Goal: Task Accomplishment & Management: Complete application form

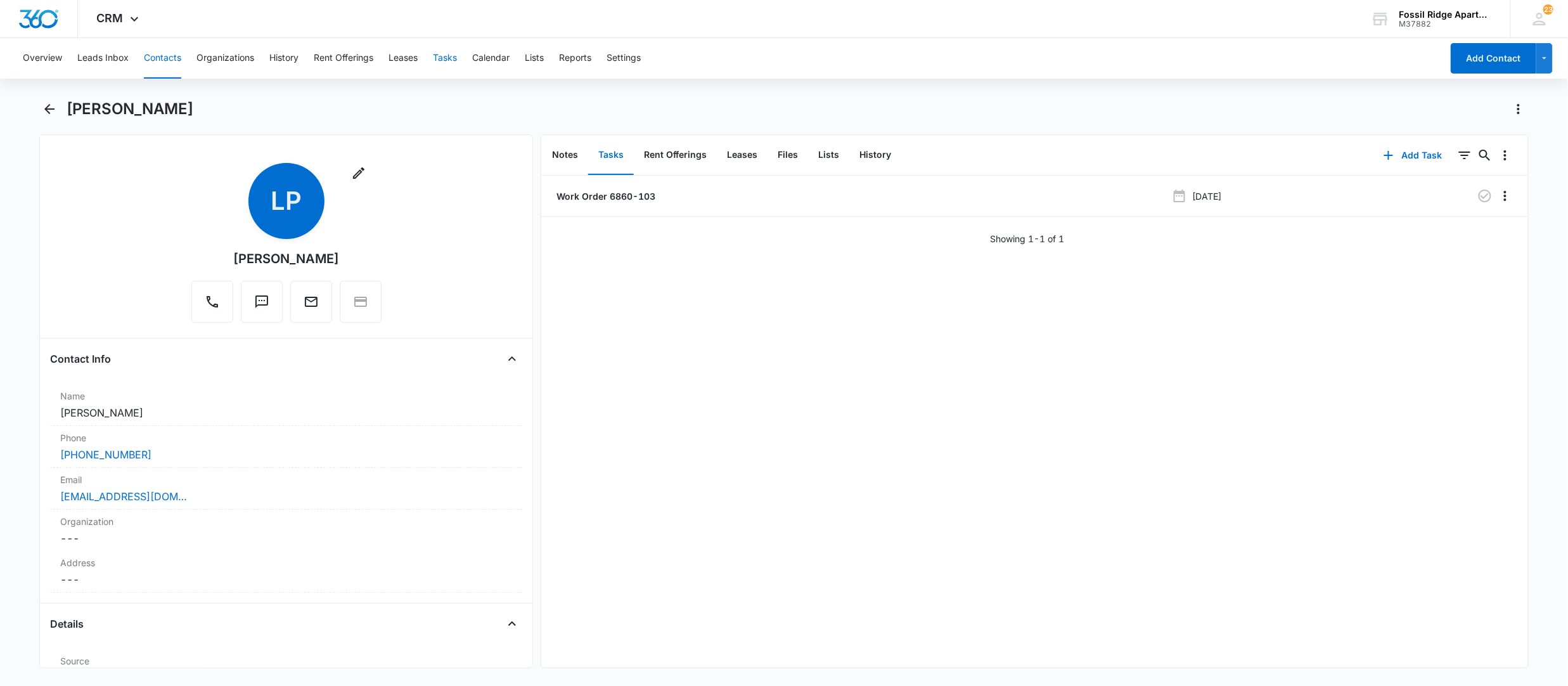
click at [438, 56] on button "Tasks" at bounding box center [444, 59] width 24 height 41
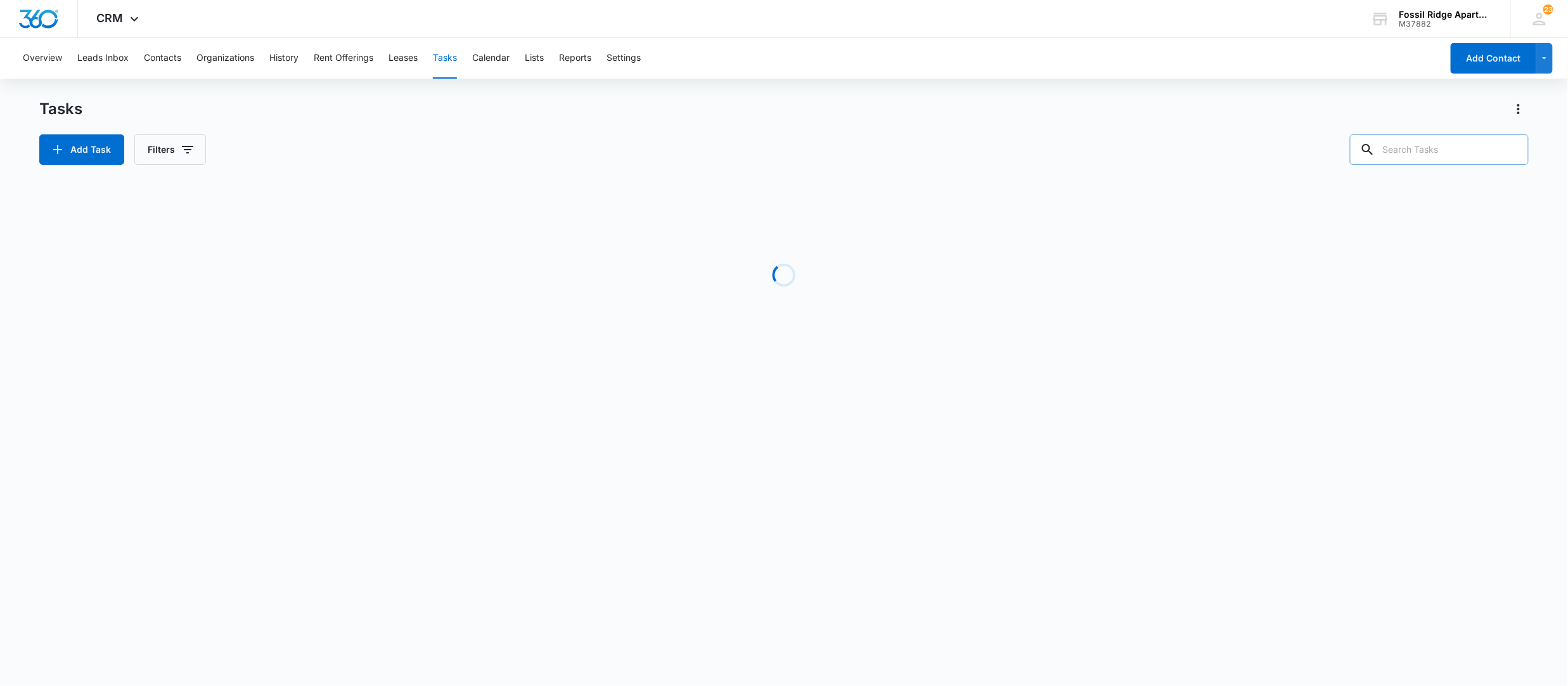
click at [1446, 154] on input "text" at bounding box center [1439, 149] width 179 height 30
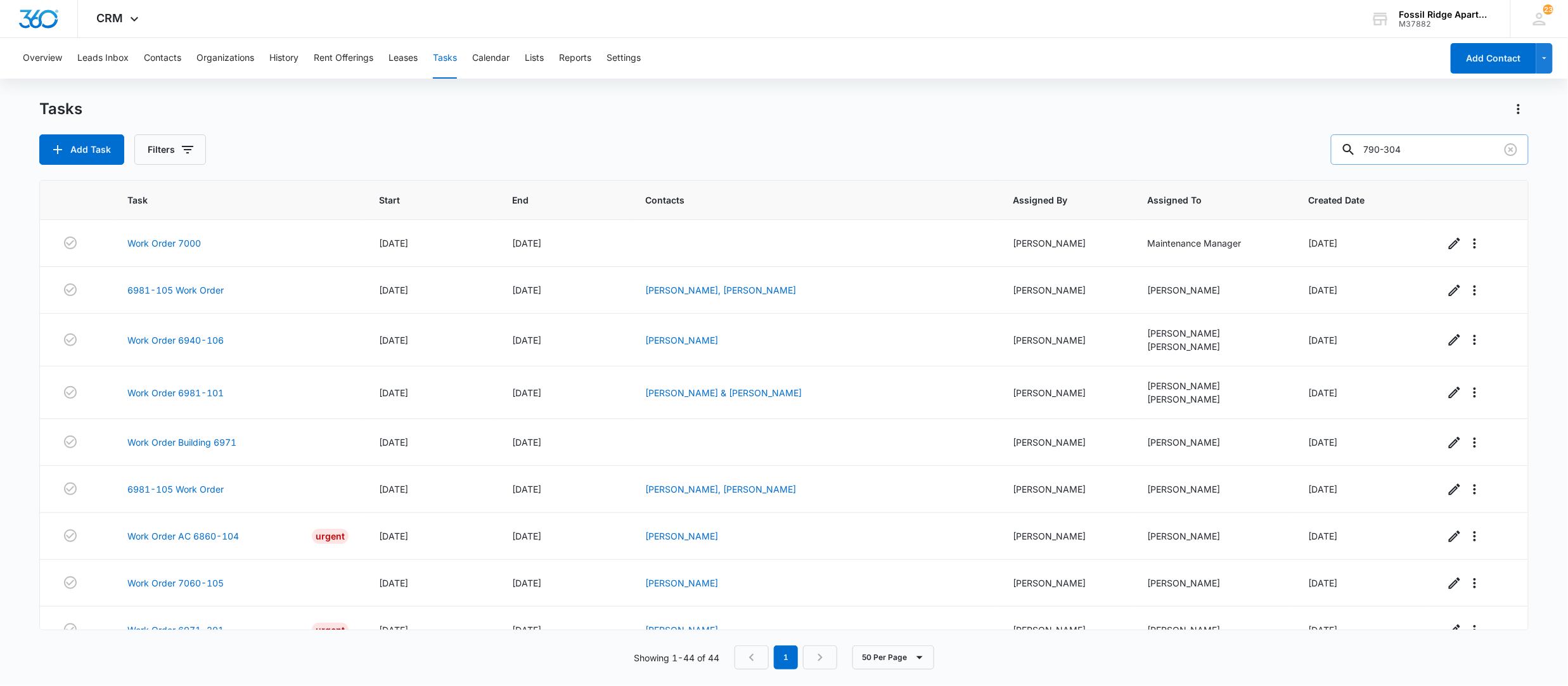
type input "790-304"
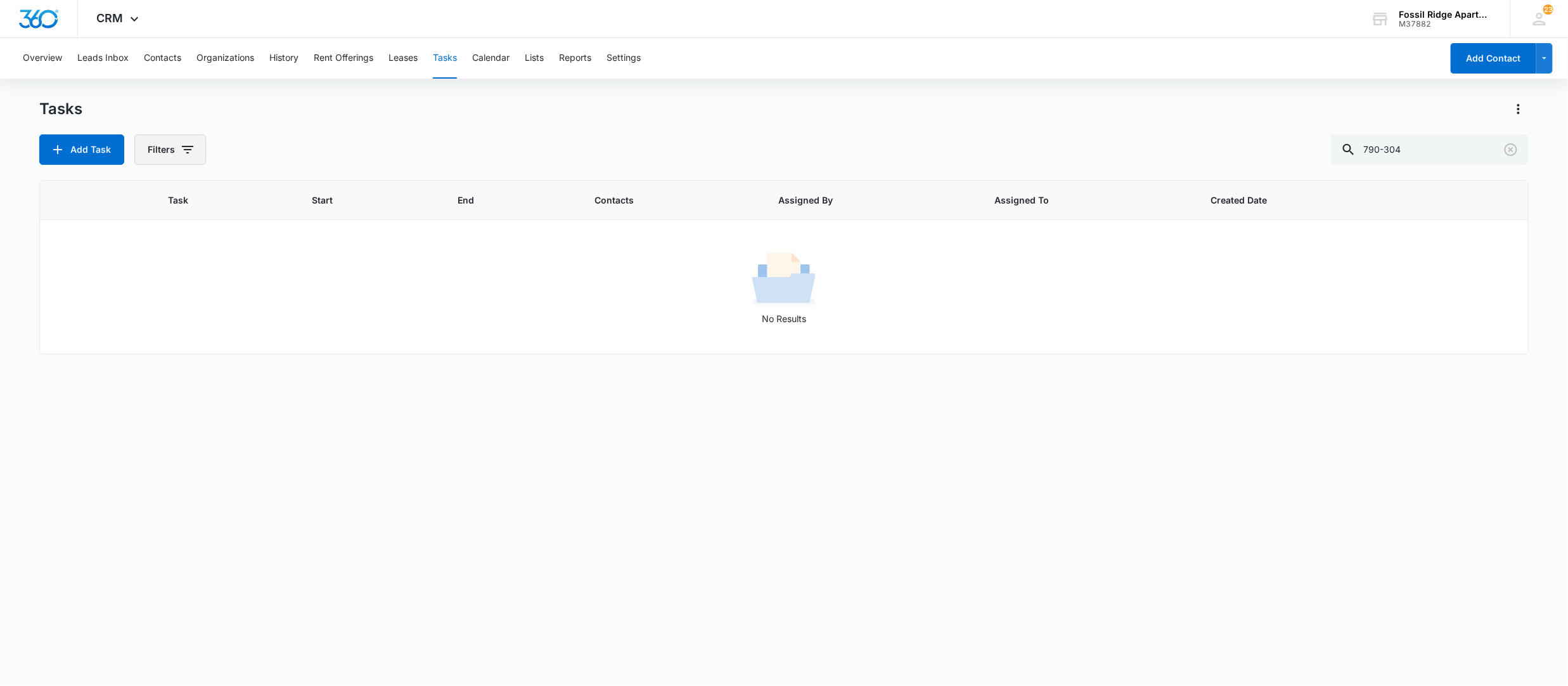
click at [168, 153] on button "Filters" at bounding box center [170, 149] width 72 height 30
click at [164, 300] on label "Complete" at bounding box center [223, 301] width 146 height 13
click at [150, 301] on input "Complete" at bounding box center [150, 301] width 1 height 1
radio input "false"
radio input "true"
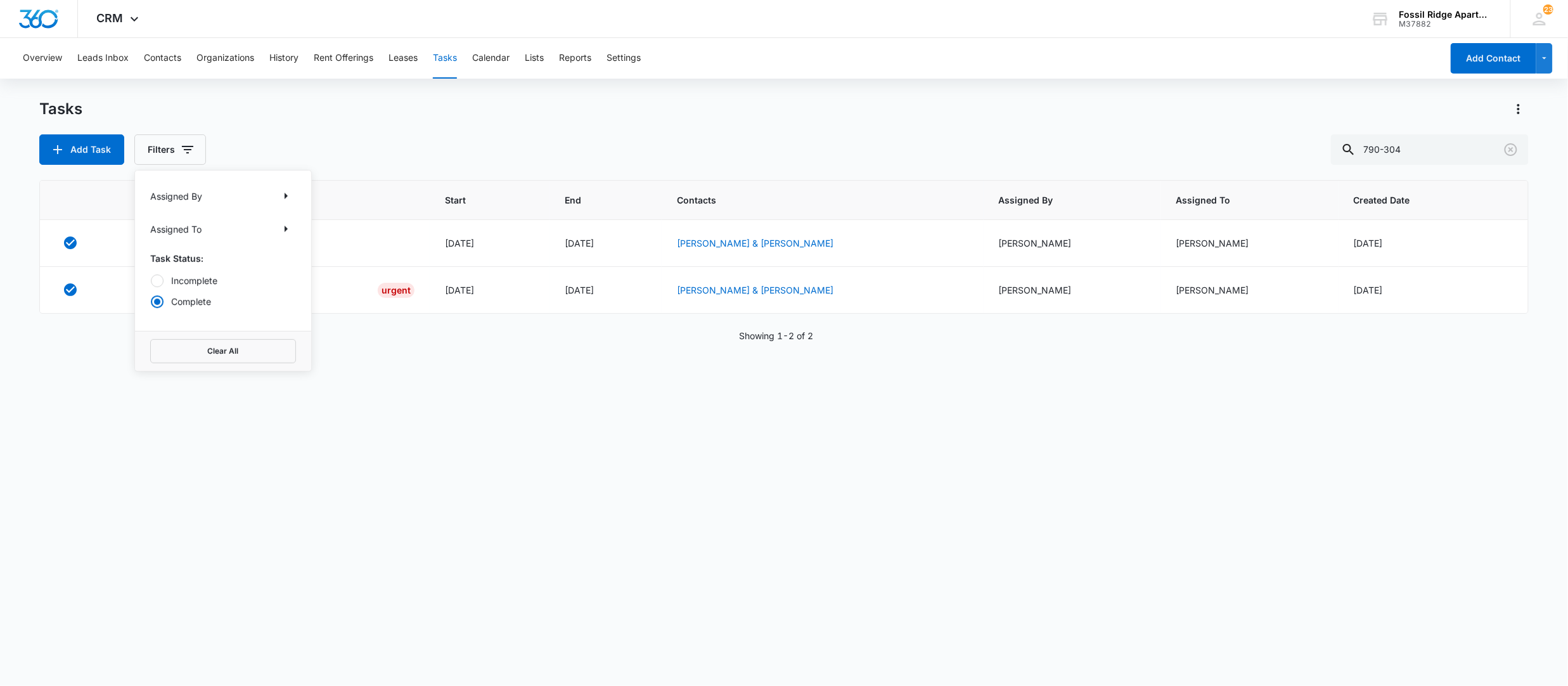
click at [632, 467] on div "Task Start End Contacts Assigned By Assigned To Created Date Work Order 6790-30…" at bounding box center [784, 424] width 1490 height 489
click at [211, 247] on link "Work Order 6790-304" at bounding box center [199, 243] width 96 height 13
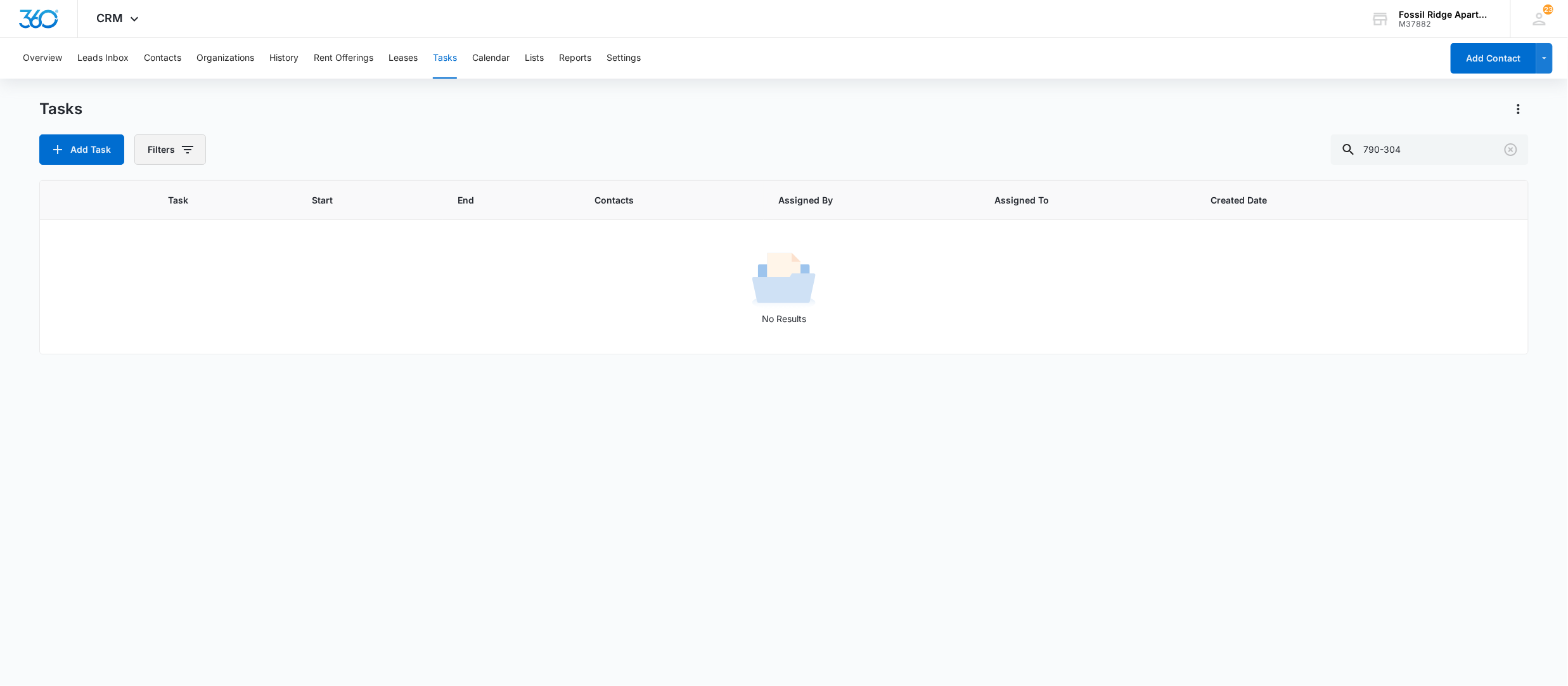
click at [191, 154] on icon "button" at bounding box center [187, 150] width 16 height 16
click at [191, 309] on div "Assigned By Assigned To Task Status: Incomplete Complete" at bounding box center [222, 251] width 176 height 160
click at [187, 303] on label "Complete" at bounding box center [223, 301] width 146 height 13
click at [150, 302] on input "Complete" at bounding box center [150, 301] width 1 height 1
radio input "false"
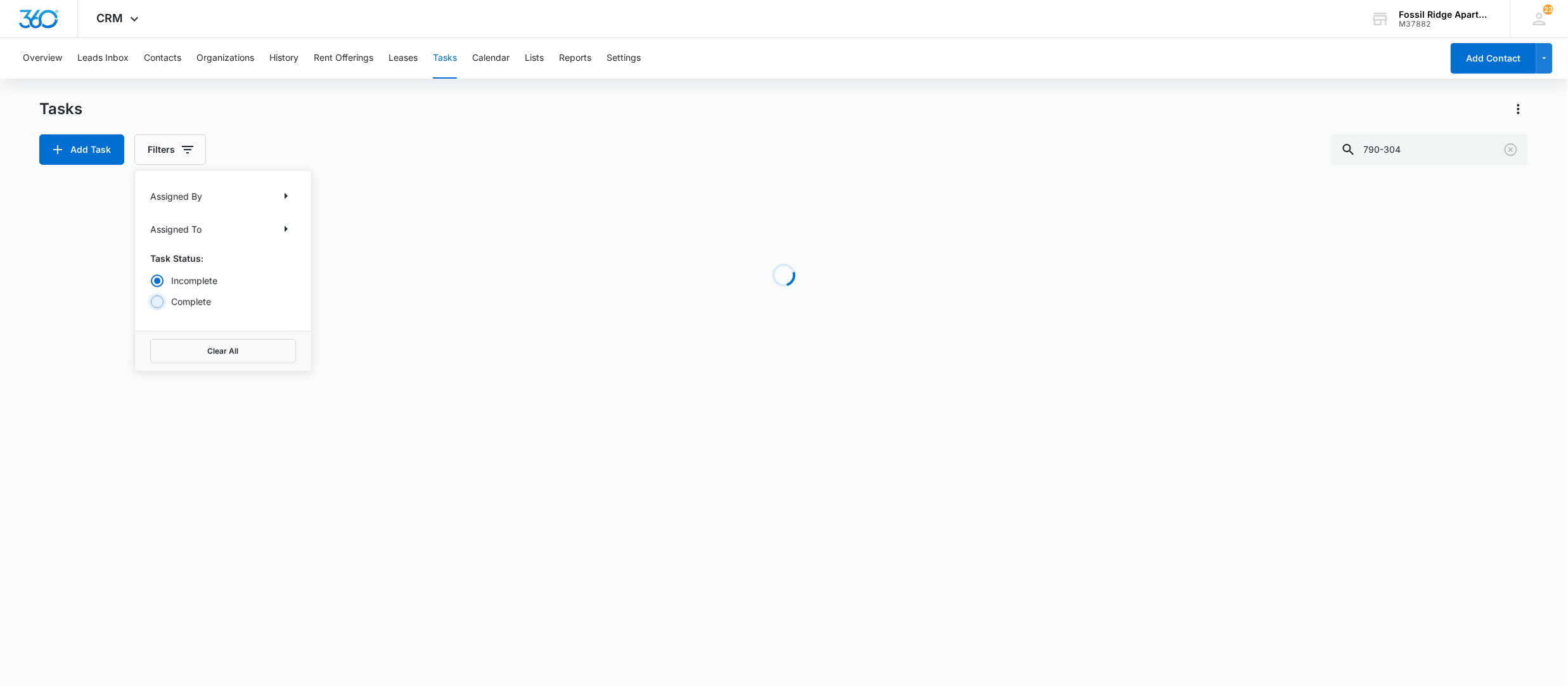
radio input "true"
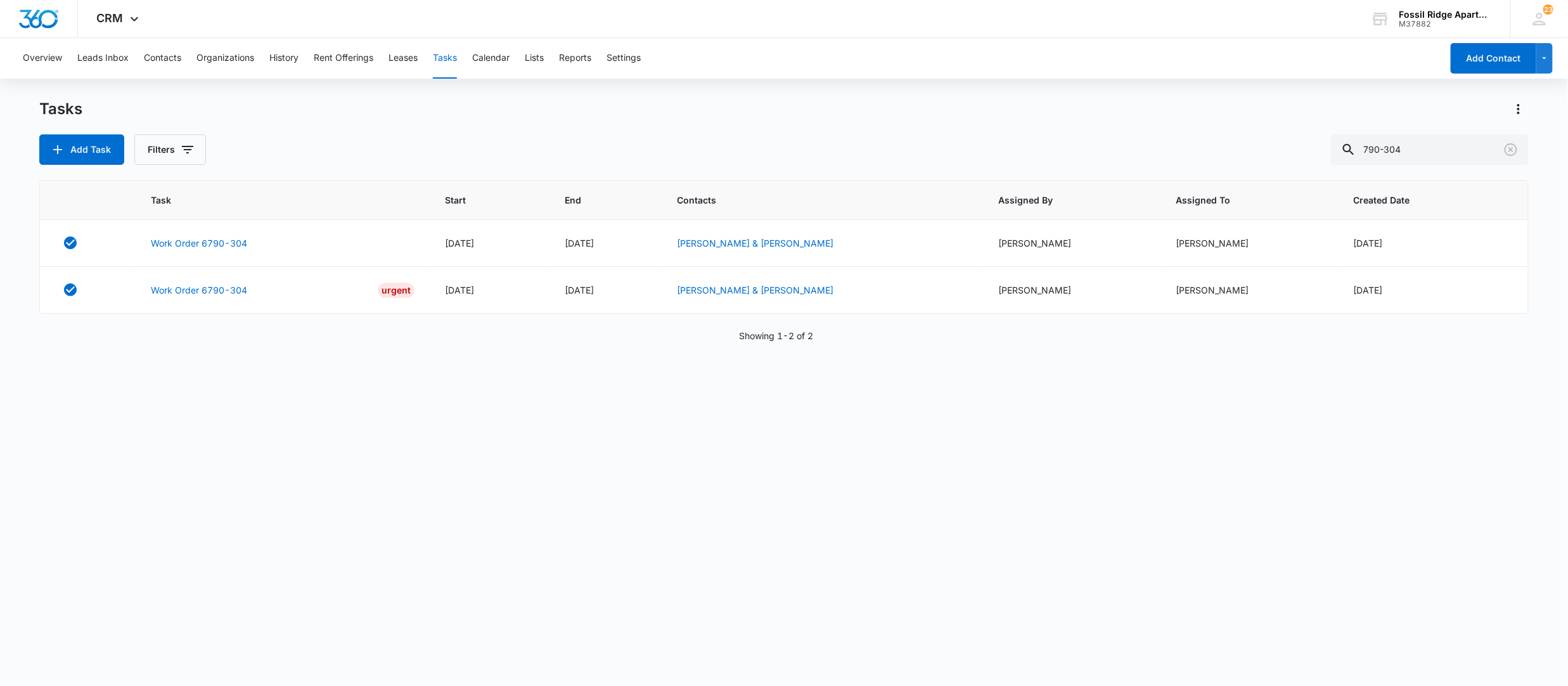
click at [520, 374] on div "Task Start End Contacts Assigned By Assigned To Created Date Work Order 6790-30…" at bounding box center [784, 424] width 1490 height 489
click at [442, 59] on button "Tasks" at bounding box center [444, 59] width 24 height 41
drag, startPoint x: 1435, startPoint y: 147, endPoint x: 1246, endPoint y: 142, distance: 189.1
click at [1252, 145] on div "Add Task Filters 790-304" at bounding box center [784, 149] width 1490 height 30
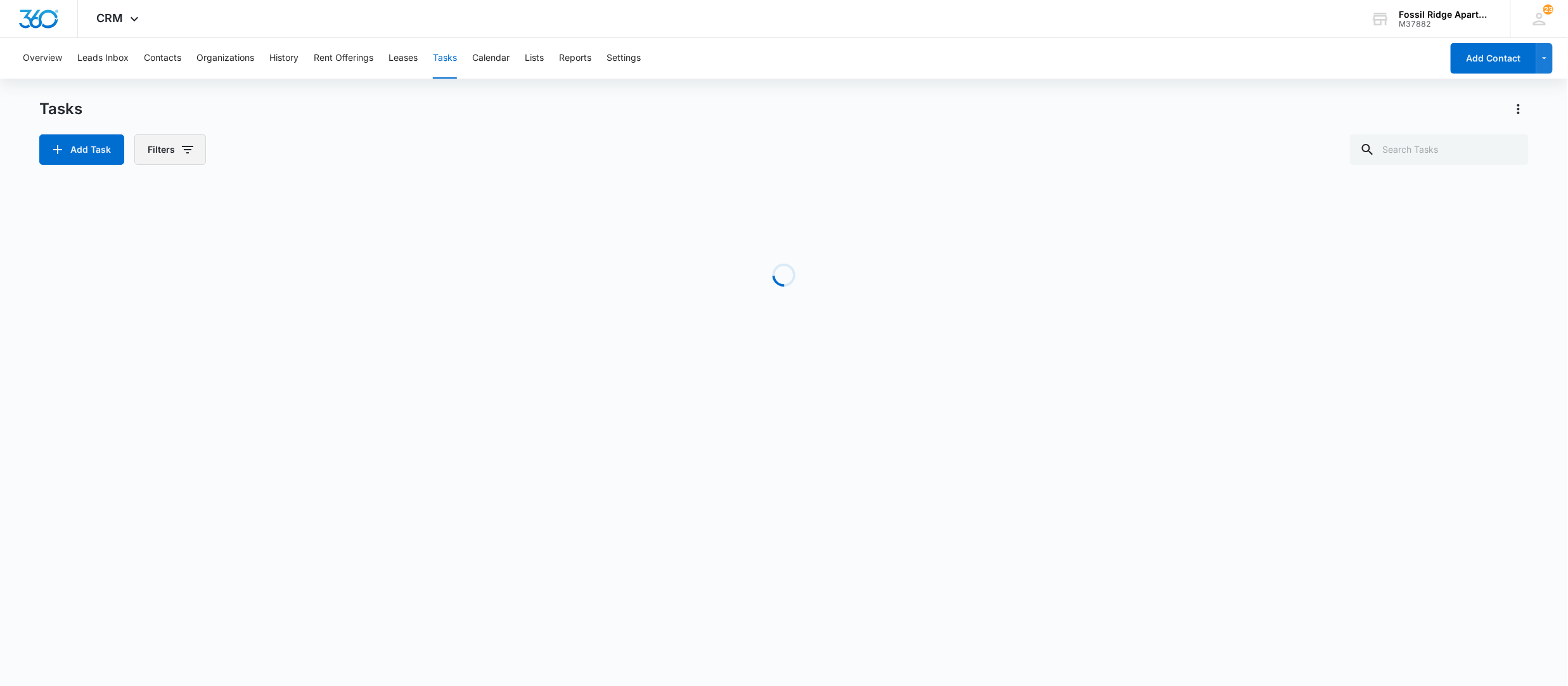
click at [177, 150] on button "Filters" at bounding box center [170, 149] width 72 height 30
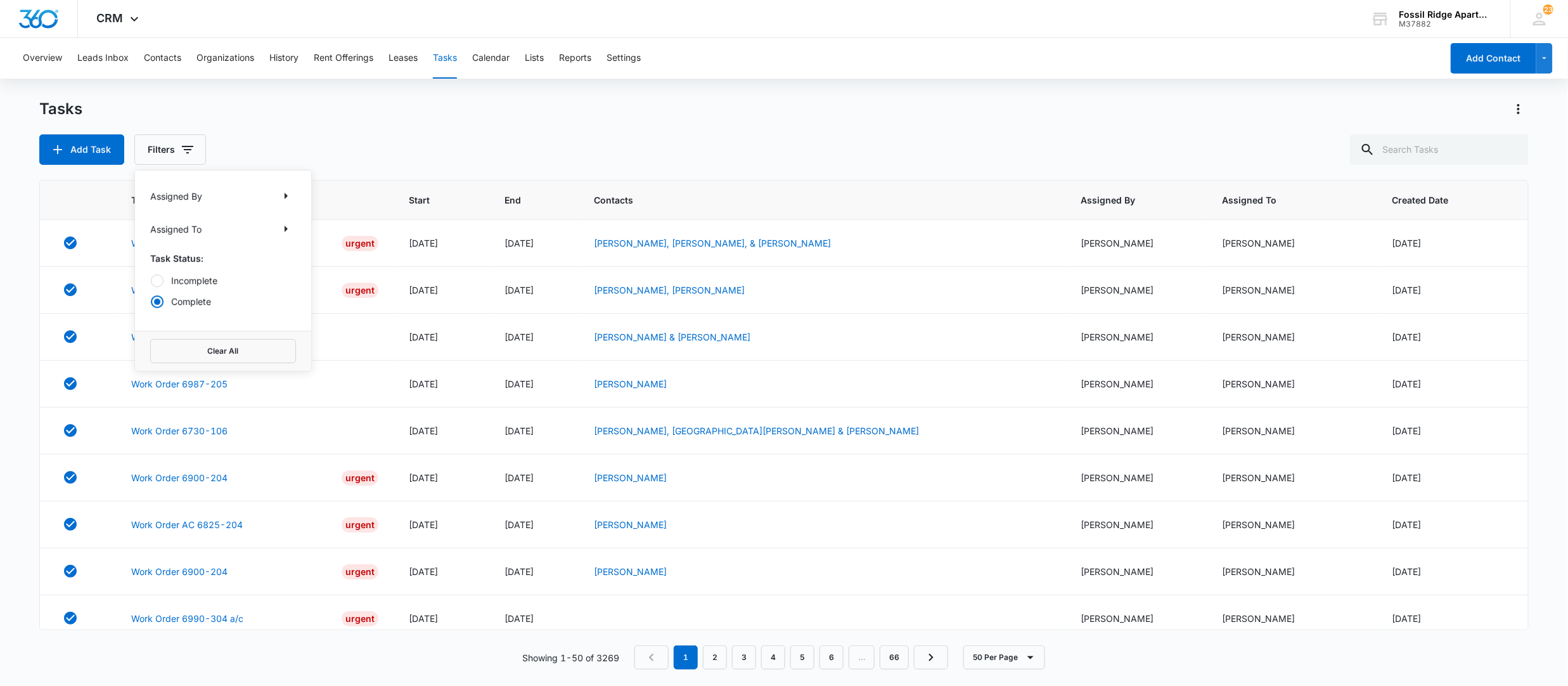
click at [186, 277] on label "Incomplete" at bounding box center [223, 280] width 146 height 13
click at [150, 280] on input "Incomplete" at bounding box center [150, 280] width 1 height 1
radio input "true"
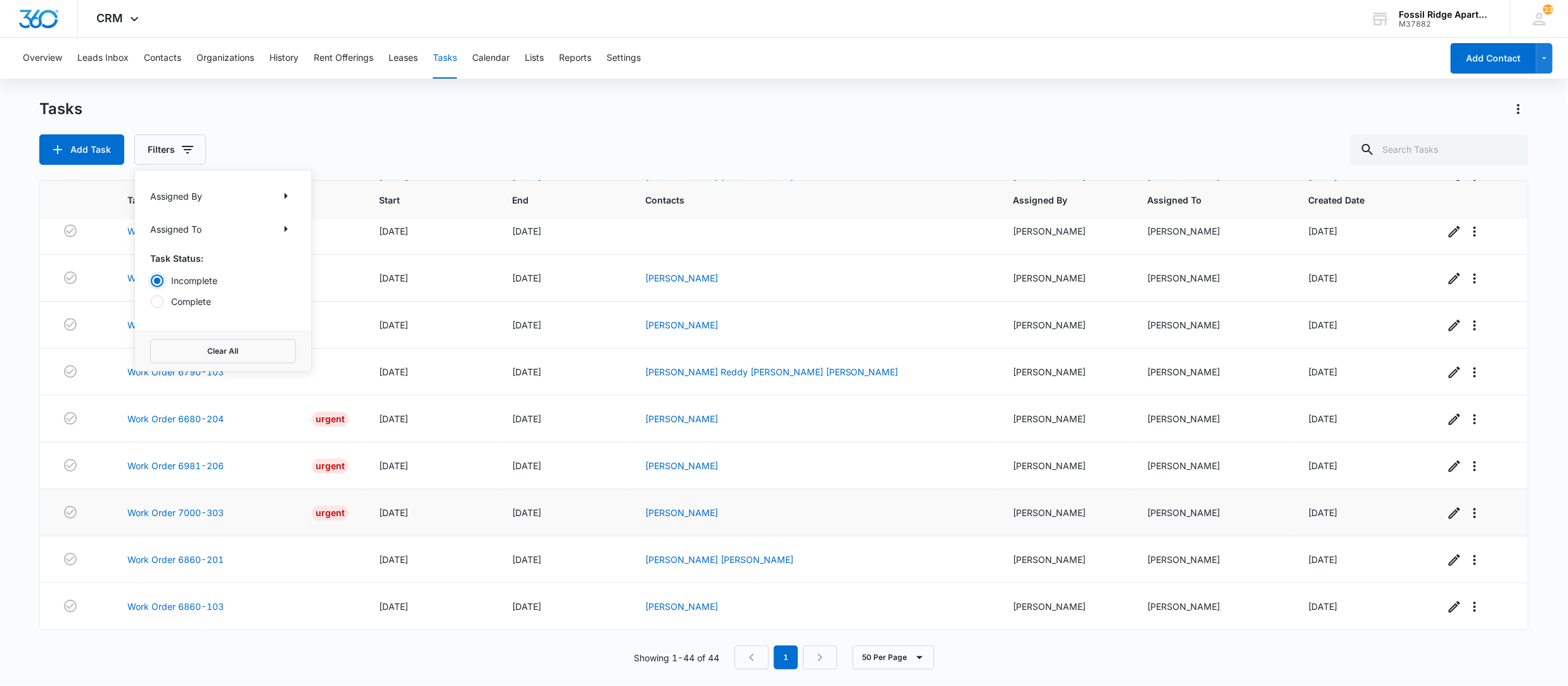
scroll to position [1710, 0]
click at [507, 134] on div "Add Task Filters Assigned By Assigned To Task Status: Incomplete Complete Clear…" at bounding box center [784, 149] width 1490 height 30
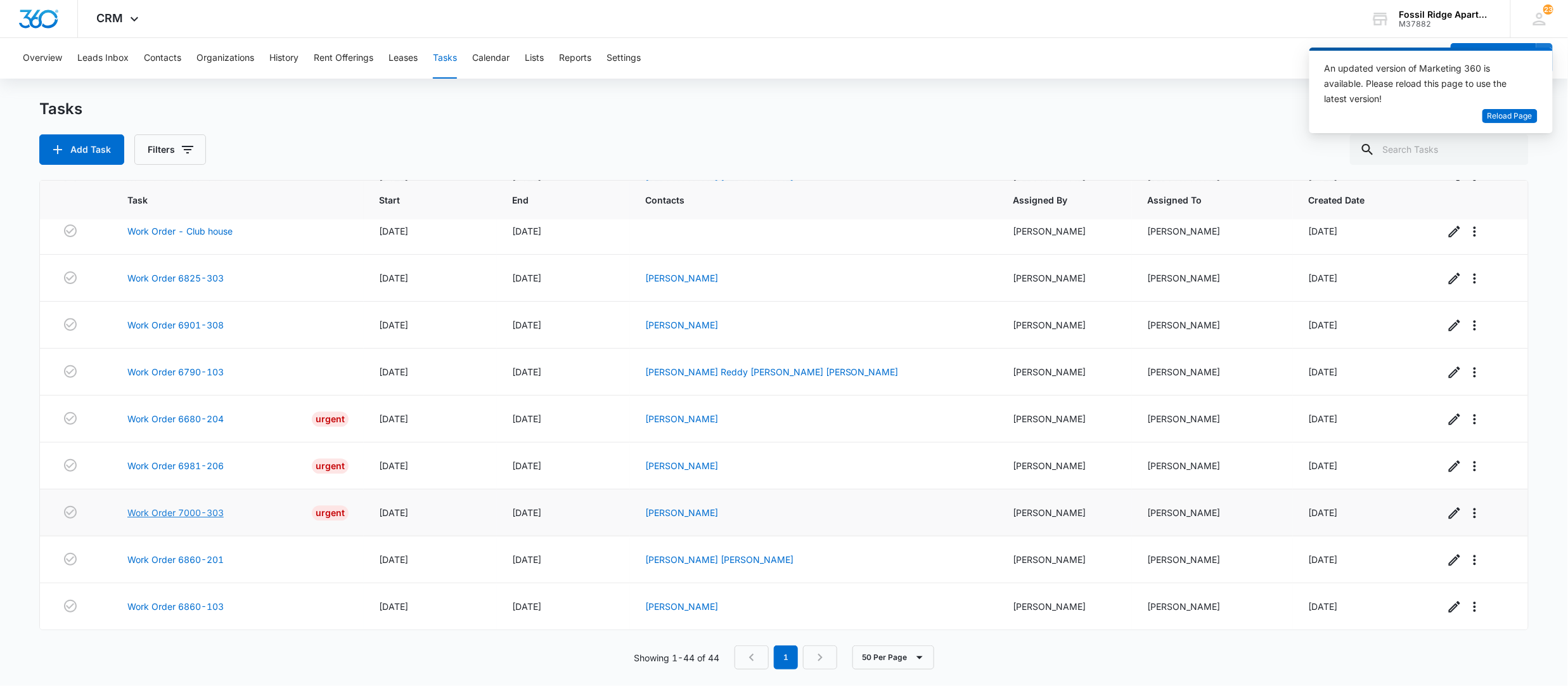
click at [180, 513] on link "Work Order 7000-303" at bounding box center [176, 513] width 96 height 13
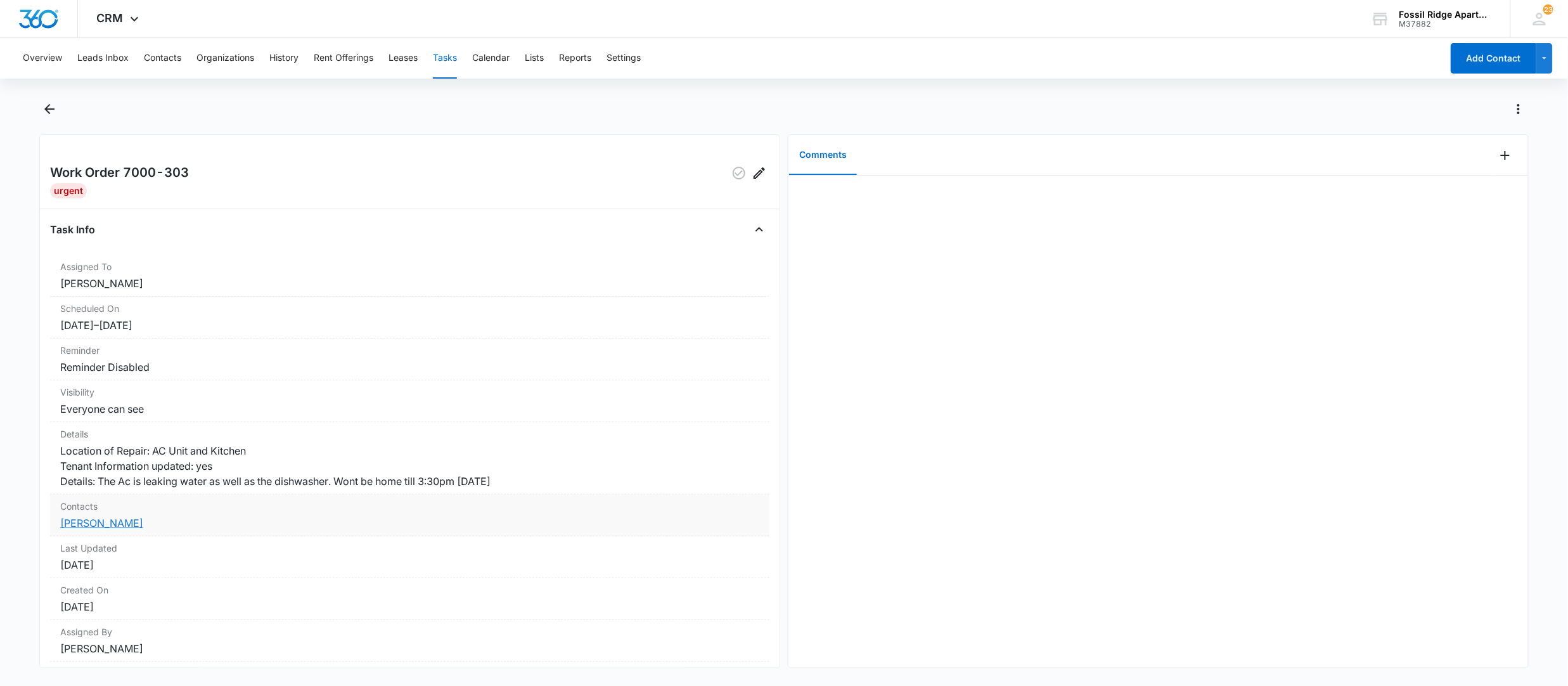
click at [90, 529] on link "[PERSON_NAME]" at bounding box center [102, 523] width 83 height 13
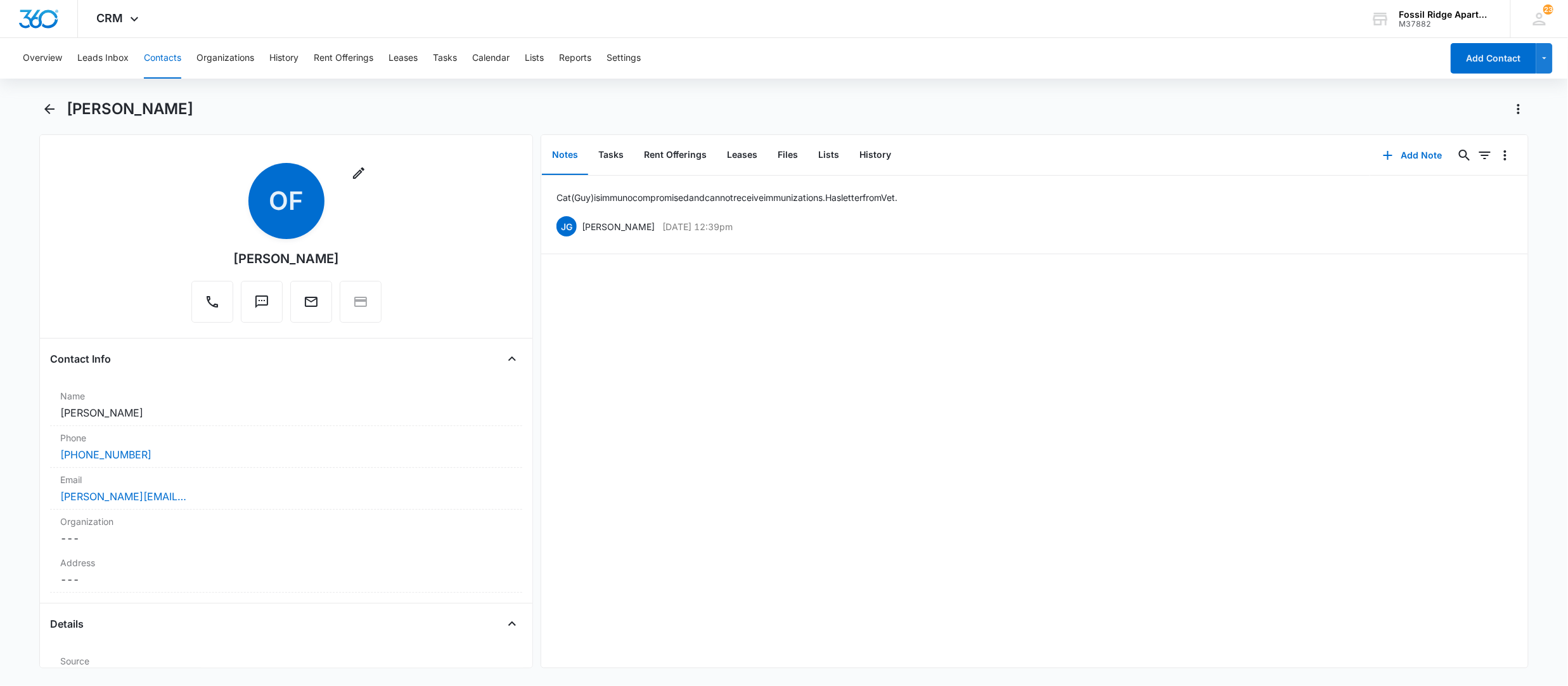
click at [176, 61] on button "Contacts" at bounding box center [163, 59] width 38 height 41
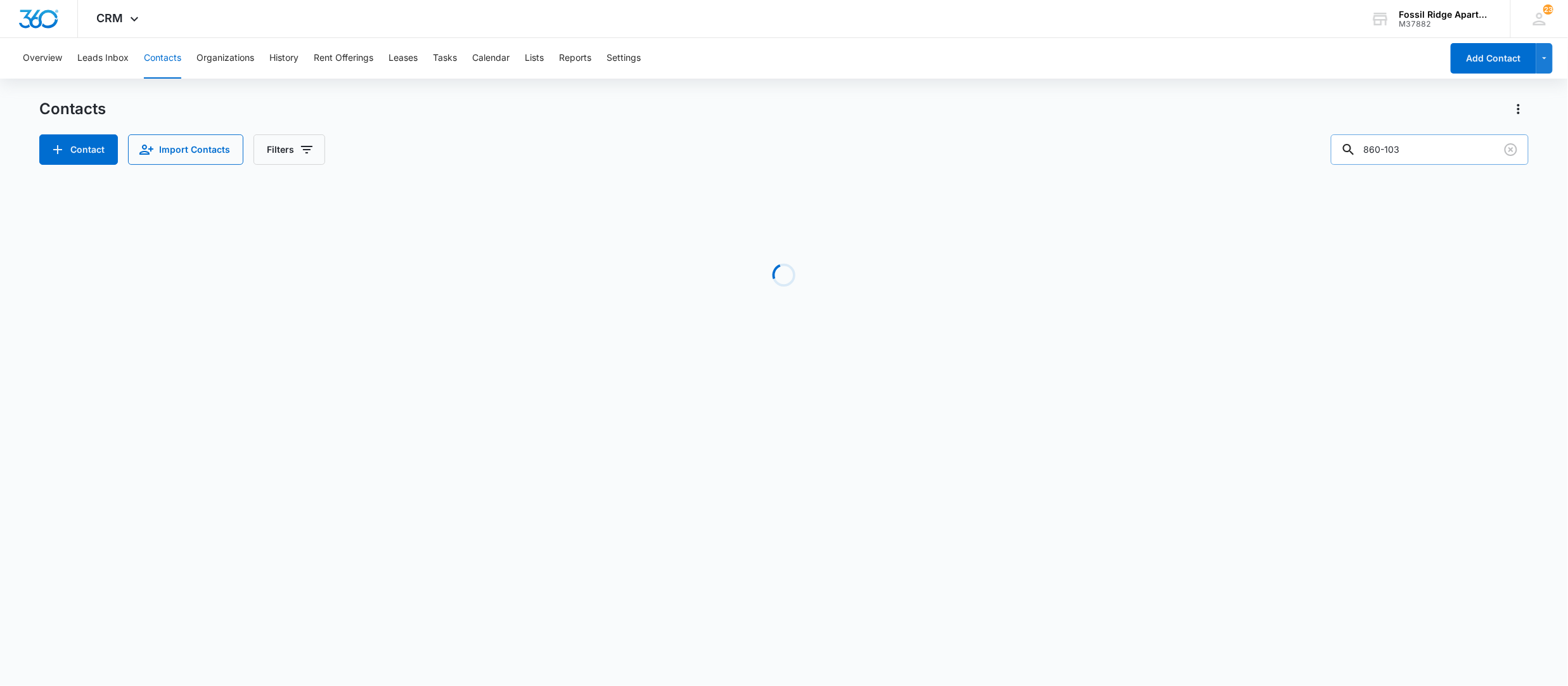
click at [1438, 150] on input "860-103" at bounding box center [1430, 149] width 198 height 30
drag, startPoint x: 1374, startPoint y: 171, endPoint x: 1266, endPoint y: 201, distance: 112.1
click at [1266, 201] on div "Contacts Contact Import Contacts Filters 860-103 Loading No Results" at bounding box center [784, 242] width 1490 height 286
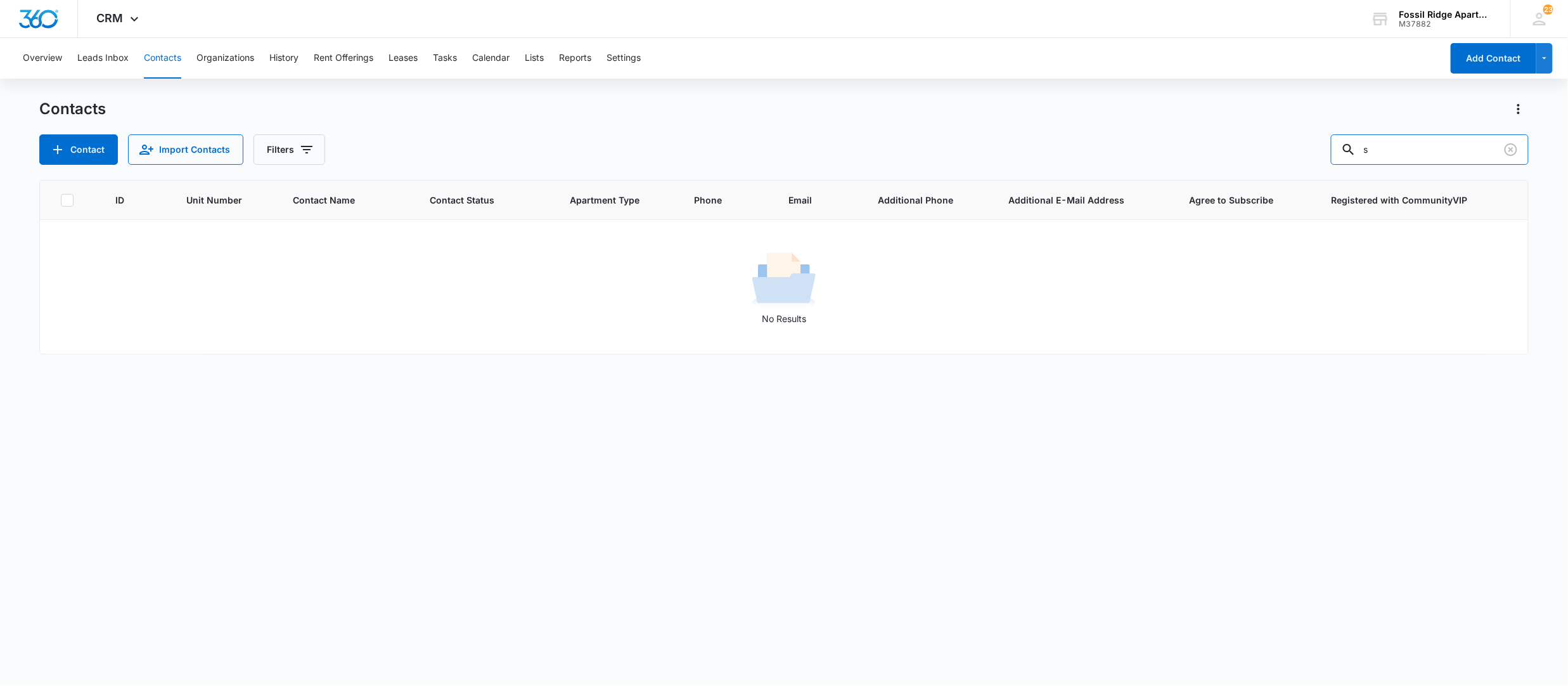
type input "s"
click at [1393, 138] on input "s" at bounding box center [1430, 149] width 198 height 30
type input "680-101"
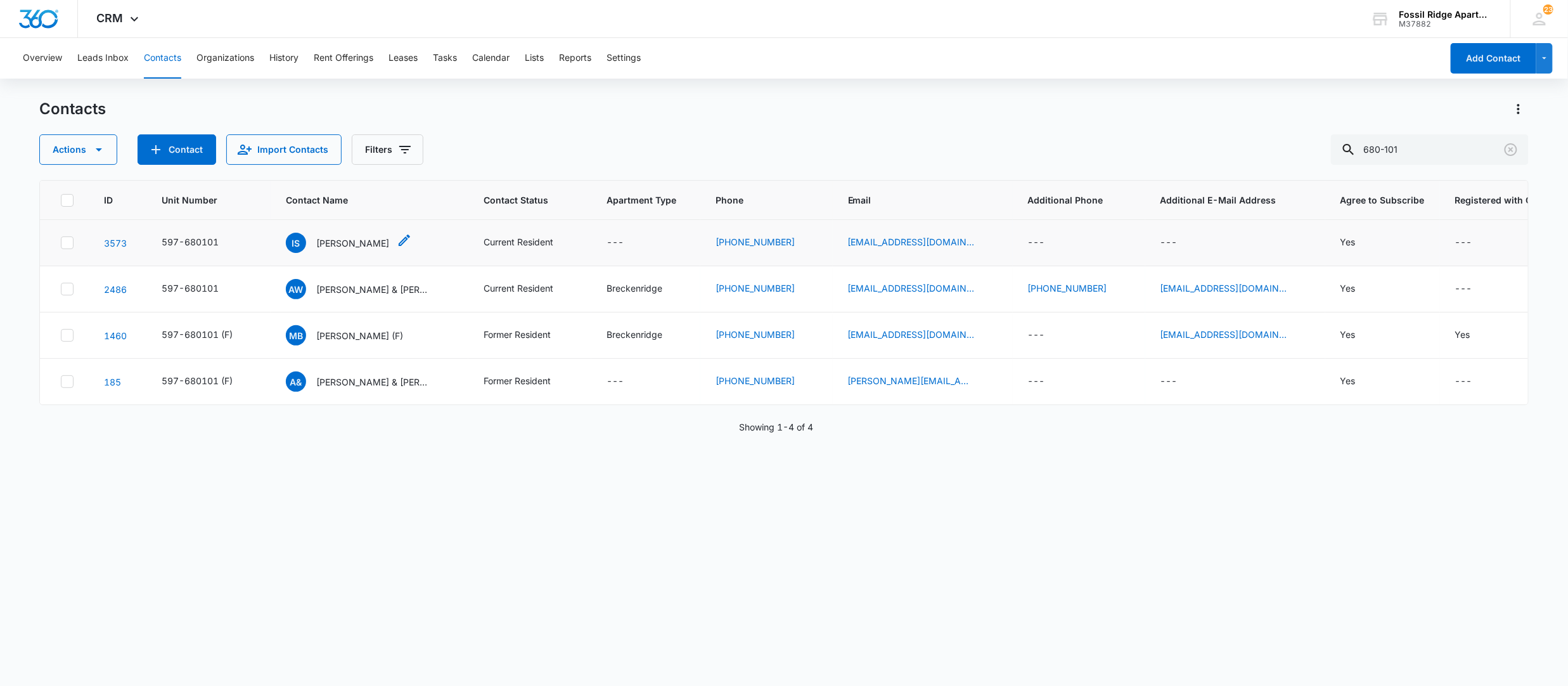
click at [345, 242] on p "Isaiah Sholders" at bounding box center [352, 243] width 73 height 13
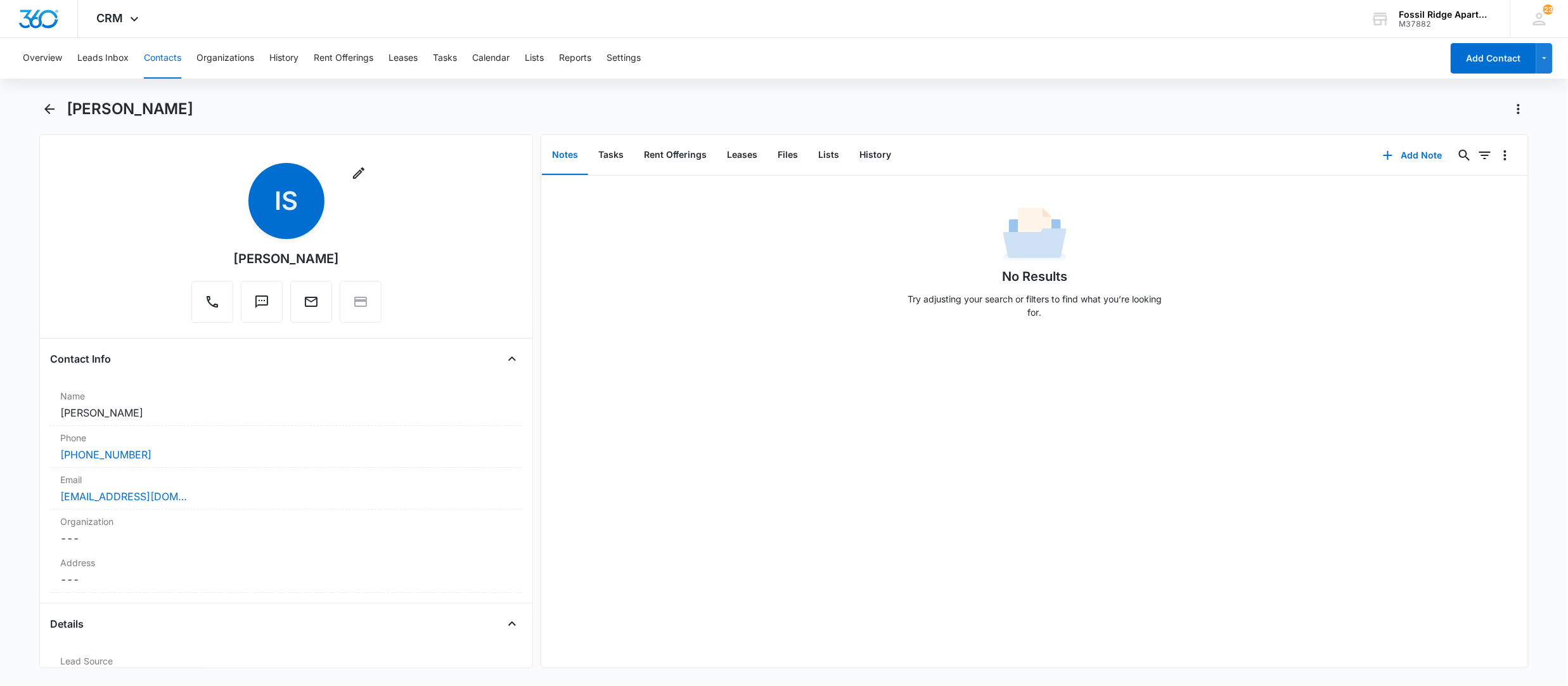
click at [161, 56] on button "Contacts" at bounding box center [163, 59] width 38 height 41
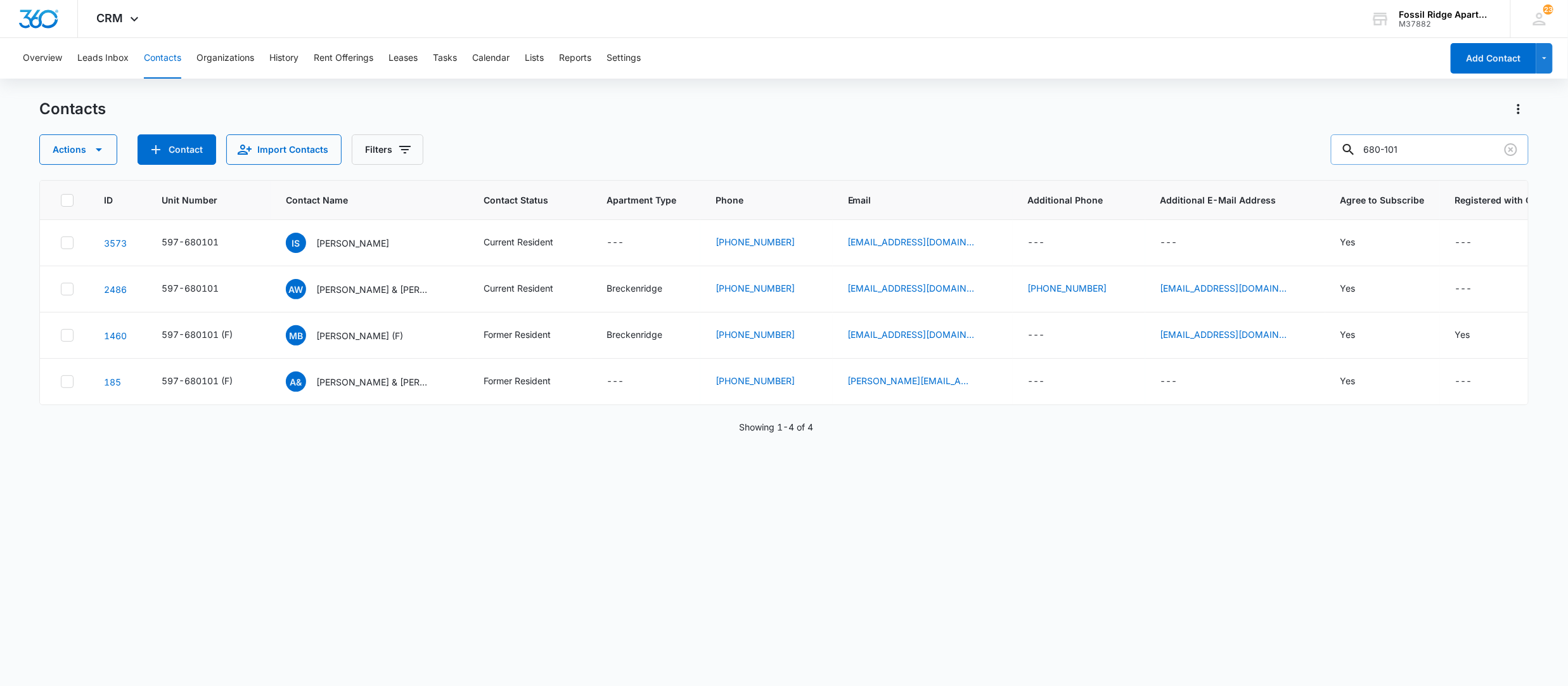
click at [1422, 153] on input "680-101" at bounding box center [1430, 149] width 198 height 30
drag, startPoint x: 1422, startPoint y: 153, endPoint x: 1280, endPoint y: 161, distance: 142.2
click at [1280, 161] on div "Actions Contact Import Contacts Filters 680-101" at bounding box center [784, 149] width 1490 height 30
paste input "Christopher Engels'"
type input "Christopher Engels'"
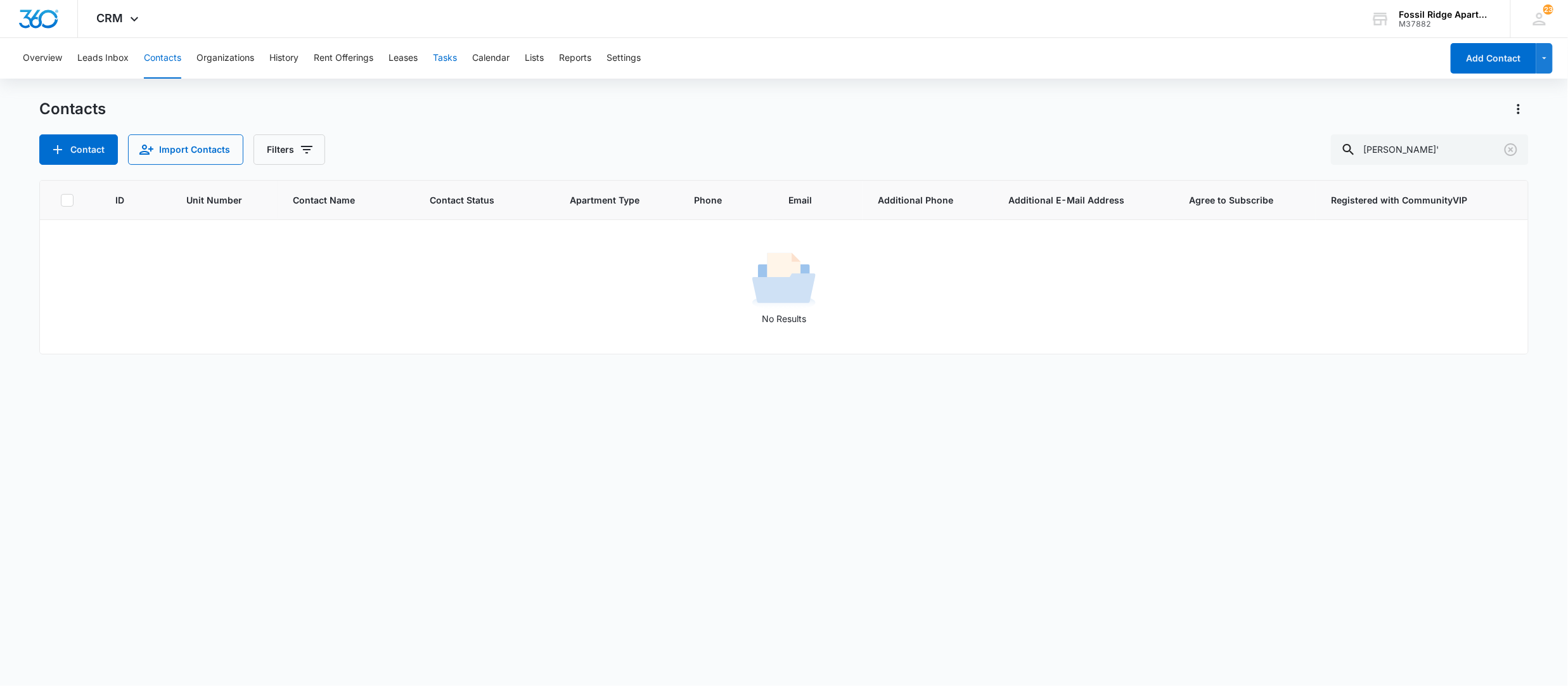
click at [449, 62] on button "Tasks" at bounding box center [444, 59] width 24 height 41
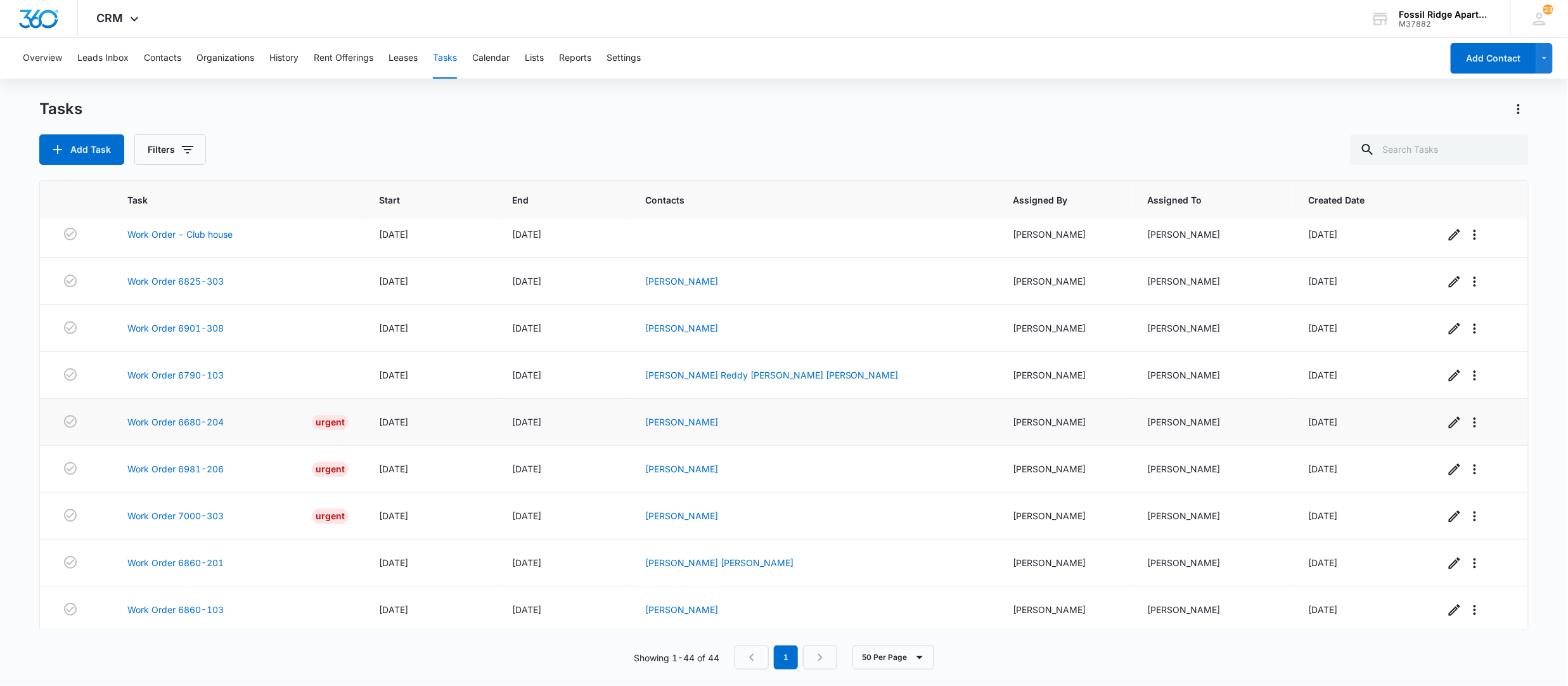
scroll to position [1710, 0]
click at [205, 462] on link "Work Order 6981-206" at bounding box center [176, 465] width 96 height 13
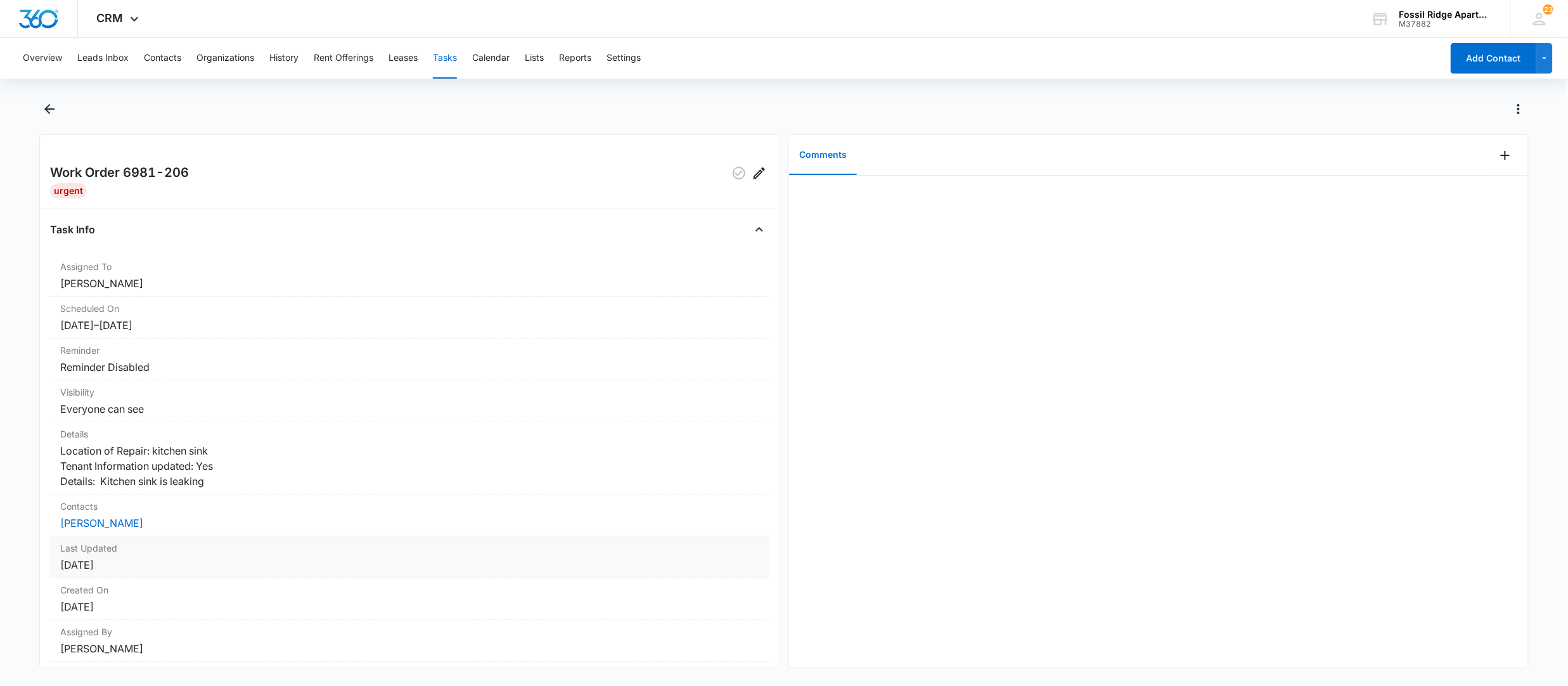
scroll to position [61, 0]
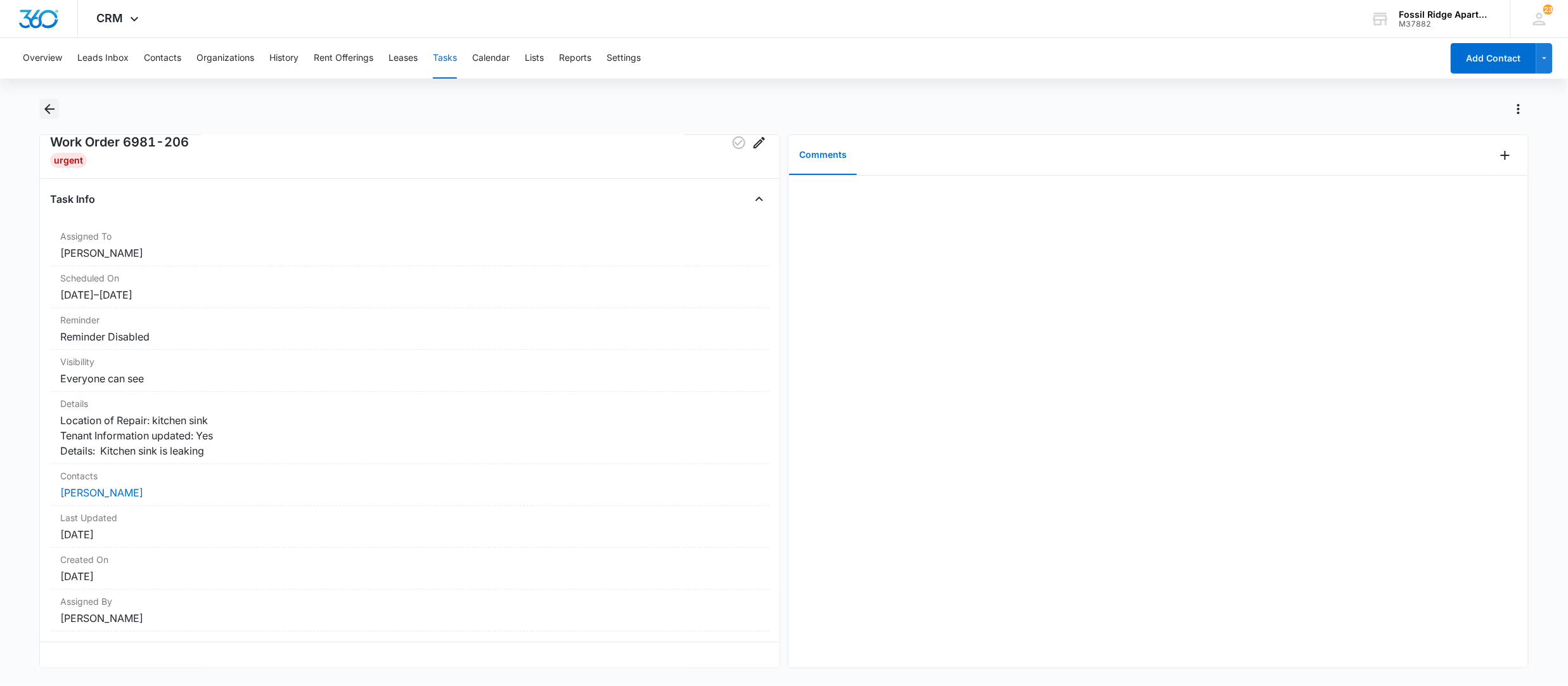
click at [56, 110] on icon "Back" at bounding box center [49, 109] width 16 height 16
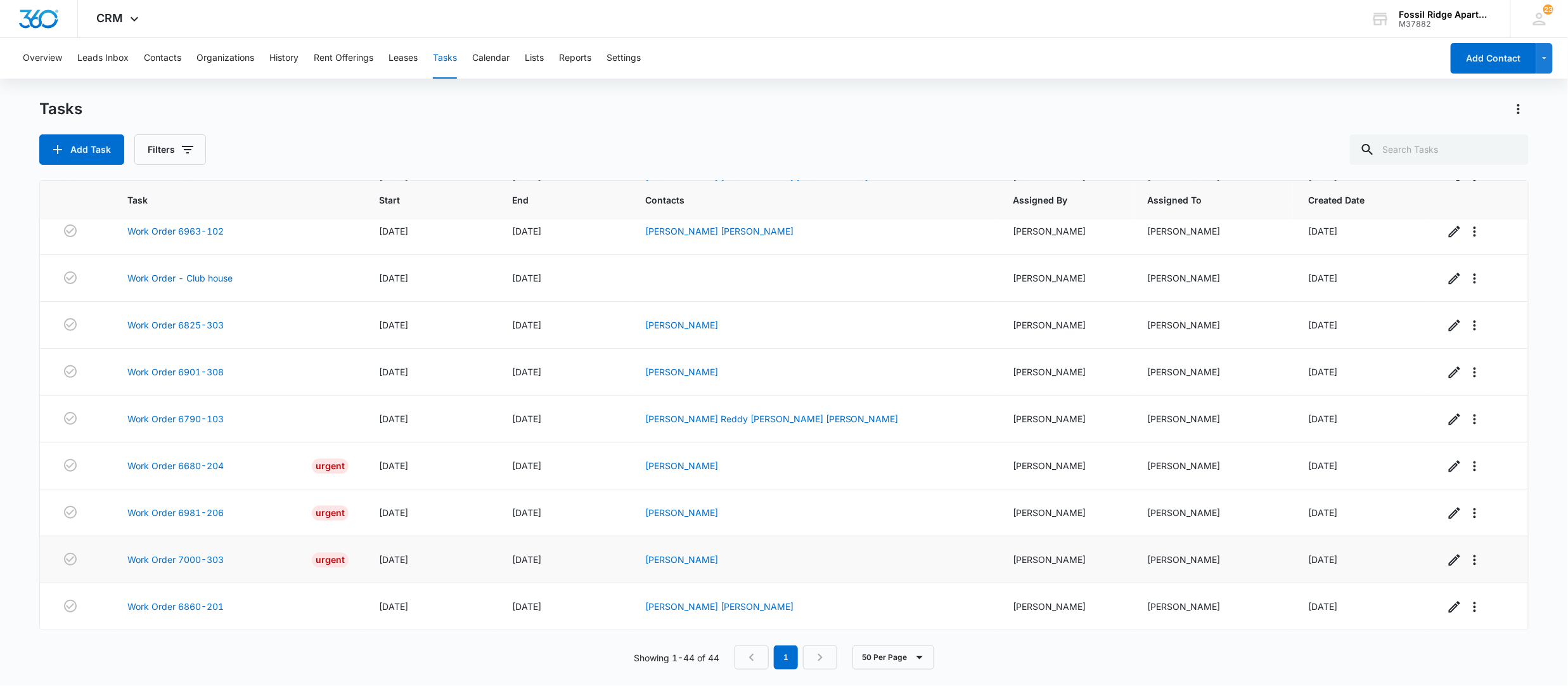
scroll to position [1710, 0]
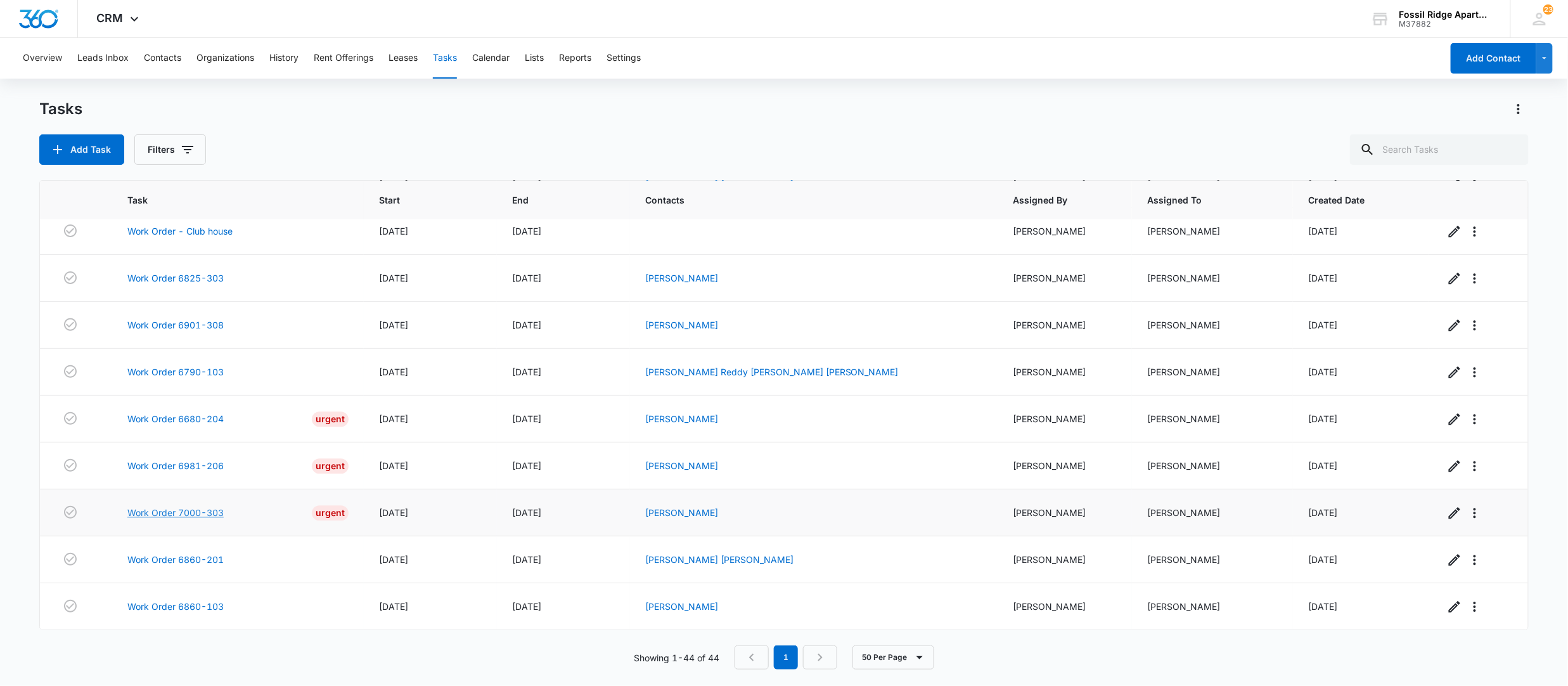
click at [168, 511] on link "Work Order 7000-303" at bounding box center [176, 513] width 96 height 13
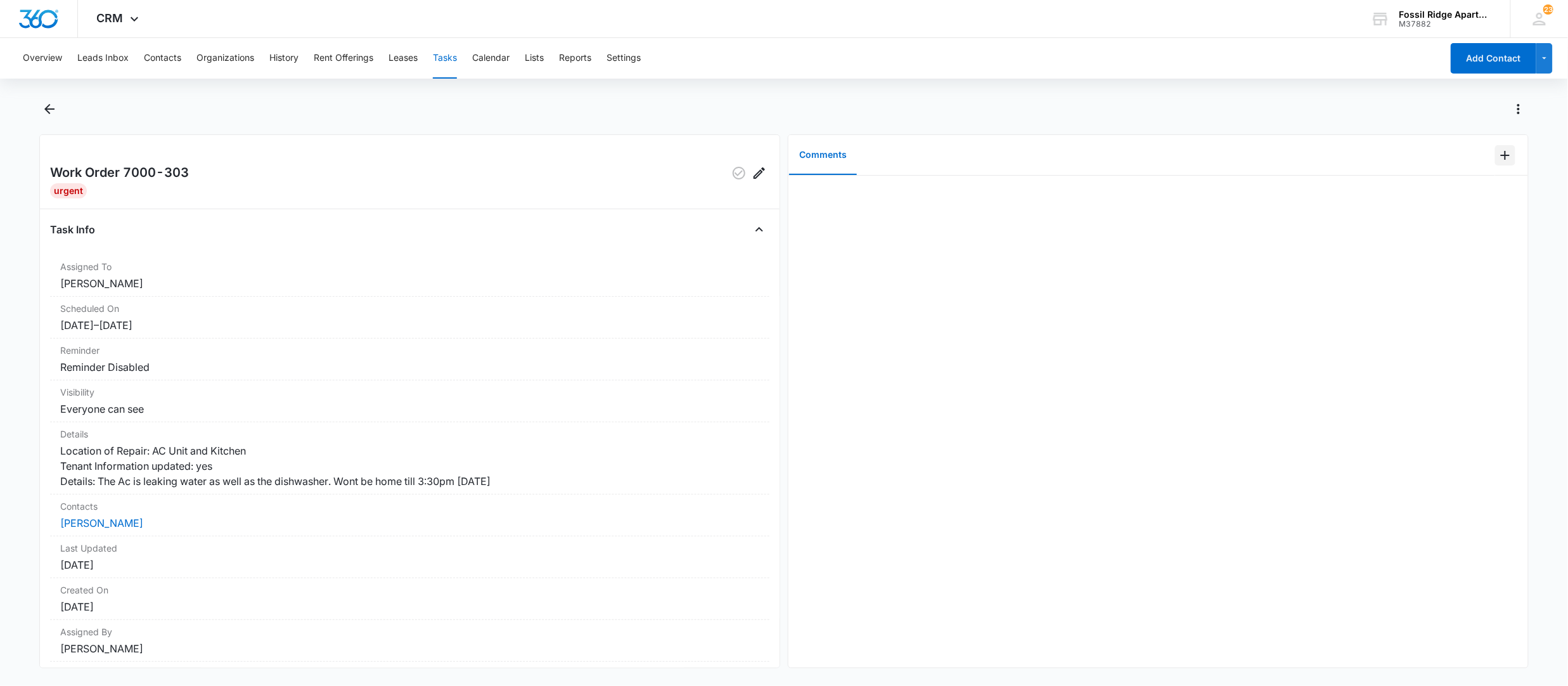
click at [1501, 159] on button "Add Comment" at bounding box center [1505, 155] width 20 height 20
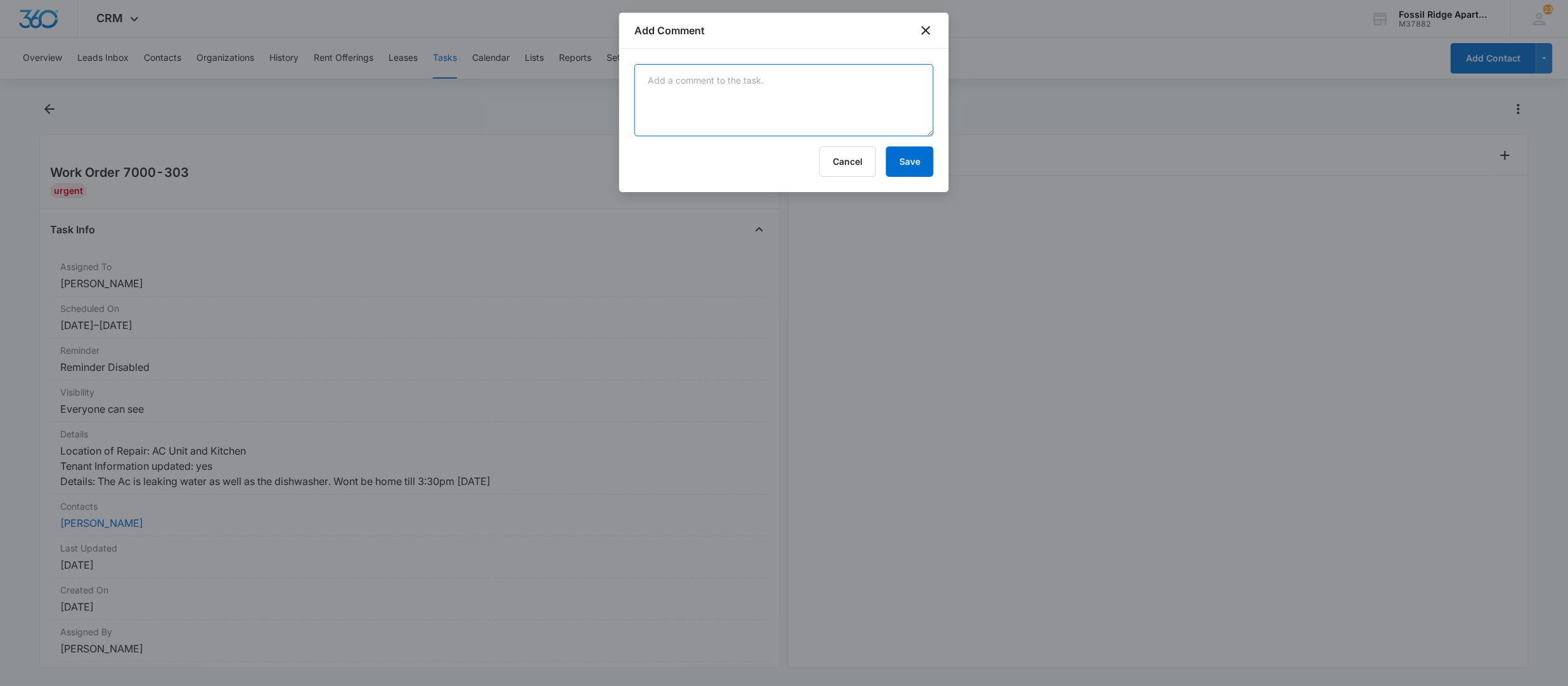
click at [734, 103] on textarea at bounding box center [784, 100] width 299 height 72
type textarea "C"
type textarea "AC was clogged. dishwasher basket emptied"
click at [925, 162] on button "Save" at bounding box center [910, 161] width 47 height 30
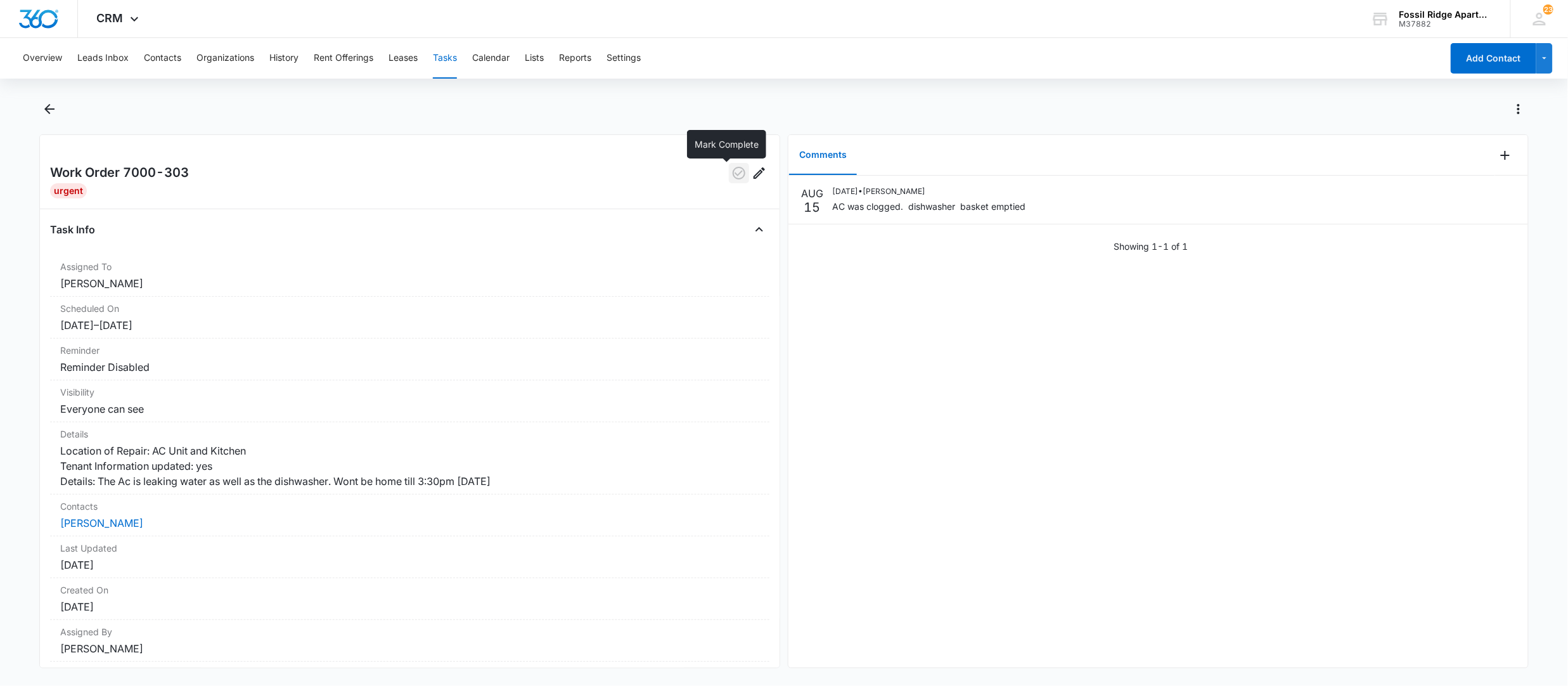
click at [732, 171] on icon "button" at bounding box center [739, 173] width 16 height 16
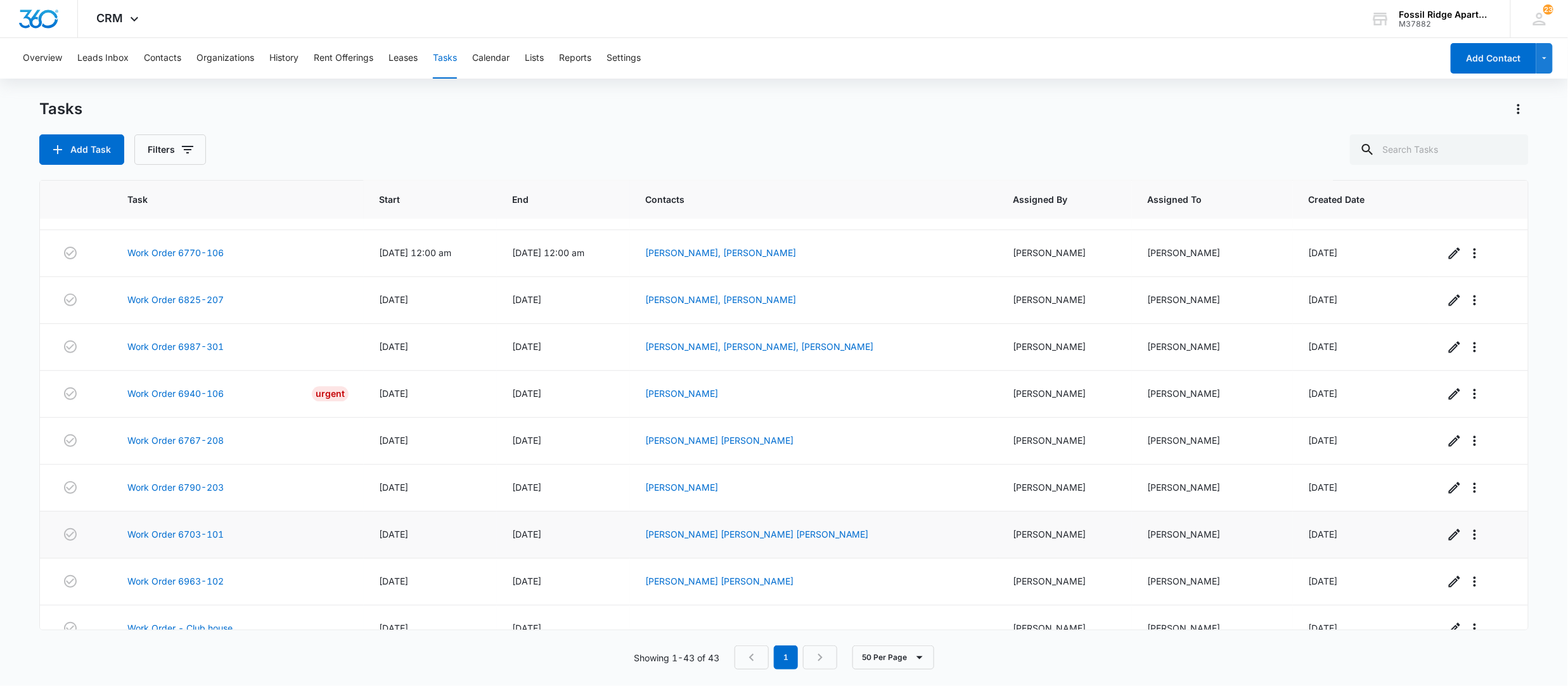
scroll to position [1605, 0]
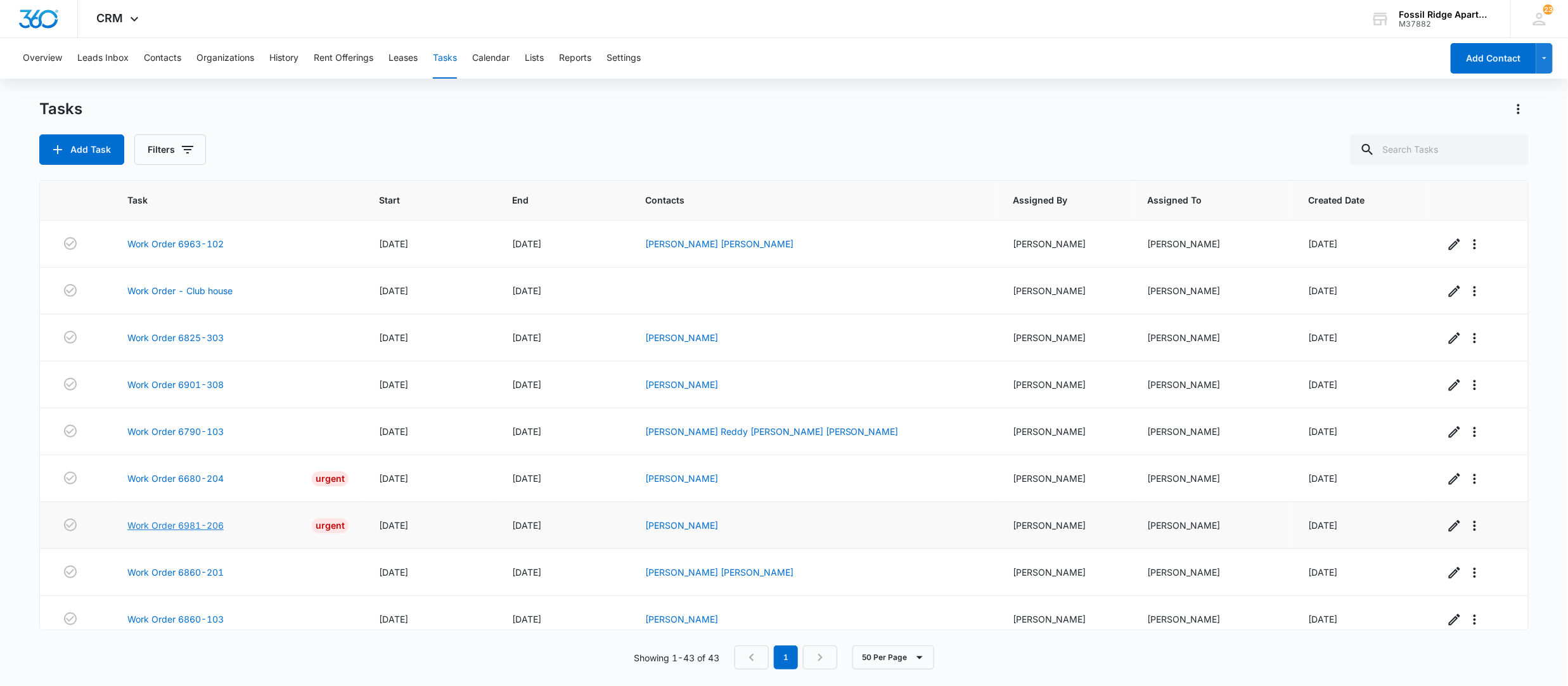
click at [196, 531] on link "Work Order 6981-206" at bounding box center [176, 525] width 96 height 13
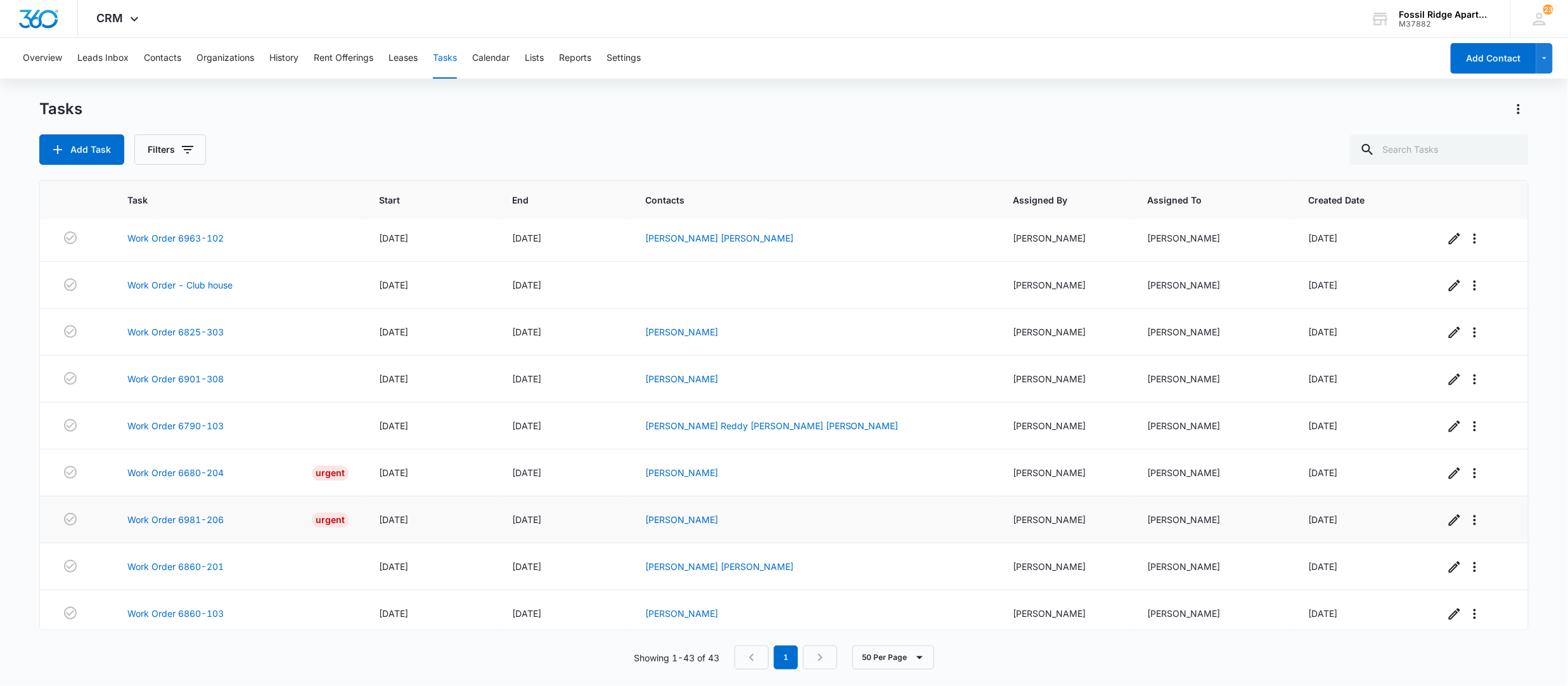
scroll to position [1661, 0]
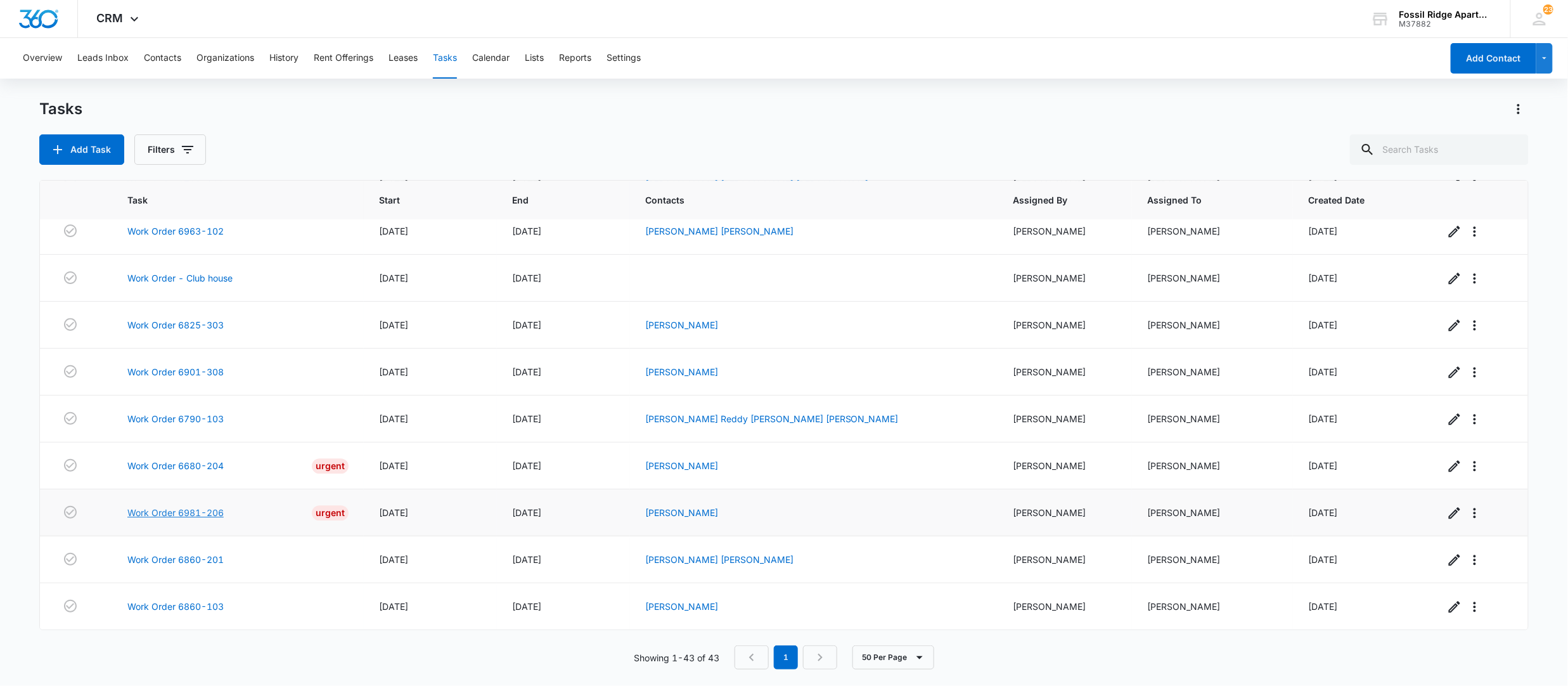
click at [184, 513] on link "Work Order 6981-206" at bounding box center [176, 513] width 96 height 13
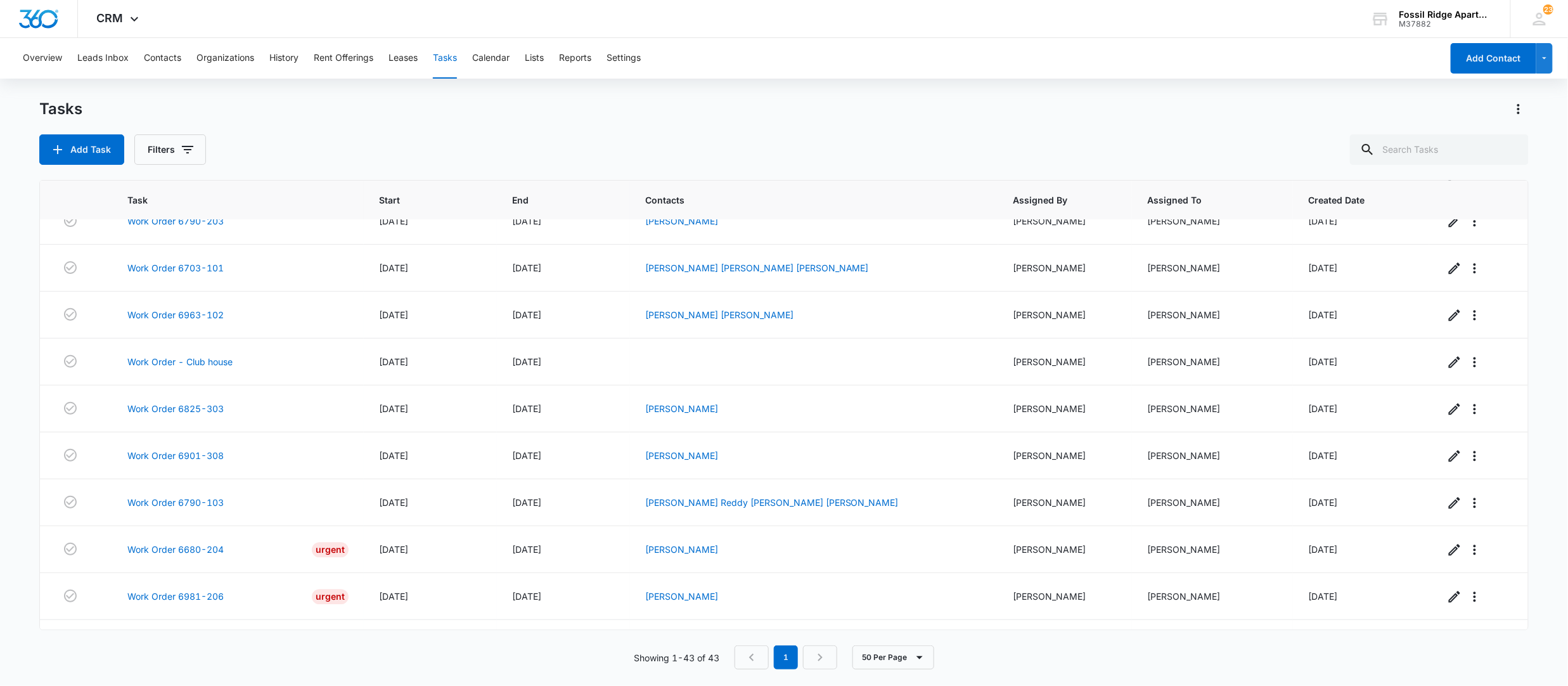
scroll to position [1408, 0]
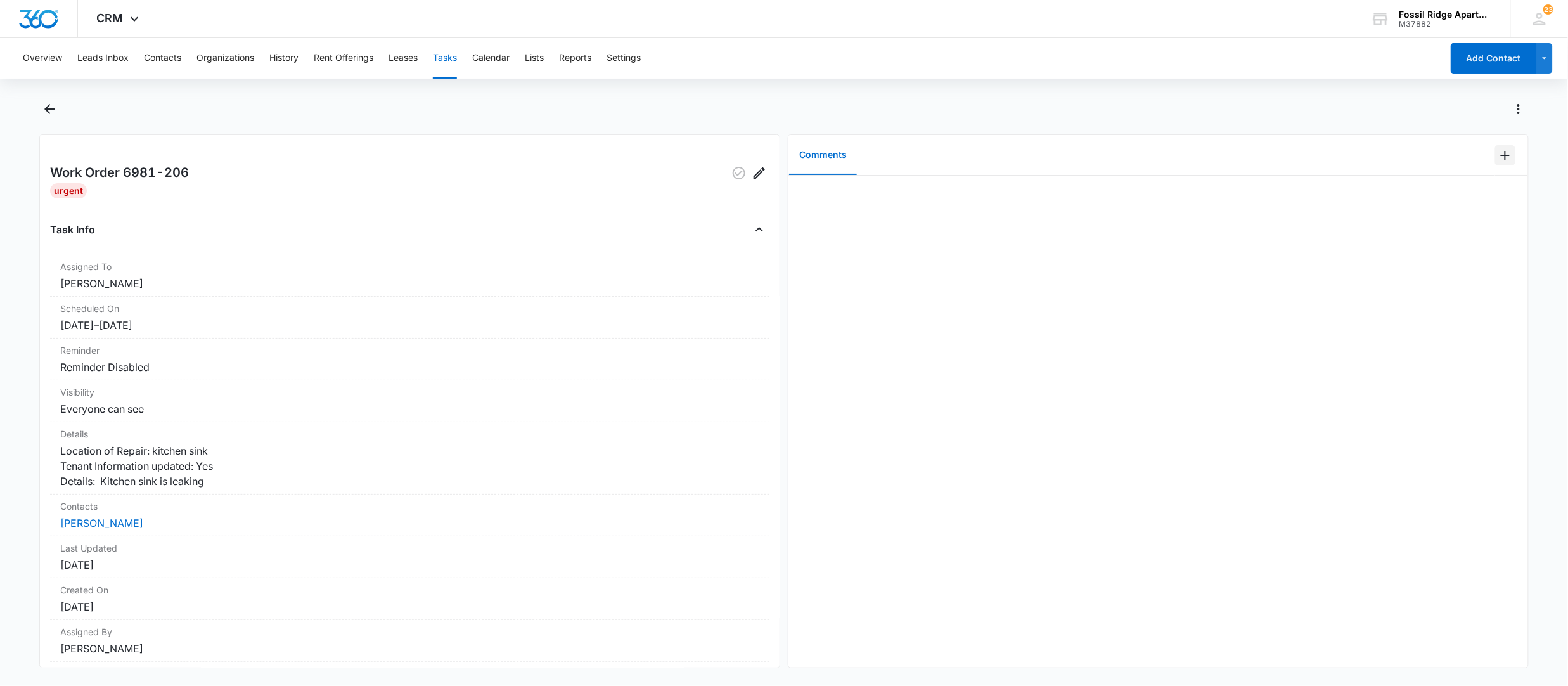
click at [1498, 158] on icon "Add Comment" at bounding box center [1505, 155] width 16 height 16
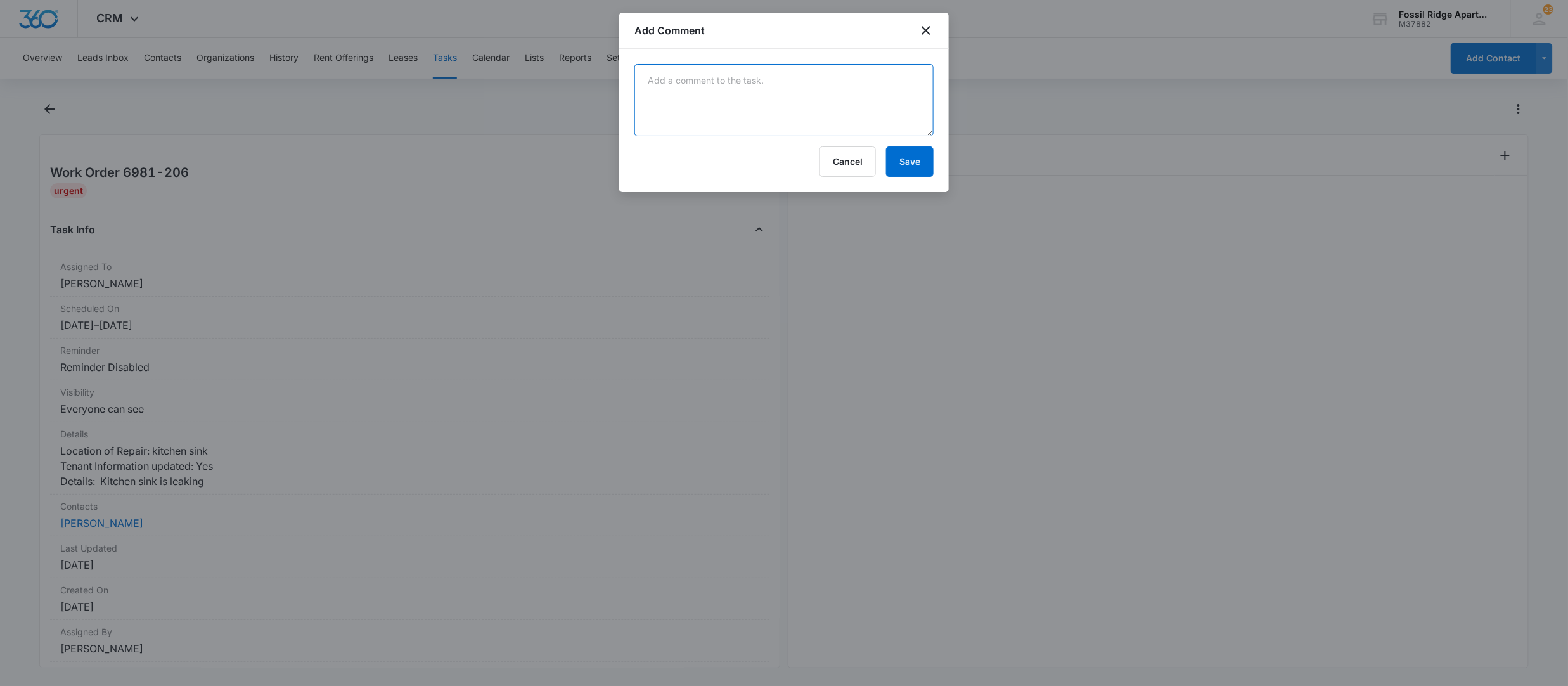
click at [750, 89] on textarea at bounding box center [784, 100] width 299 height 72
type textarea "repaired by [PERSON_NAME] 8/14"
click at [925, 173] on button "Save" at bounding box center [910, 161] width 47 height 30
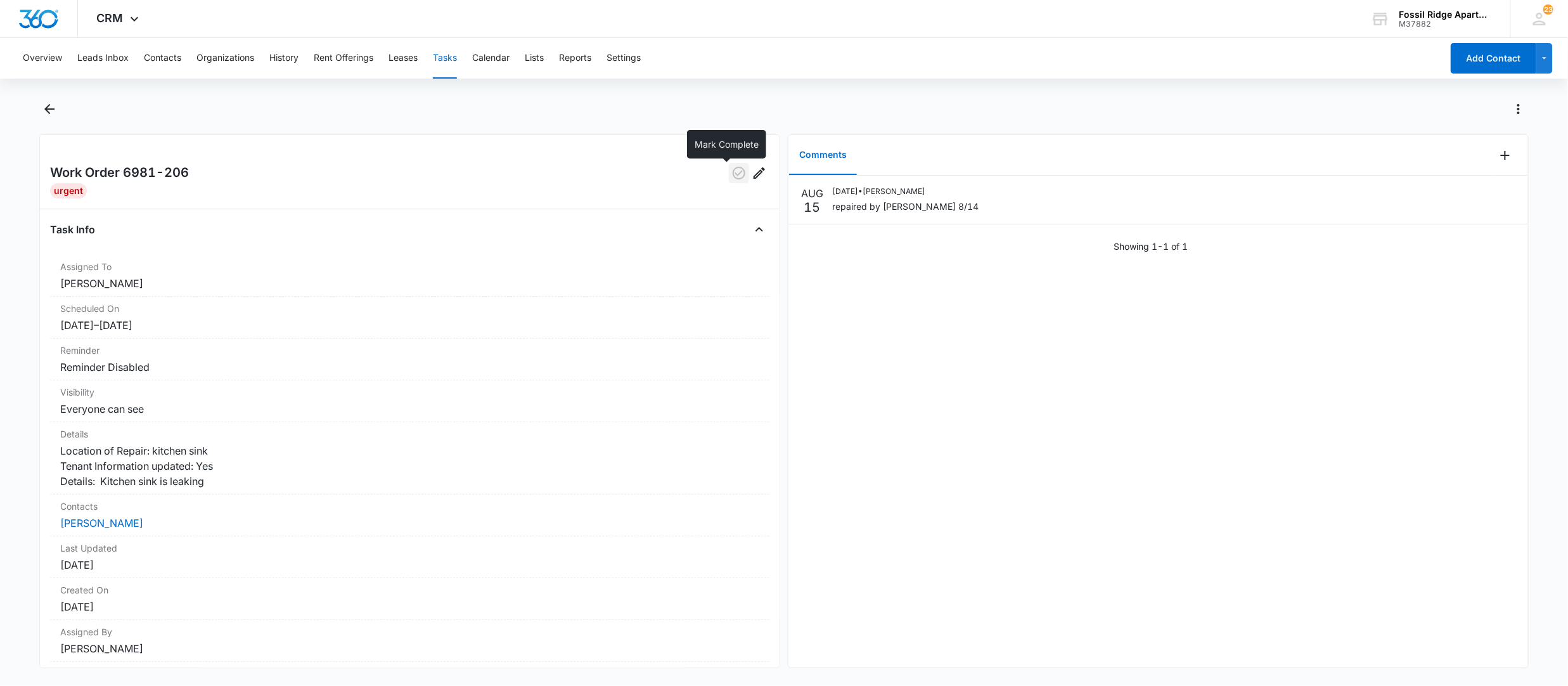
click at [732, 176] on icon "button" at bounding box center [739, 173] width 16 height 16
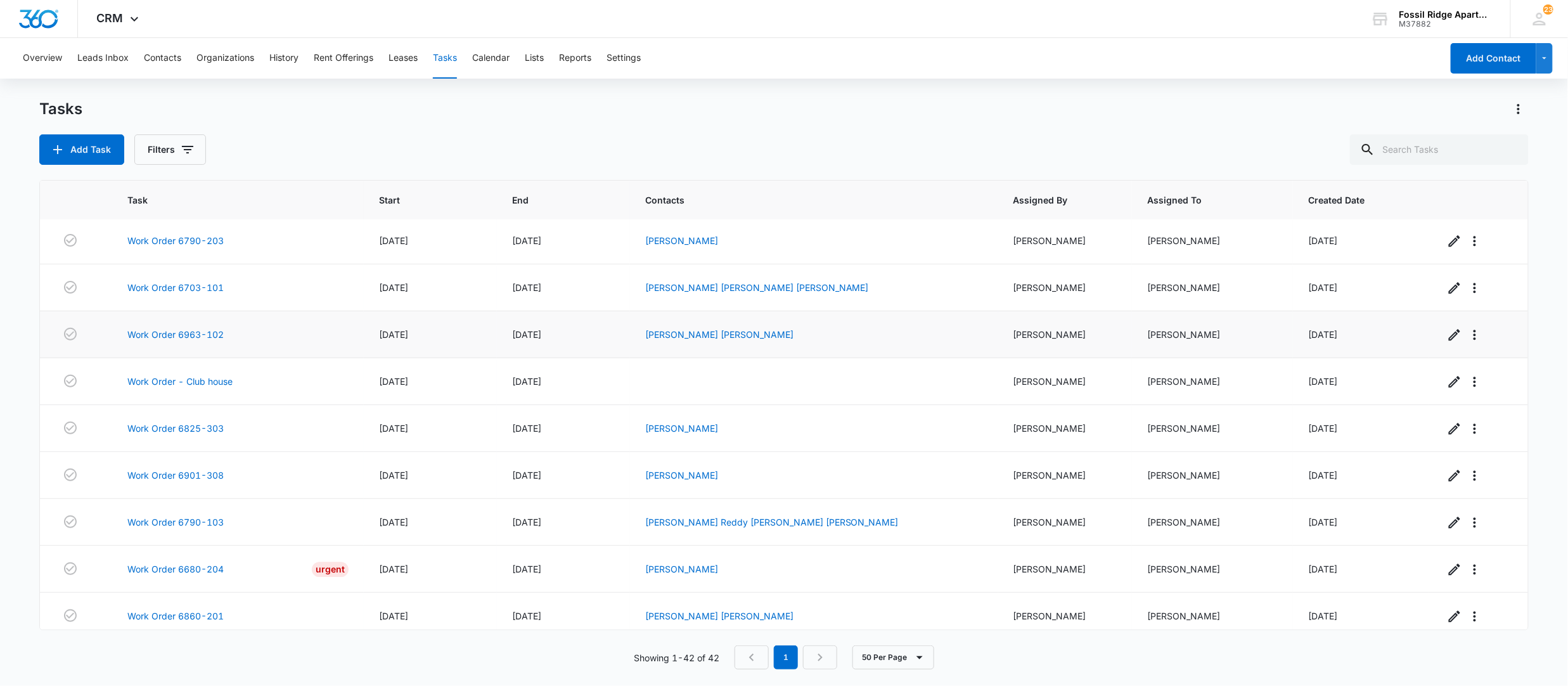
scroll to position [1614, 0]
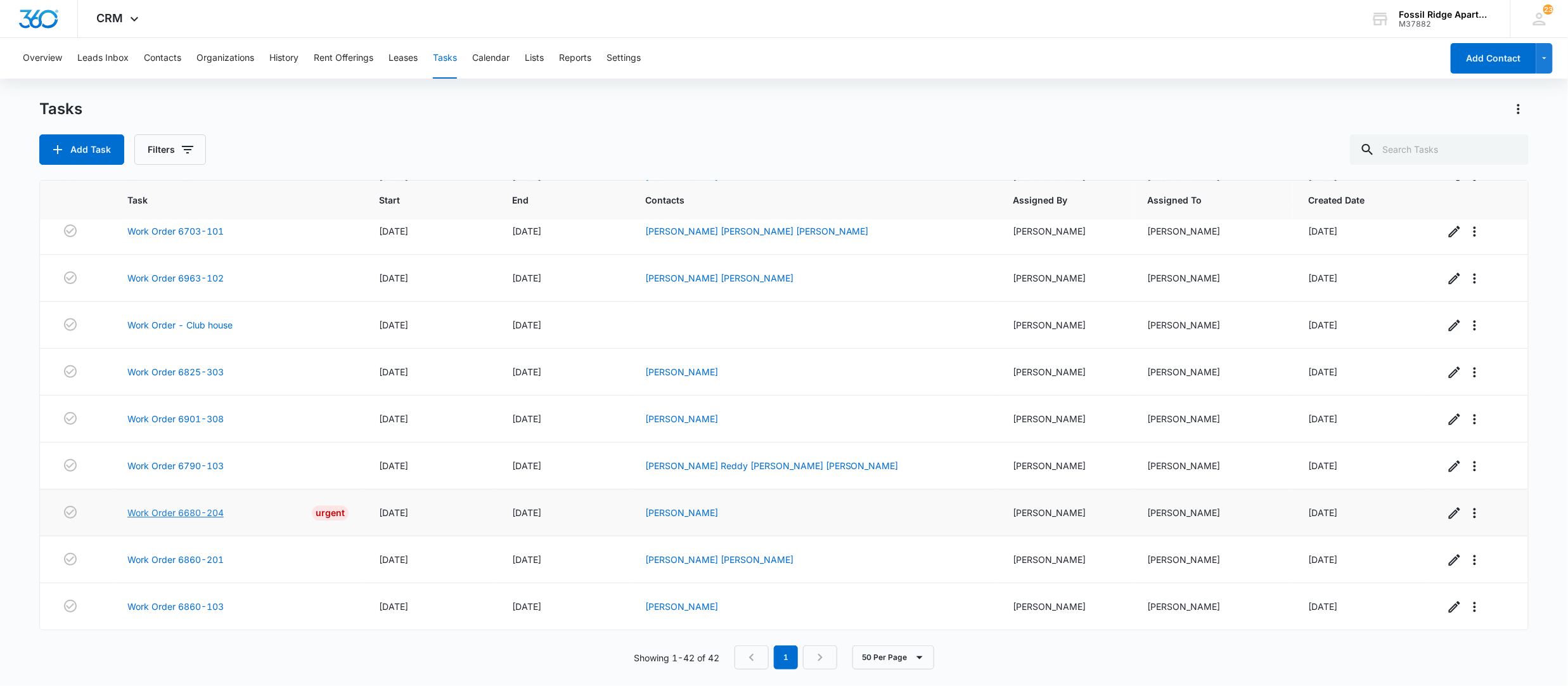
click at [171, 510] on link "Work Order 6680-204" at bounding box center [176, 513] width 96 height 13
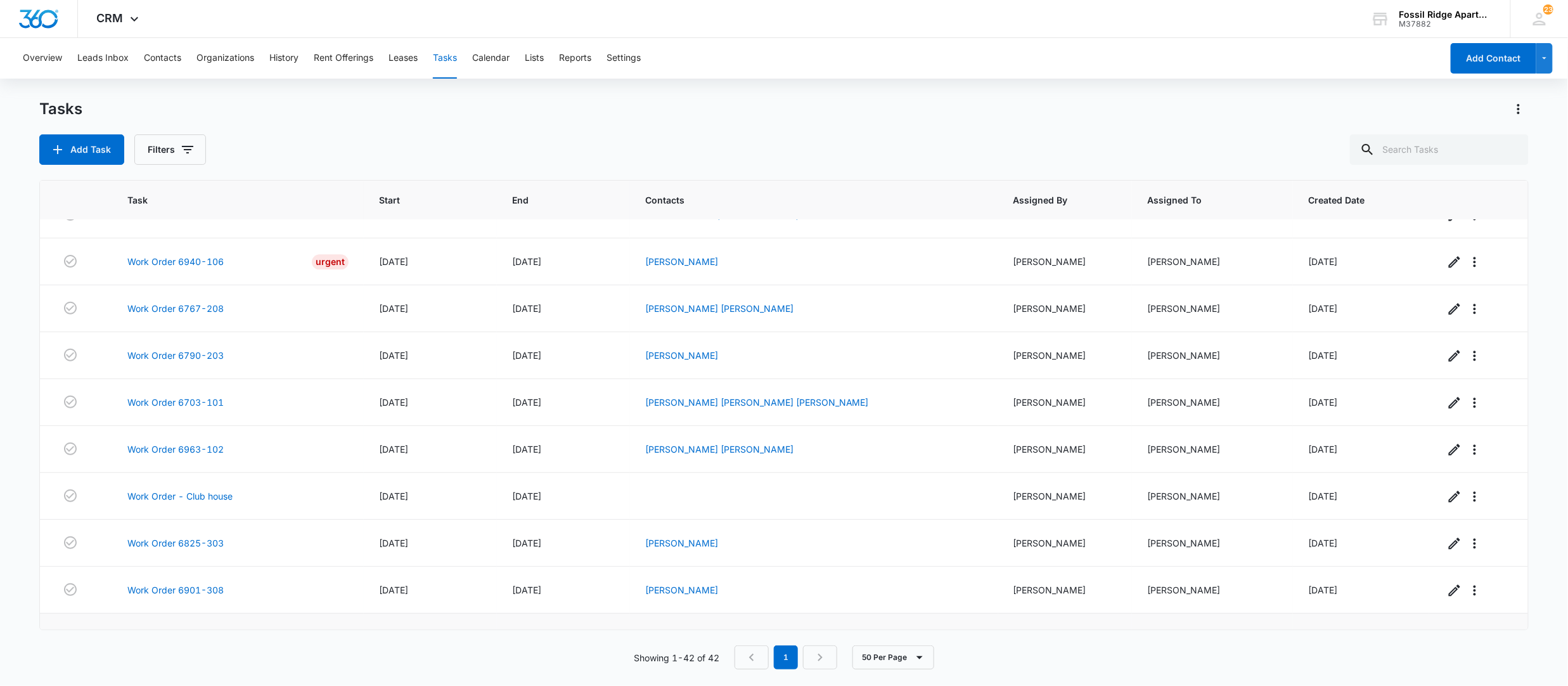
scroll to position [1360, 0]
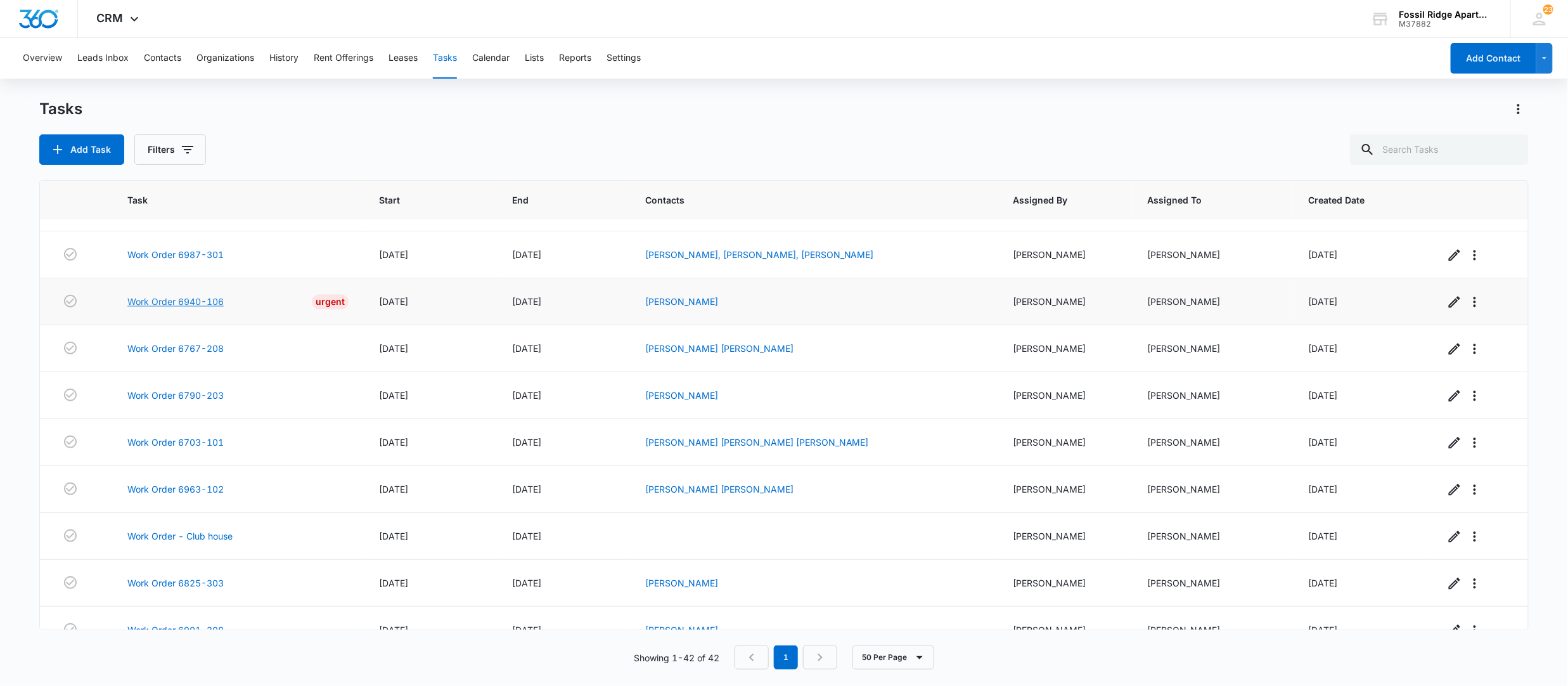
click at [154, 308] on link "Work Order 6940-106" at bounding box center [176, 301] width 96 height 13
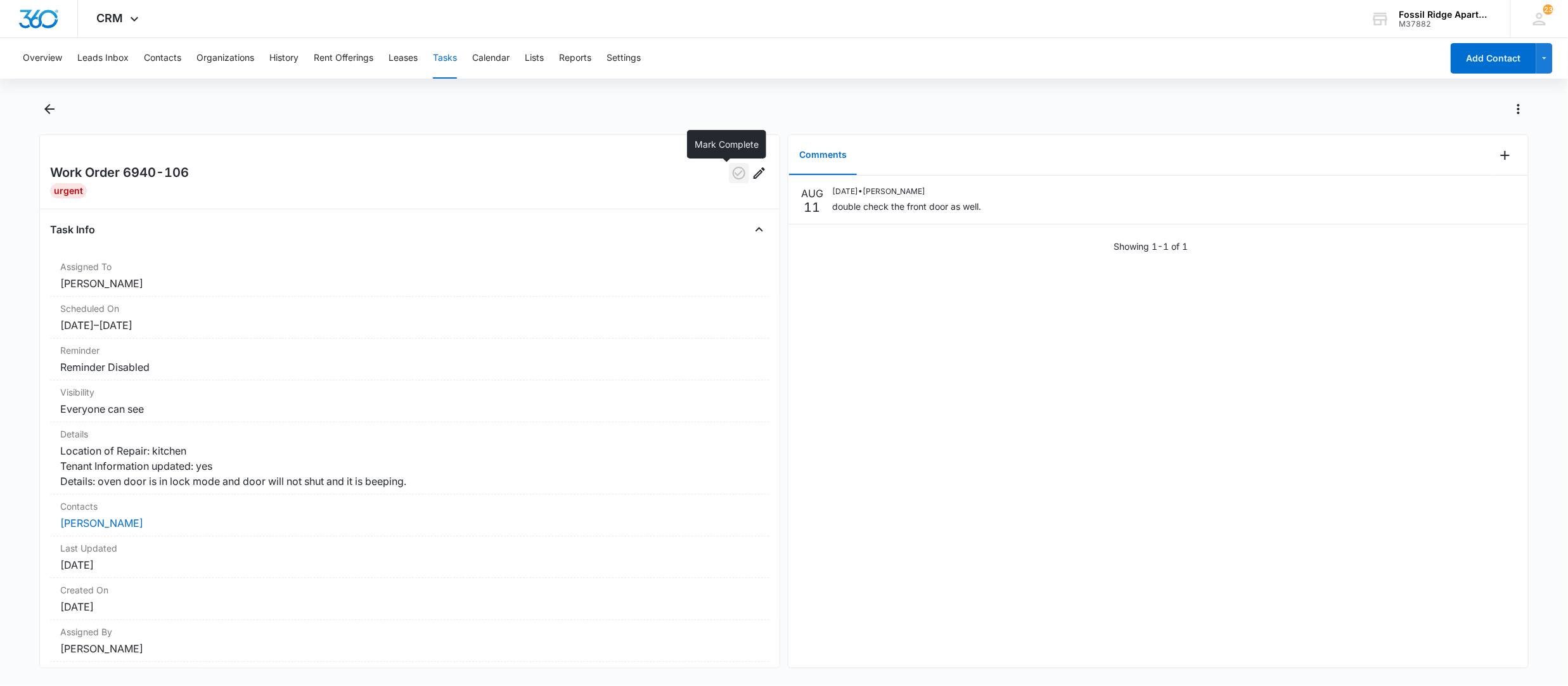
click at [728, 181] on button "button" at bounding box center [738, 173] width 20 height 20
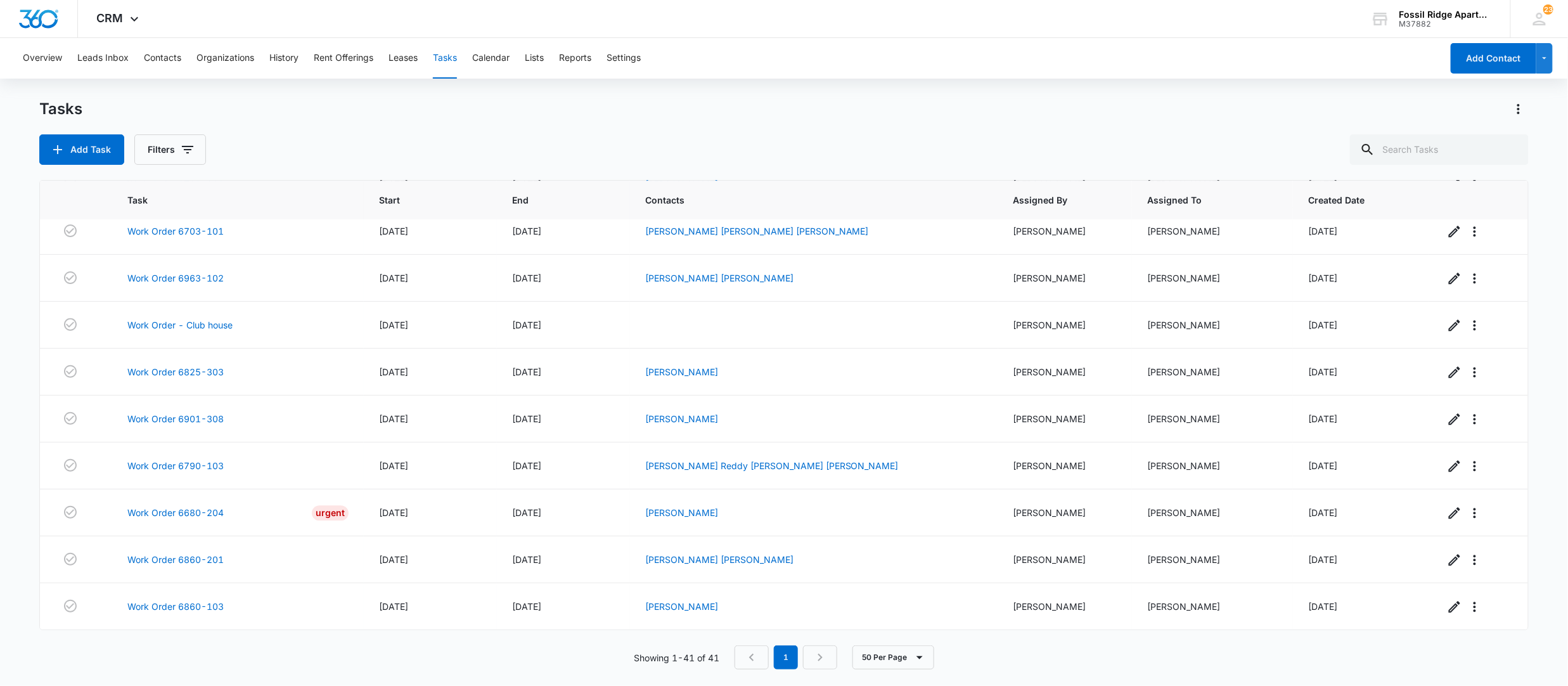
scroll to position [1566, 0]
click at [178, 506] on link "Work Order 6680-204" at bounding box center [176, 513] width 96 height 13
click at [181, 608] on link "Work Order 6860-103" at bounding box center [176, 606] width 96 height 13
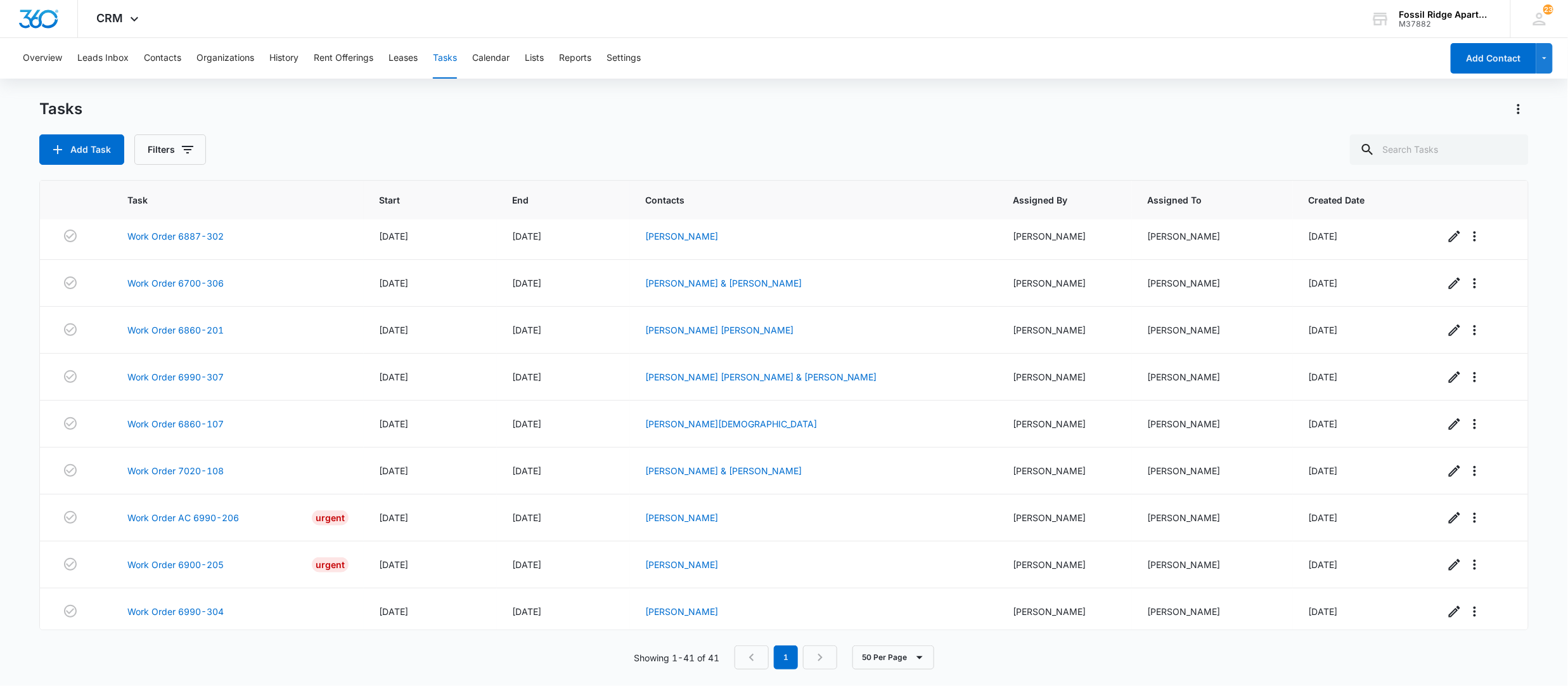
scroll to position [551, 0]
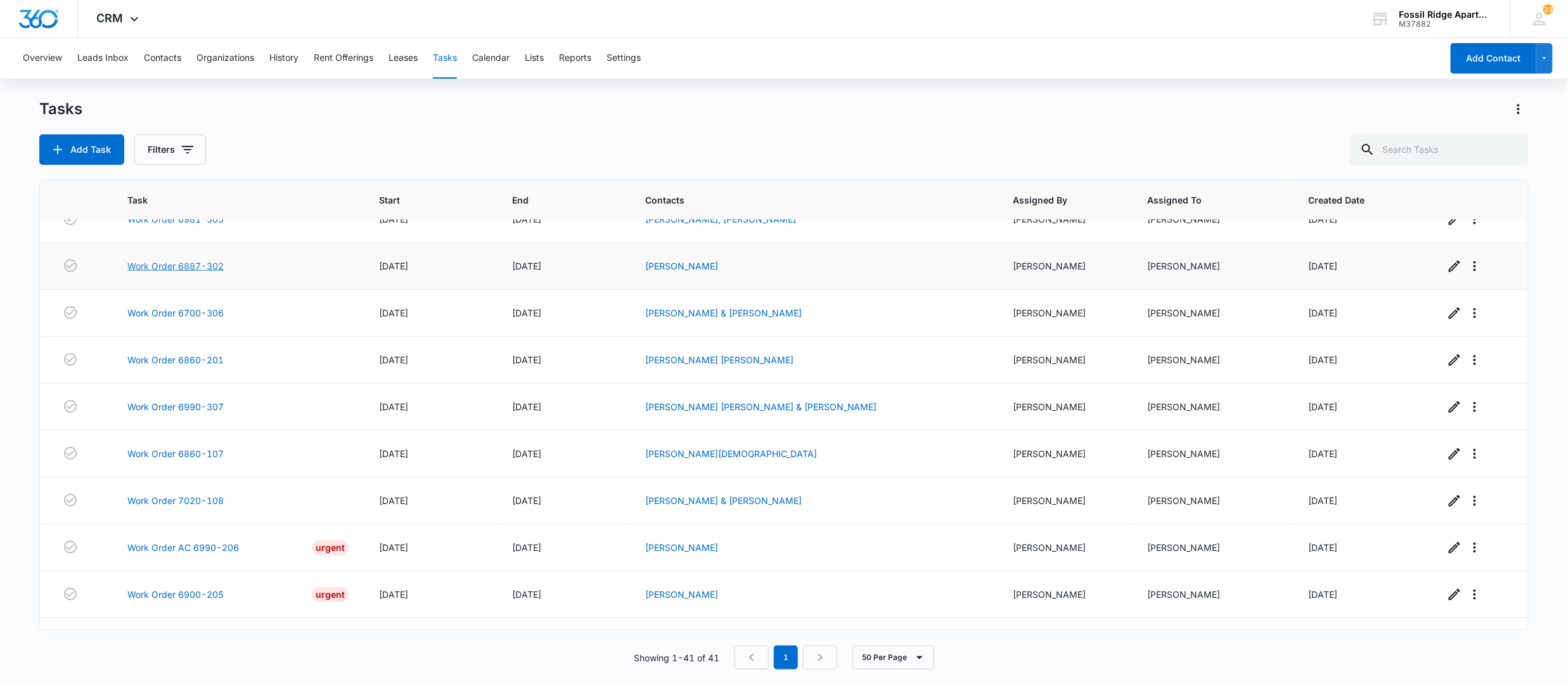
click at [204, 272] on link "Work Order 6887-302" at bounding box center [176, 266] width 96 height 13
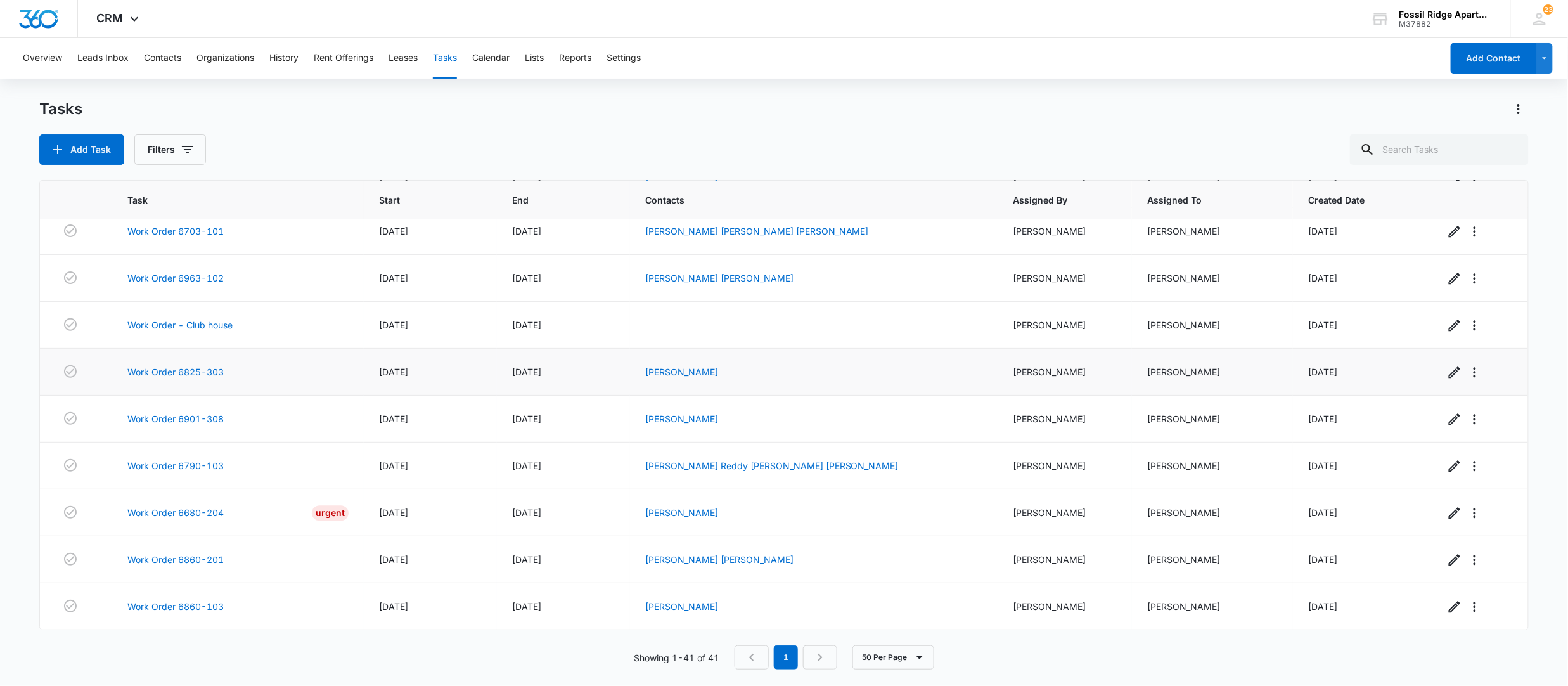
scroll to position [1566, 0]
click at [153, 607] on link "Work Order 6860-103" at bounding box center [176, 606] width 96 height 13
click at [164, 554] on link "Work Order 6860-201" at bounding box center [176, 559] width 96 height 13
click at [191, 460] on link "Work Order 6790-103" at bounding box center [176, 465] width 96 height 13
click at [180, 417] on link "Work Order 6901-308" at bounding box center [176, 419] width 96 height 13
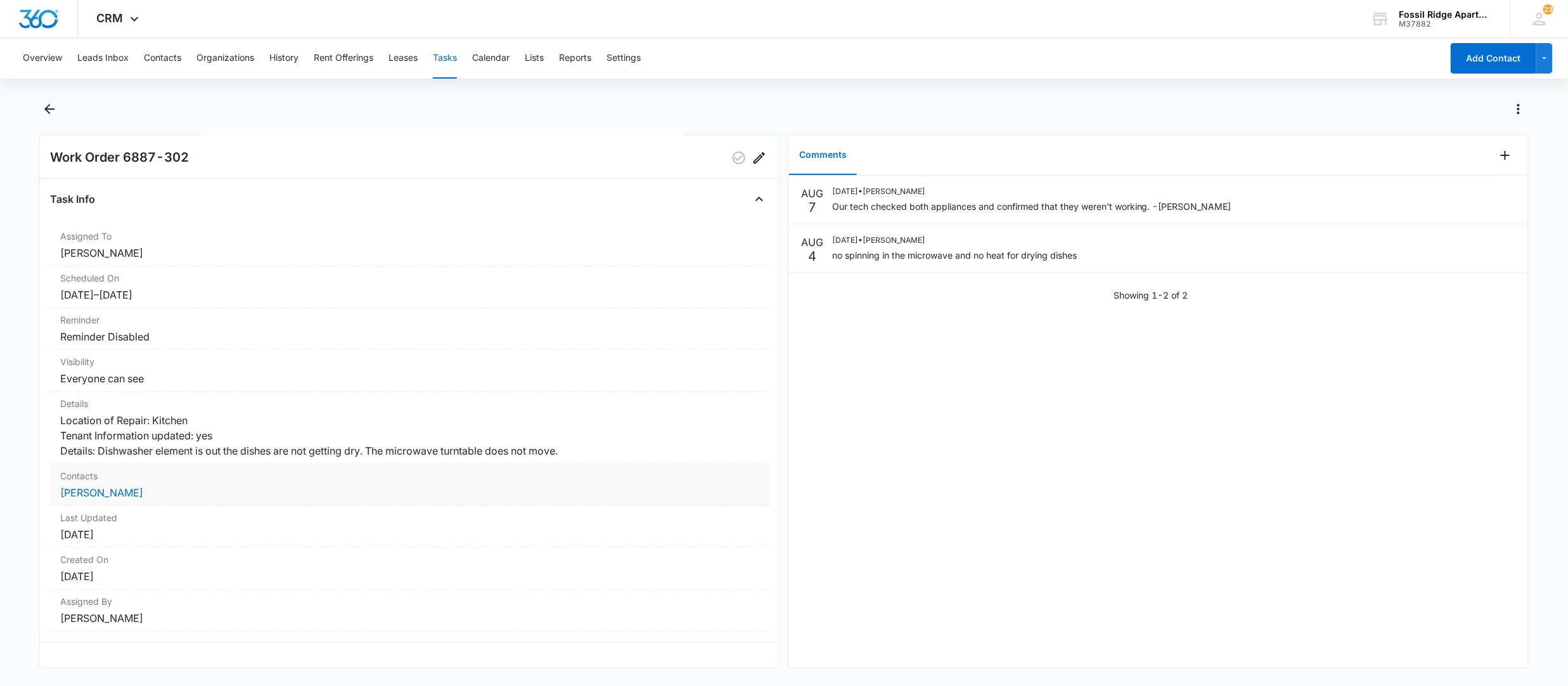
scroll to position [46, 0]
click at [89, 486] on link "Miguel Garcia" at bounding box center [102, 493] width 83 height 13
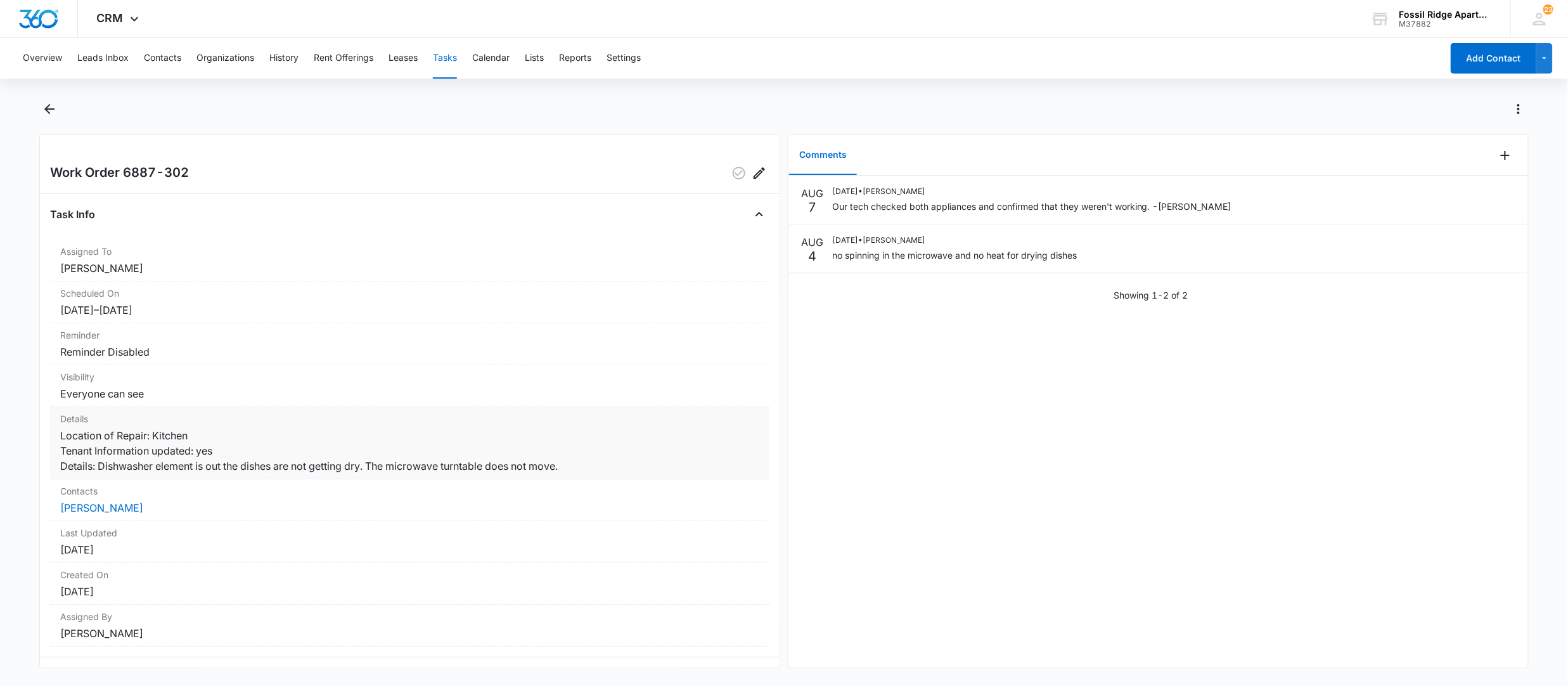
scroll to position [46, 0]
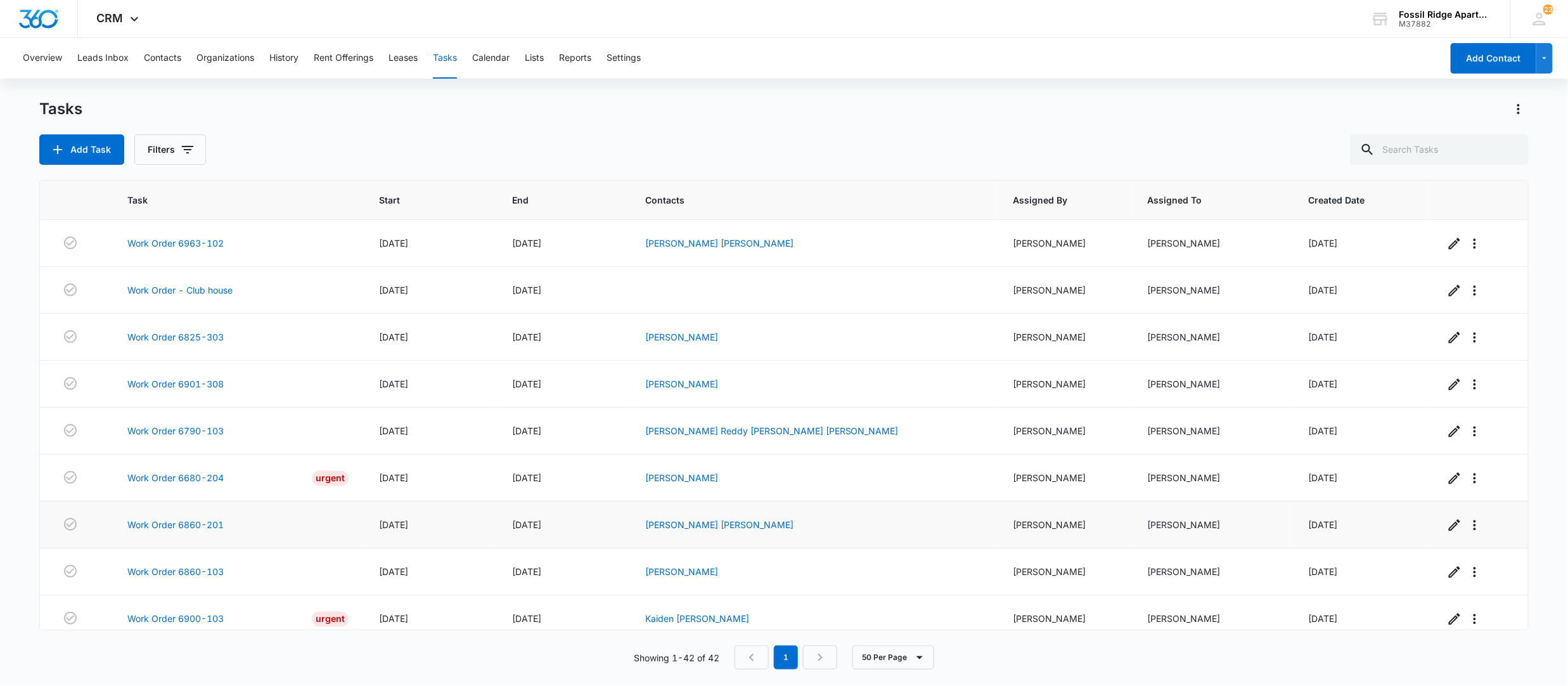
scroll to position [1614, 0]
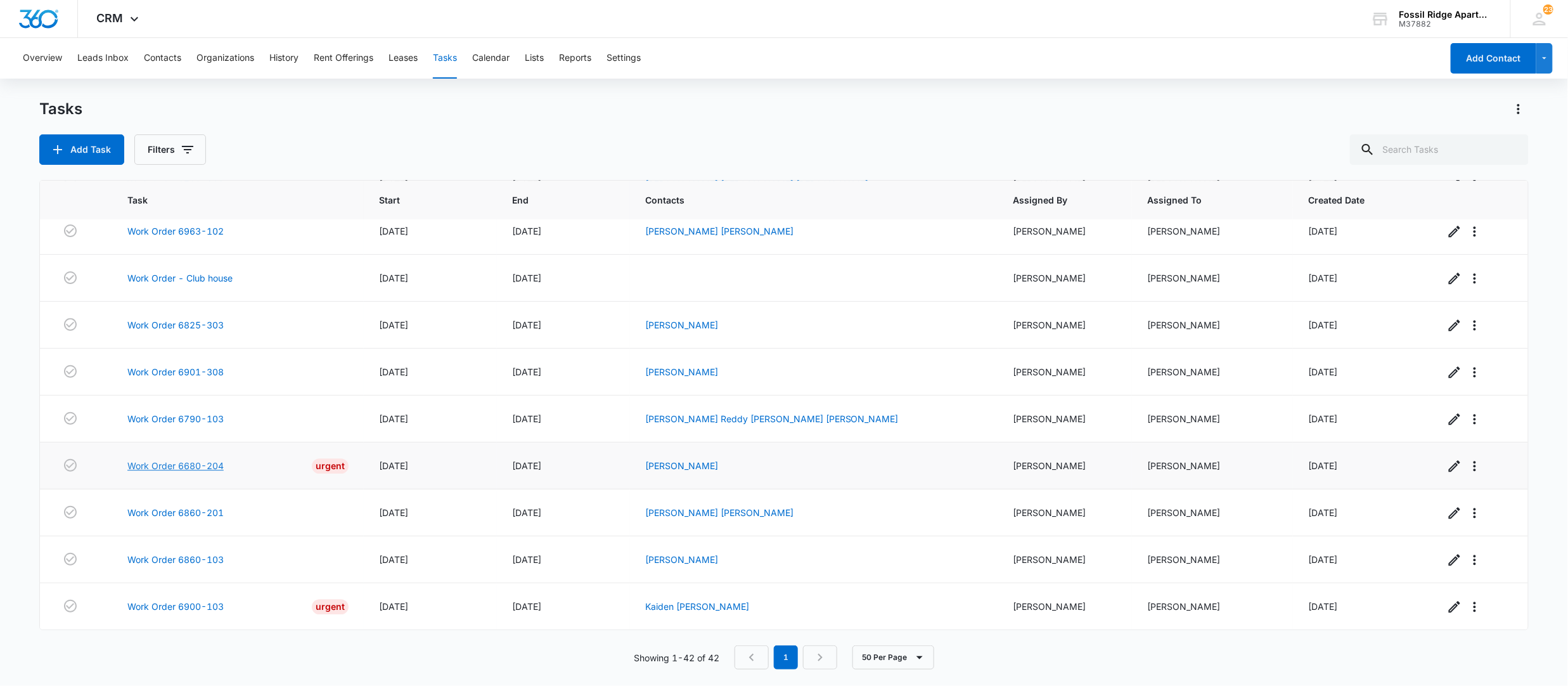
click at [170, 459] on link "Work Order 6680-204" at bounding box center [176, 465] width 96 height 13
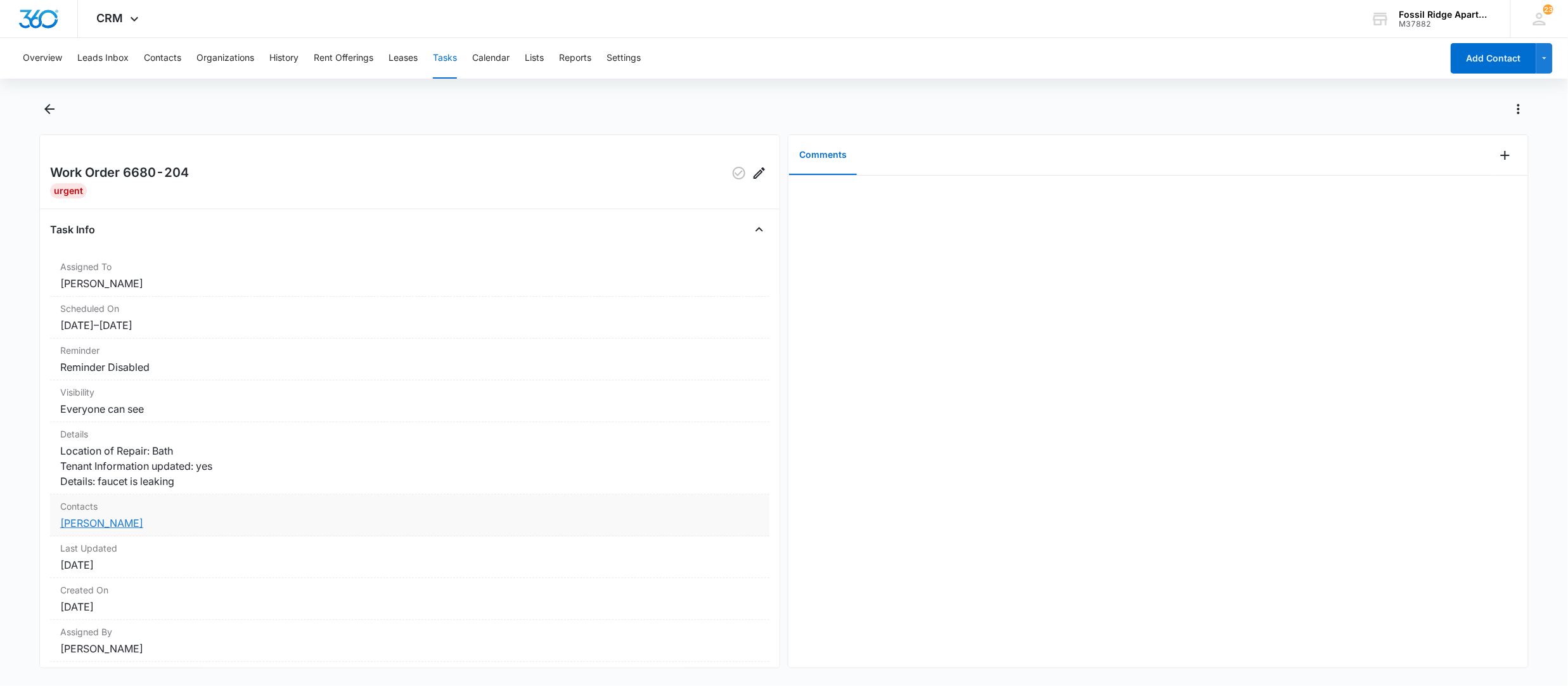
click at [94, 529] on link "[PERSON_NAME]" at bounding box center [102, 523] width 83 height 13
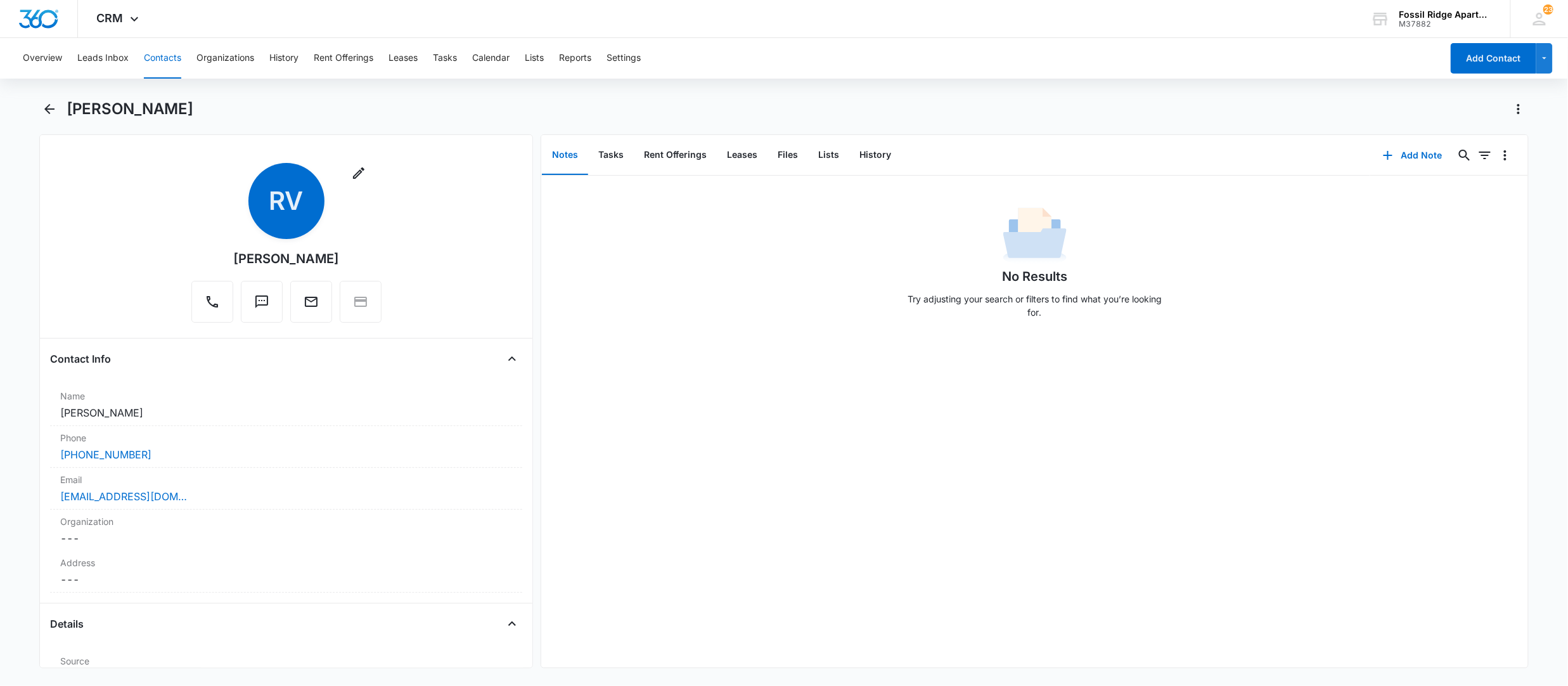
click at [150, 55] on button "Contacts" at bounding box center [163, 59] width 38 height 41
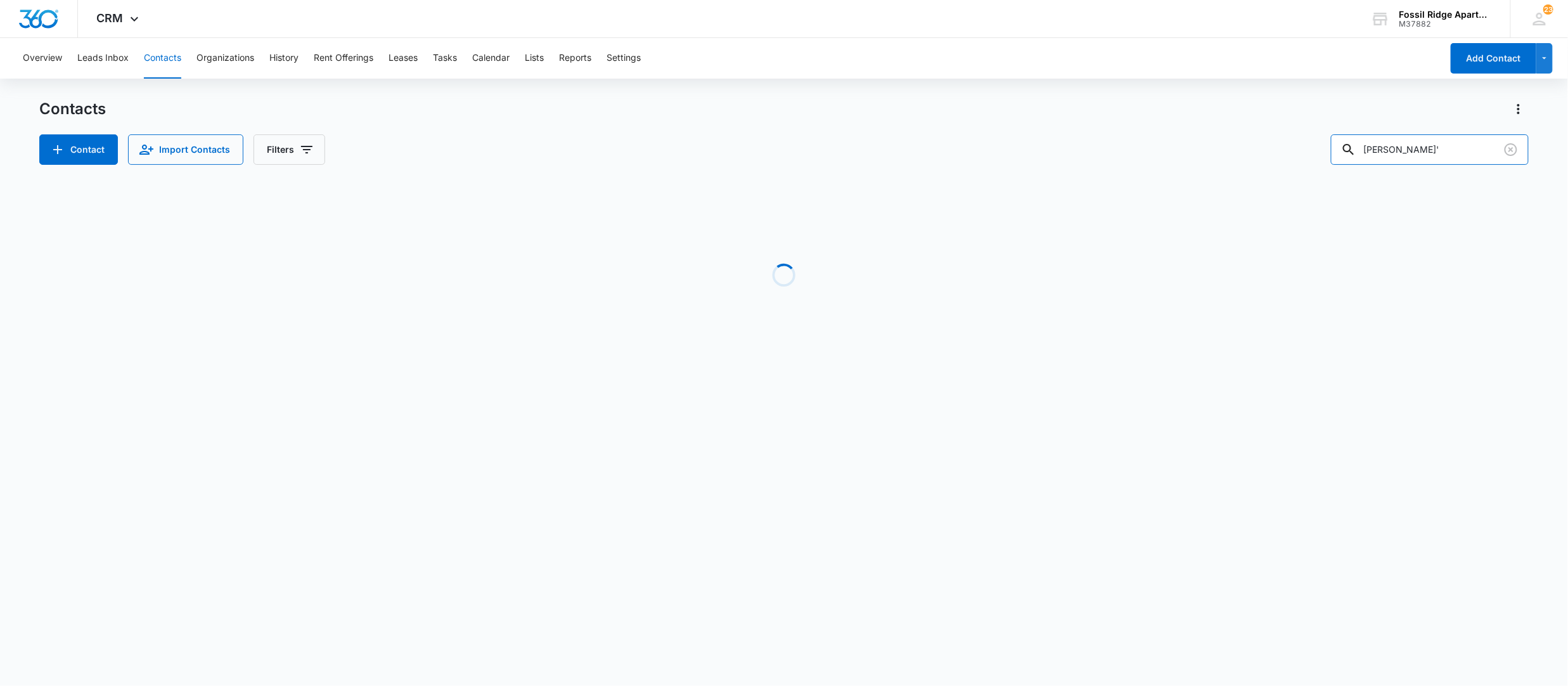
drag, startPoint x: 1446, startPoint y: 147, endPoint x: 884, endPoint y: 52, distance: 570.0
click at [885, 52] on div "Overview Leads Inbox Contacts Organizations History Rent Offerings Leases Tasks…" at bounding box center [784, 212] width 1568 height 347
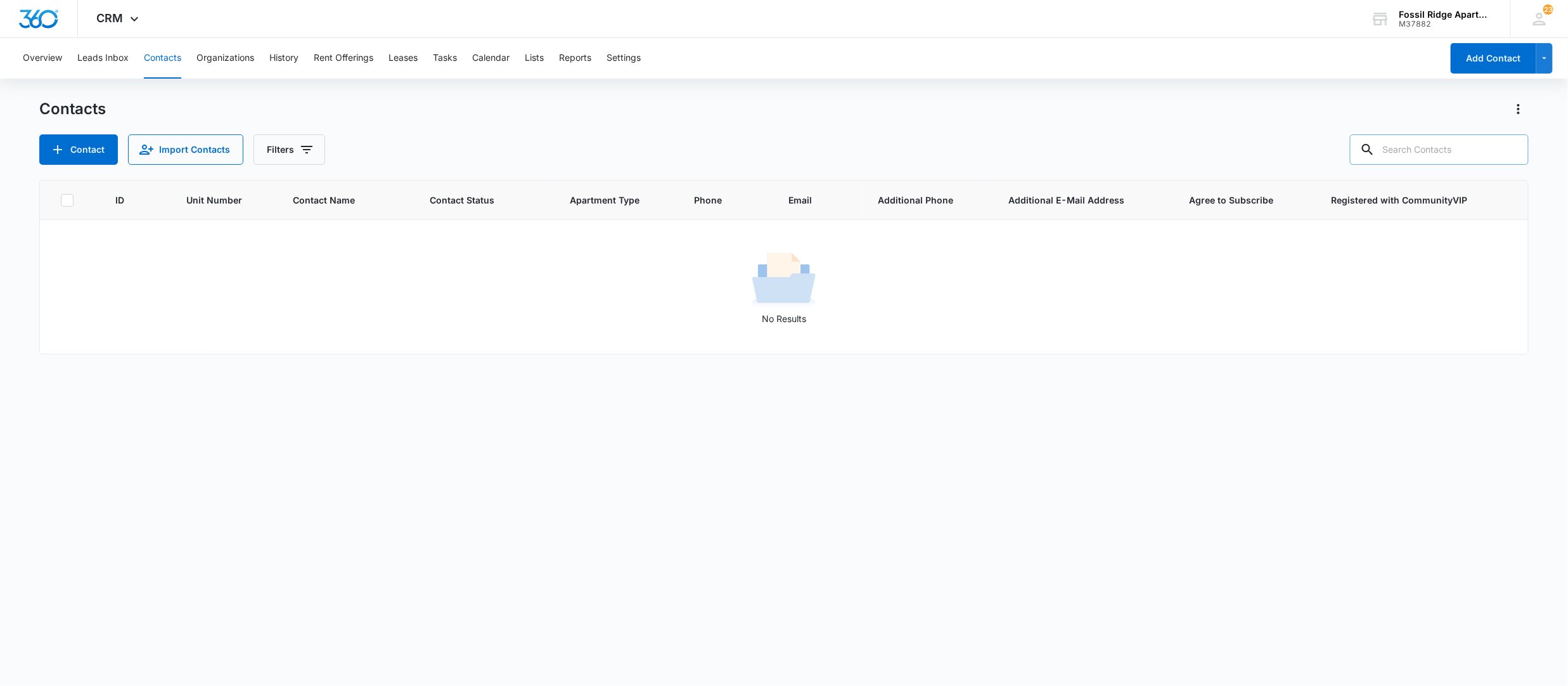
click at [1419, 143] on input "text" at bounding box center [1439, 149] width 179 height 30
type input "940-303"
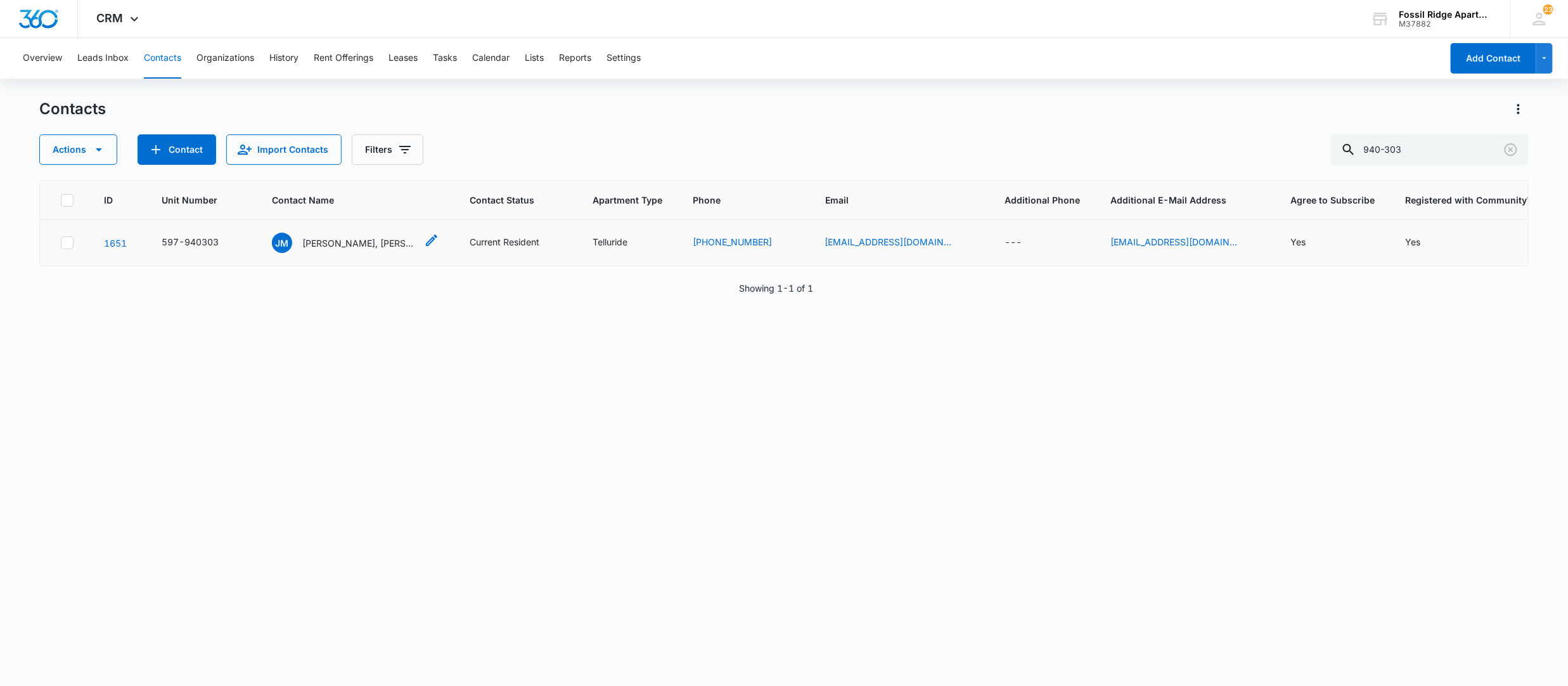
click at [370, 249] on div "JM Jaycee Mack, Alex Rix" at bounding box center [344, 242] width 145 height 20
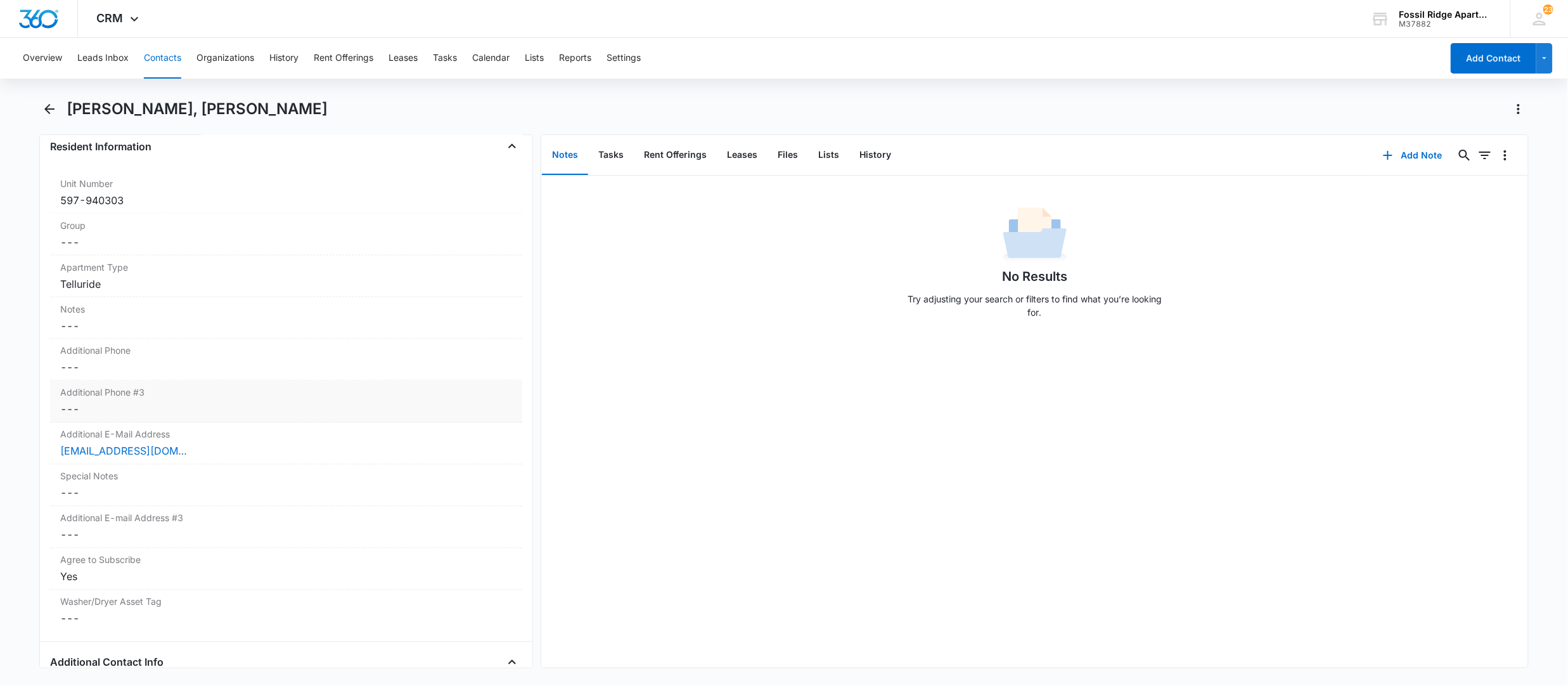
scroll to position [929, 0]
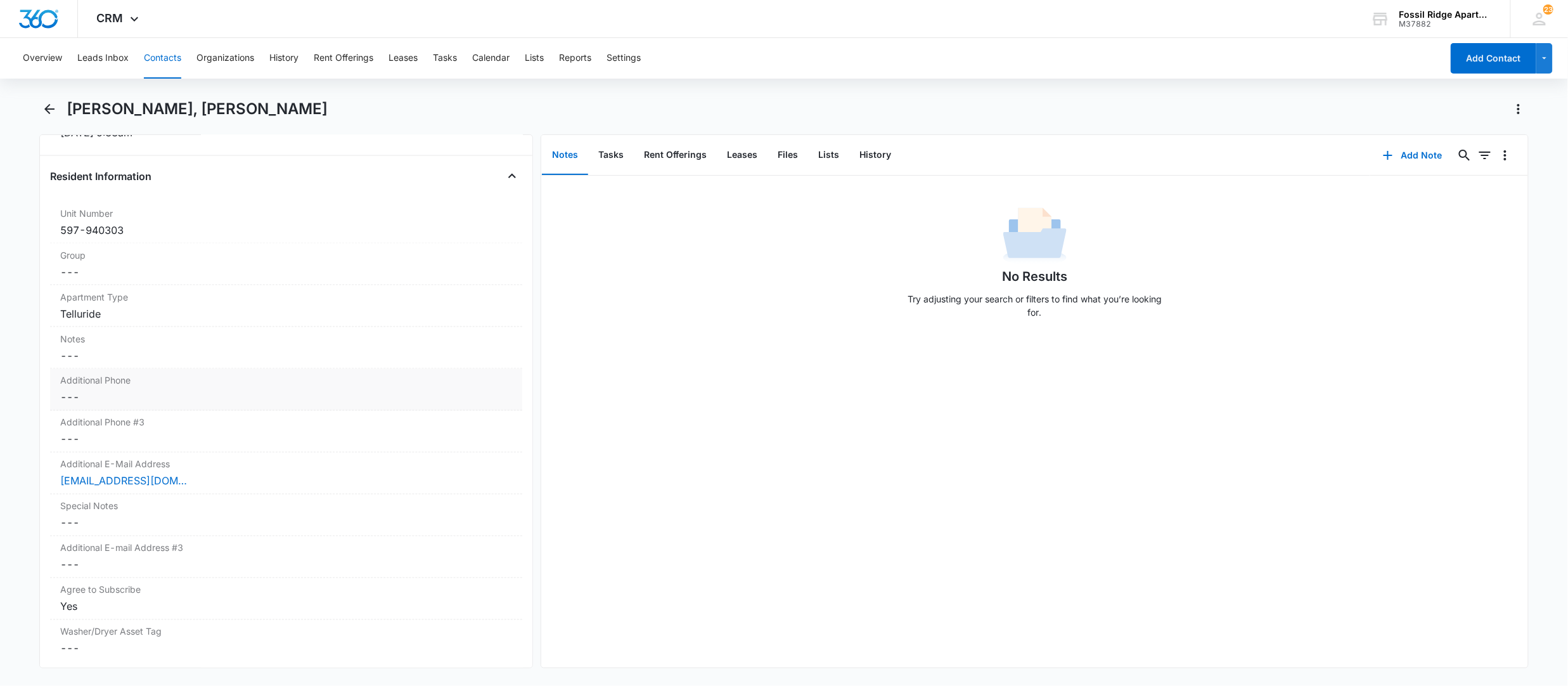
click at [115, 396] on dd "Cancel Save Changes ---" at bounding box center [286, 397] width 452 height 16
type input "(970) 310-3549"
click at [472, 447] on button "Save Changes" at bounding box center [478, 444] width 72 height 24
click at [625, 159] on button "Tasks" at bounding box center [611, 155] width 46 height 39
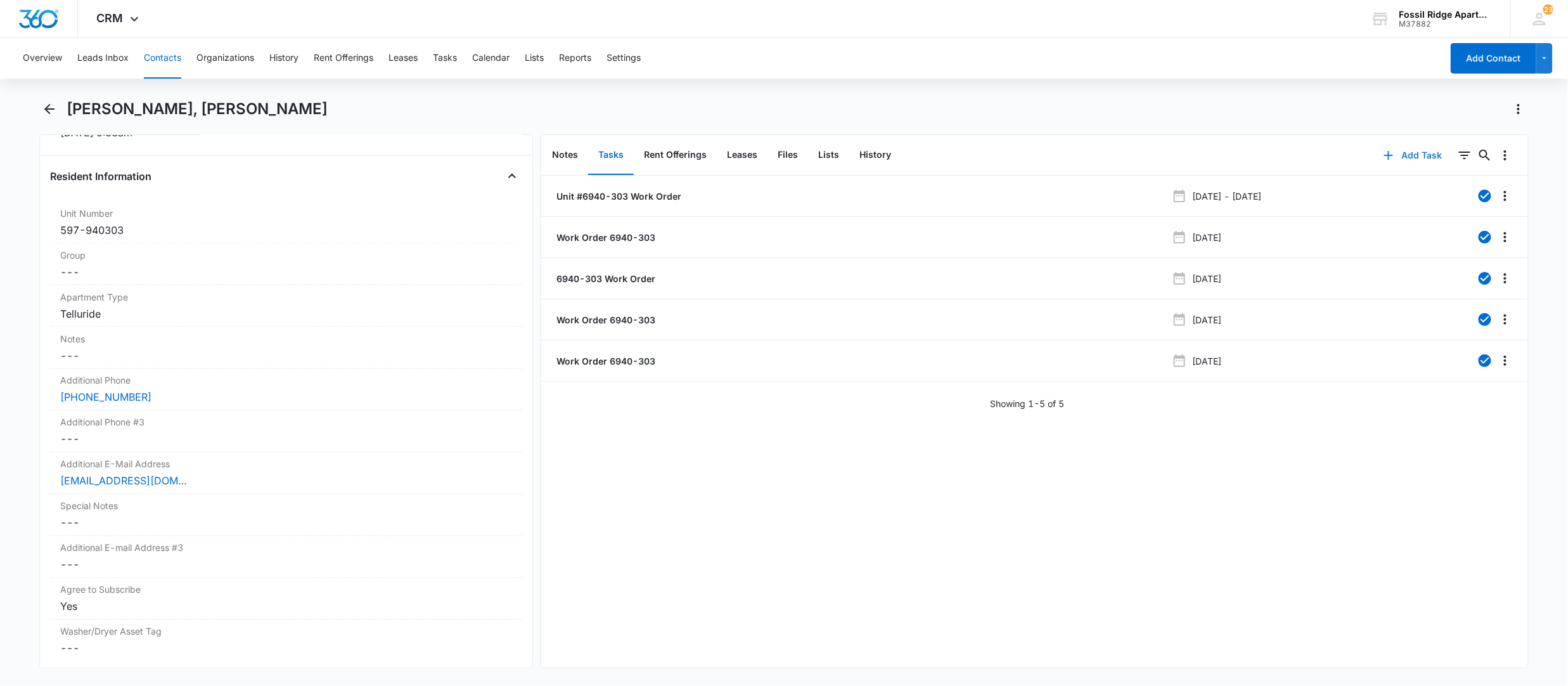
click at [1395, 145] on button "Add Task" at bounding box center [1413, 155] width 83 height 30
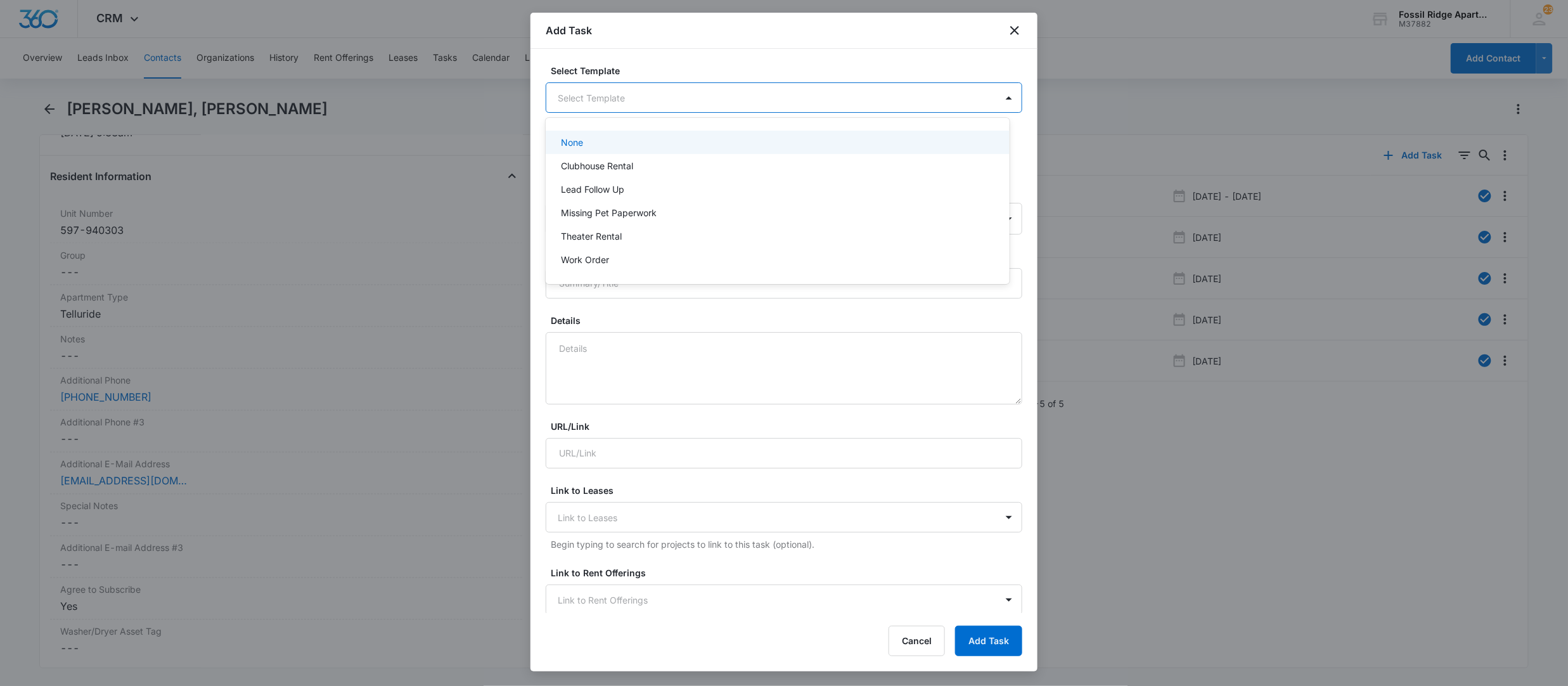
click at [658, 102] on body "CRM Apps Reputation Websites Forms CRM Email Social POS Content Ads Intelligenc…" at bounding box center [784, 343] width 1568 height 686
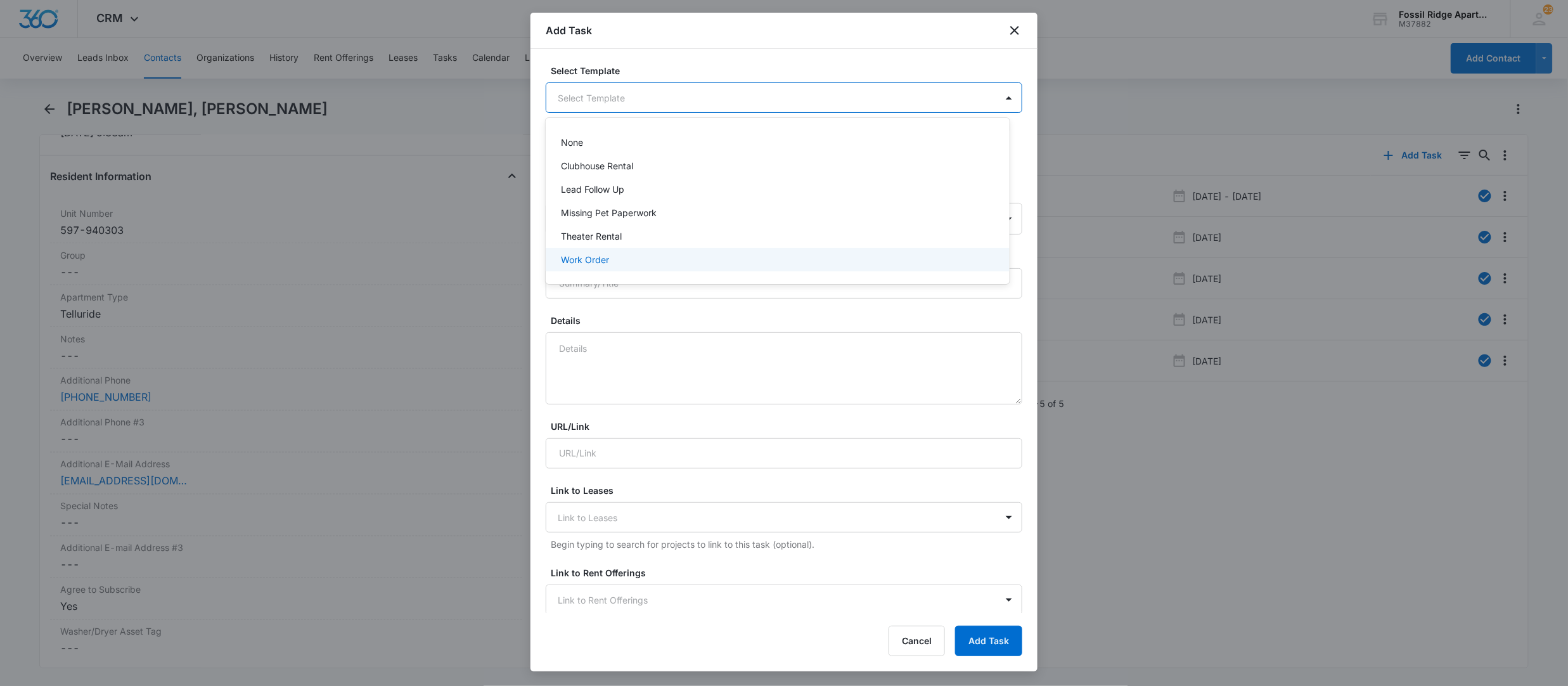
click at [602, 260] on p "Work Order" at bounding box center [585, 259] width 48 height 13
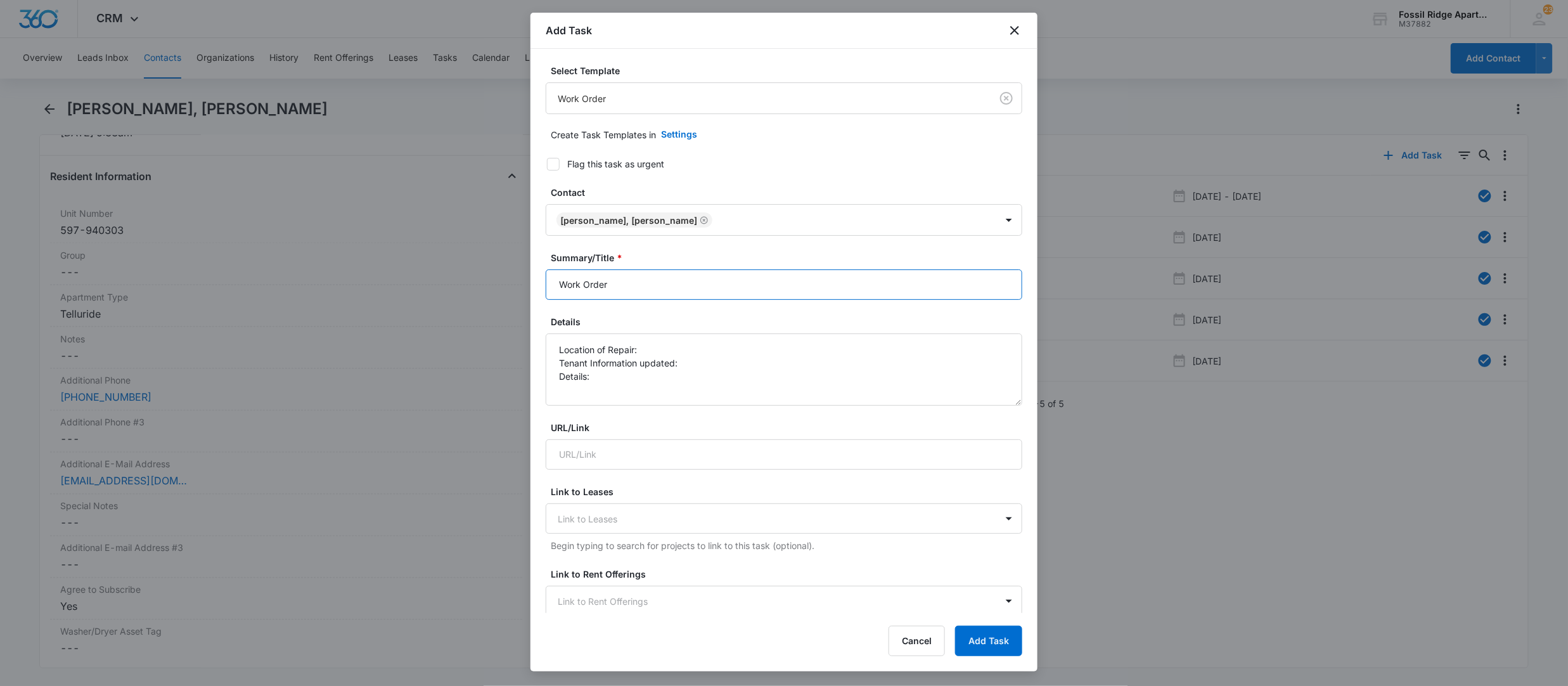
click at [644, 284] on input "Work Order" at bounding box center [783, 284] width 477 height 30
type input "Work Order 6940-303"
click at [650, 352] on textarea "Location of Repair: Tenant Information updated: Details:" at bounding box center [783, 370] width 477 height 72
click at [698, 369] on textarea "Location of Repair: AC Tenant Information updated: Details:" at bounding box center [783, 370] width 477 height 72
click at [634, 380] on textarea "Location of Repair: AC Tenant Information updated: yes Details:" at bounding box center [783, 370] width 477 height 72
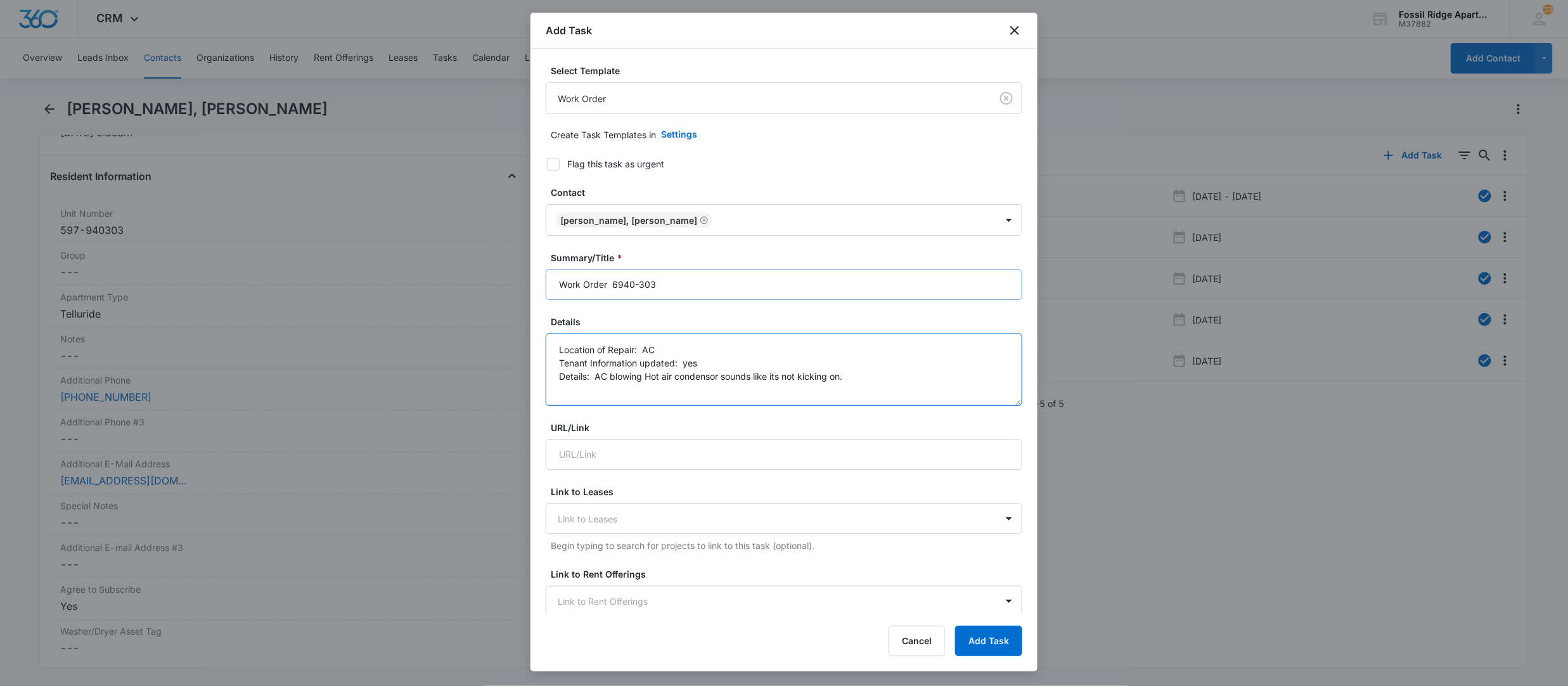
type textarea "Location of Repair: AC Tenant Information updated: yes Details: AC blowing Hot …"
click at [597, 284] on input "Work Order 6940-303" at bounding box center [783, 284] width 477 height 30
type input "Work Order AC 6940-303"
click at [551, 159] on icon at bounding box center [553, 164] width 11 height 11
click at [547, 159] on input "Flag this task as urgent" at bounding box center [542, 164] width 9 height 9
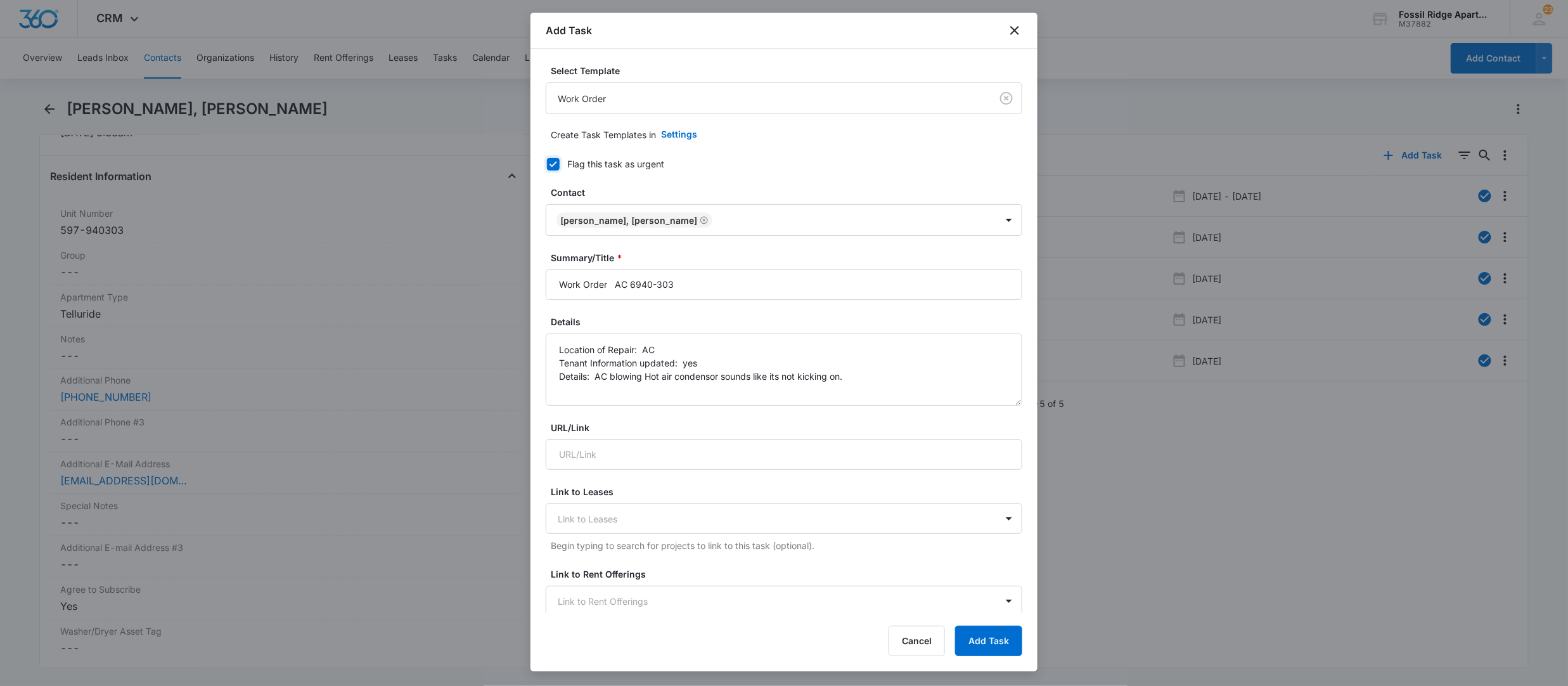
checkbox input "true"
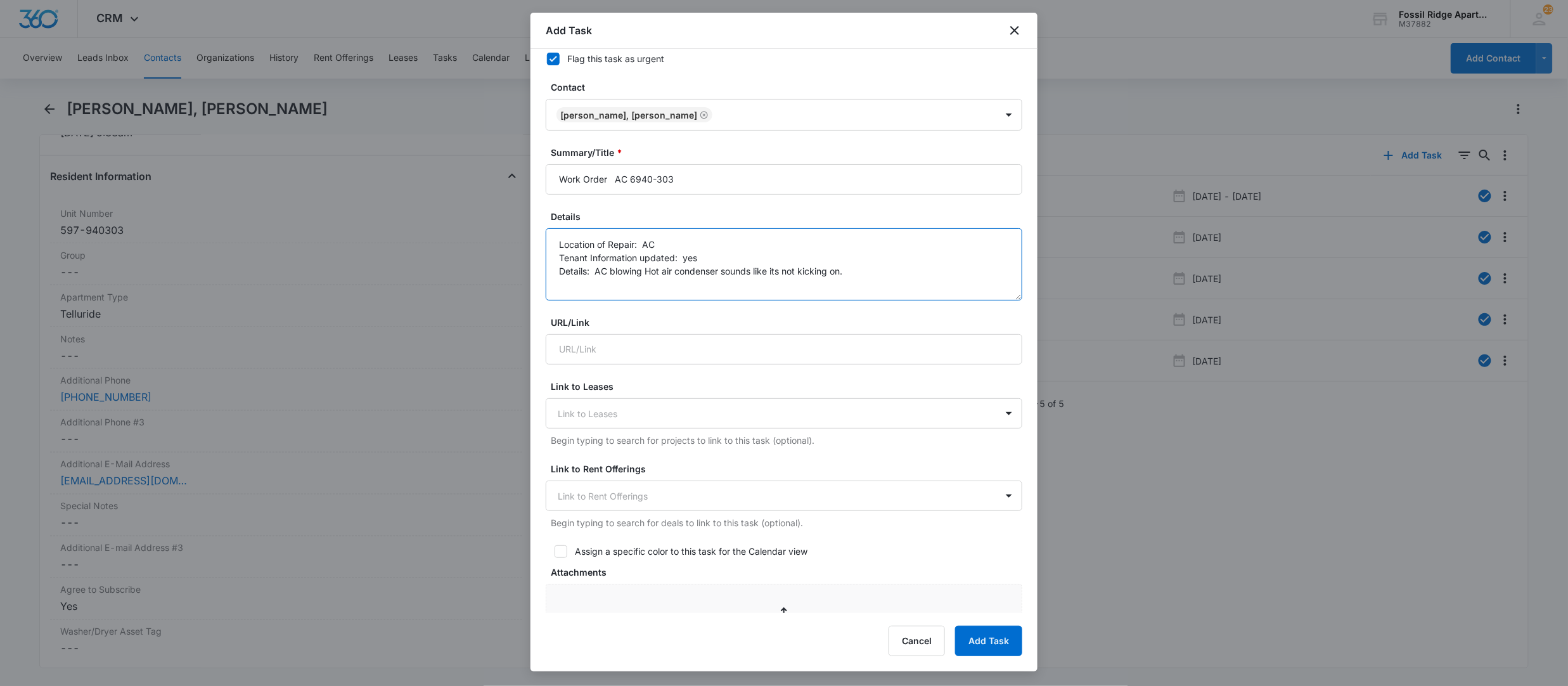
scroll to position [422, 0]
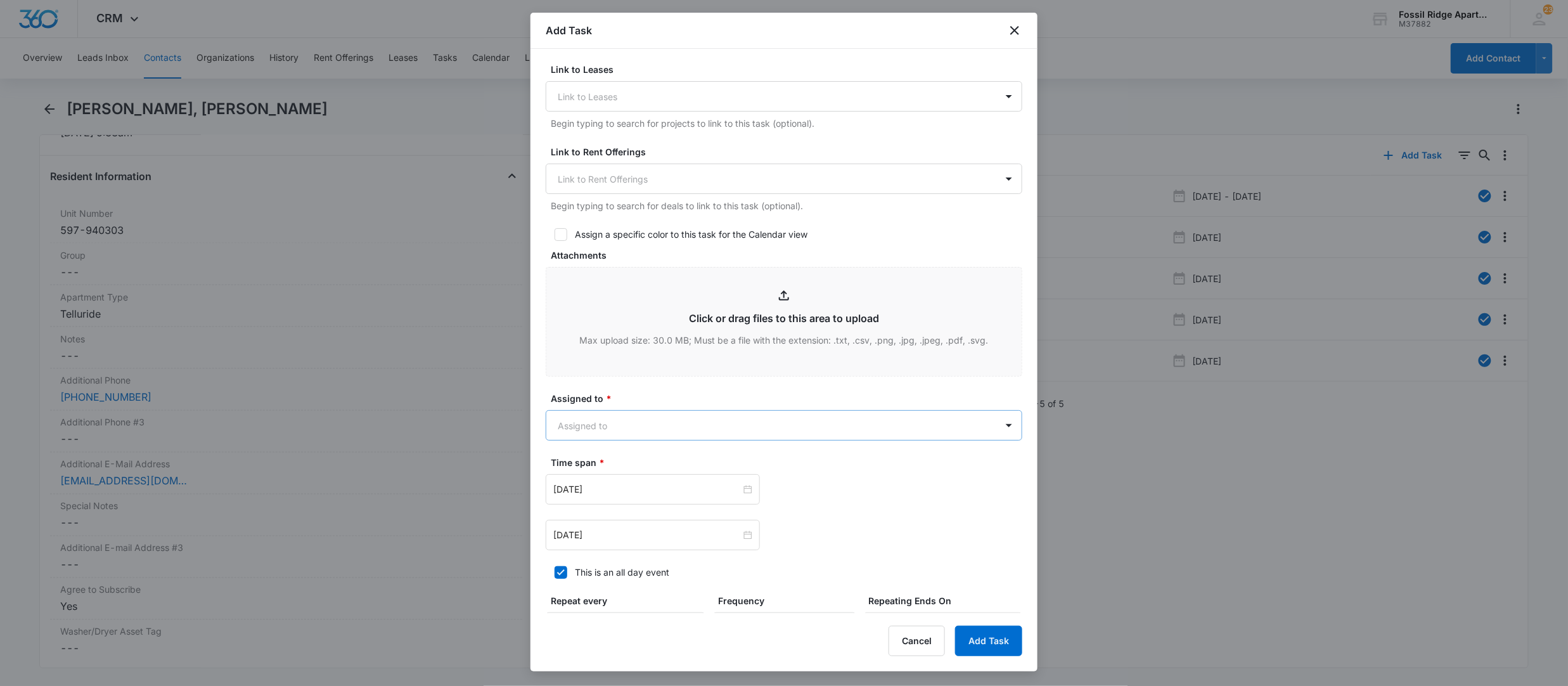
type textarea "Location of Repair: AC Tenant Information updated: yes Details: AC blowing Hot …"
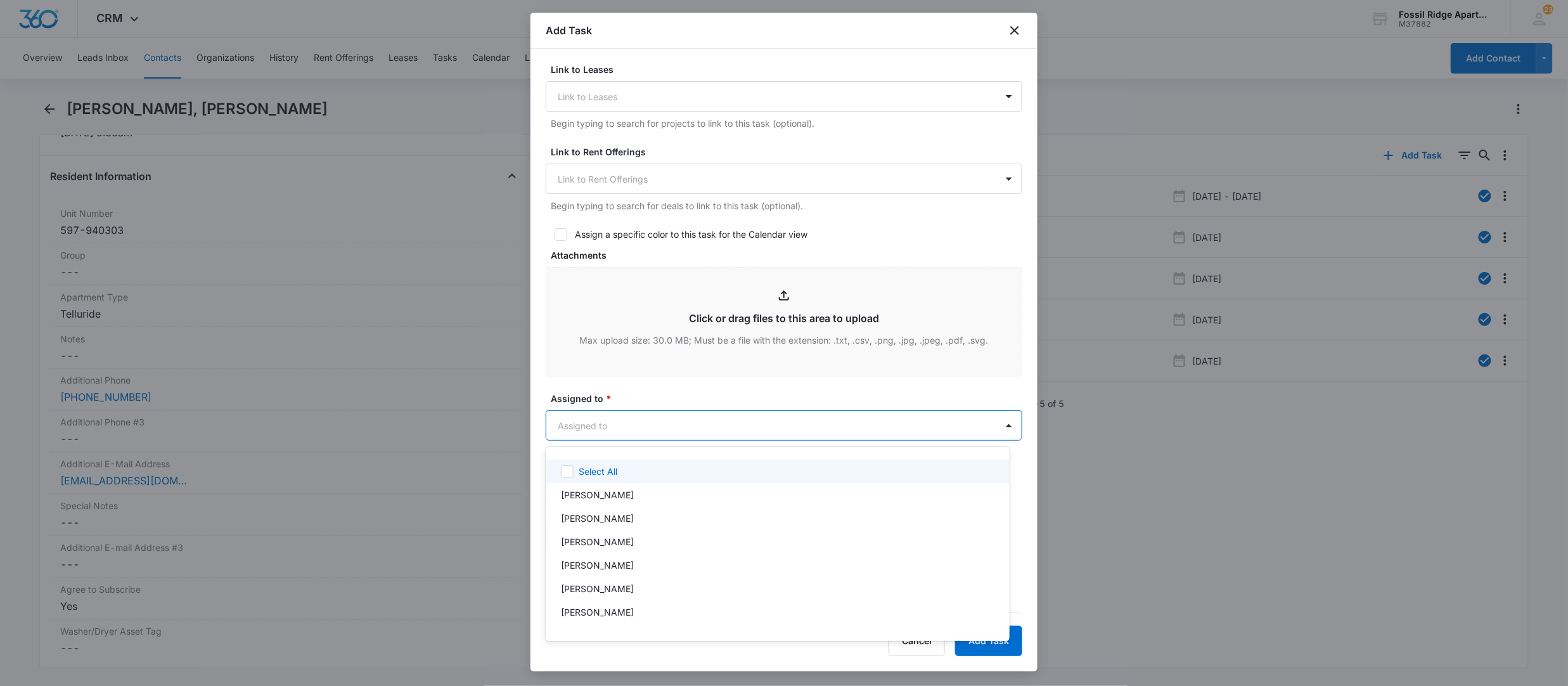
click at [631, 422] on body "CRM Apps Reputation Websites Forms CRM Email Social POS Content Ads Intelligenc…" at bounding box center [784, 343] width 1568 height 686
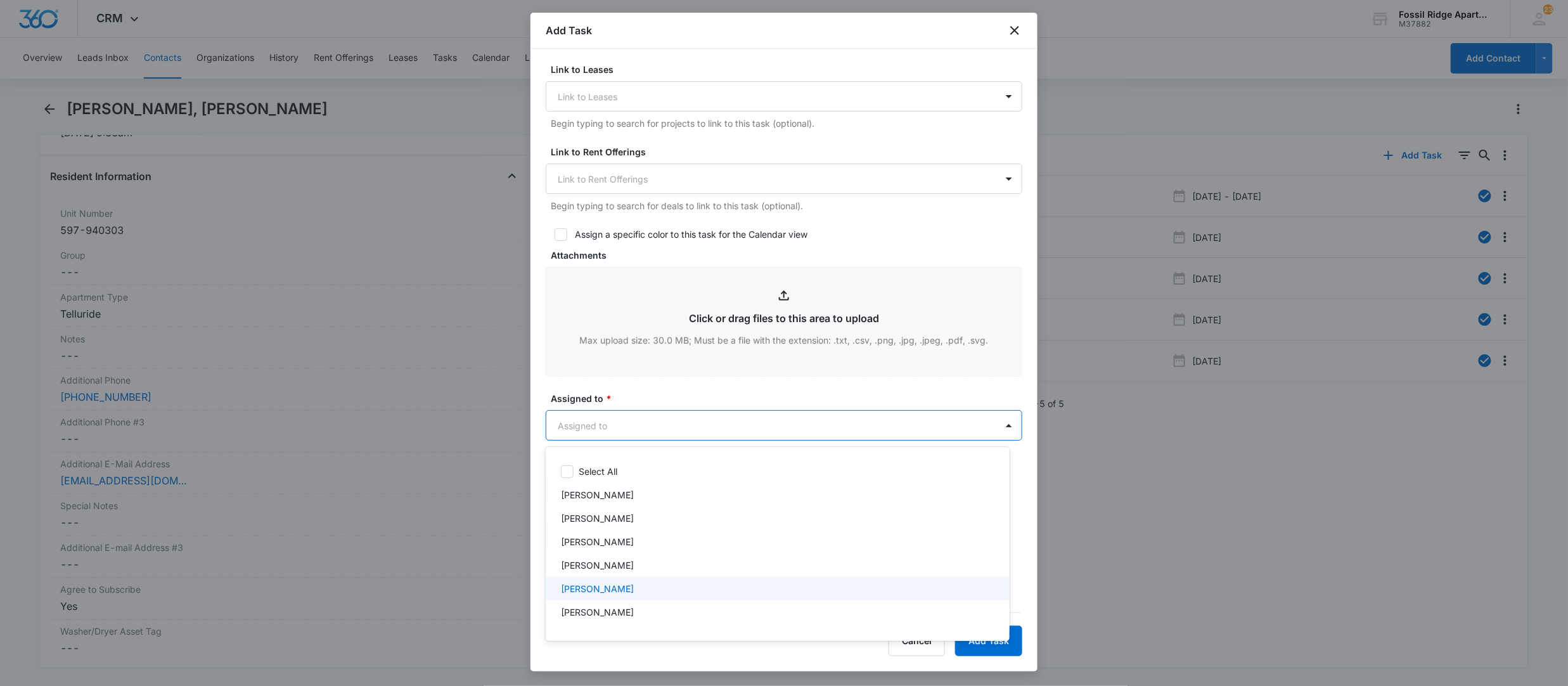
click at [597, 592] on p "[PERSON_NAME]" at bounding box center [597, 589] width 73 height 13
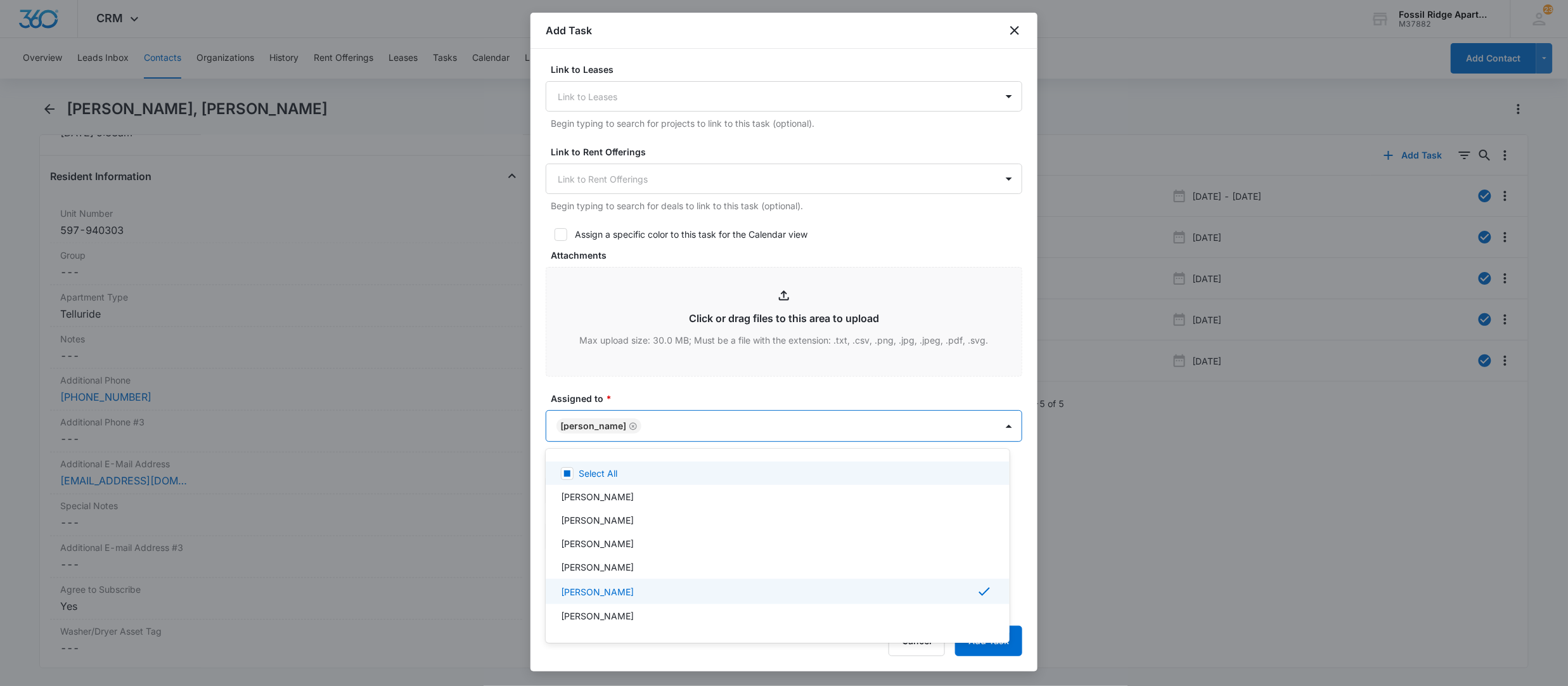
click at [779, 381] on div at bounding box center [784, 343] width 1568 height 686
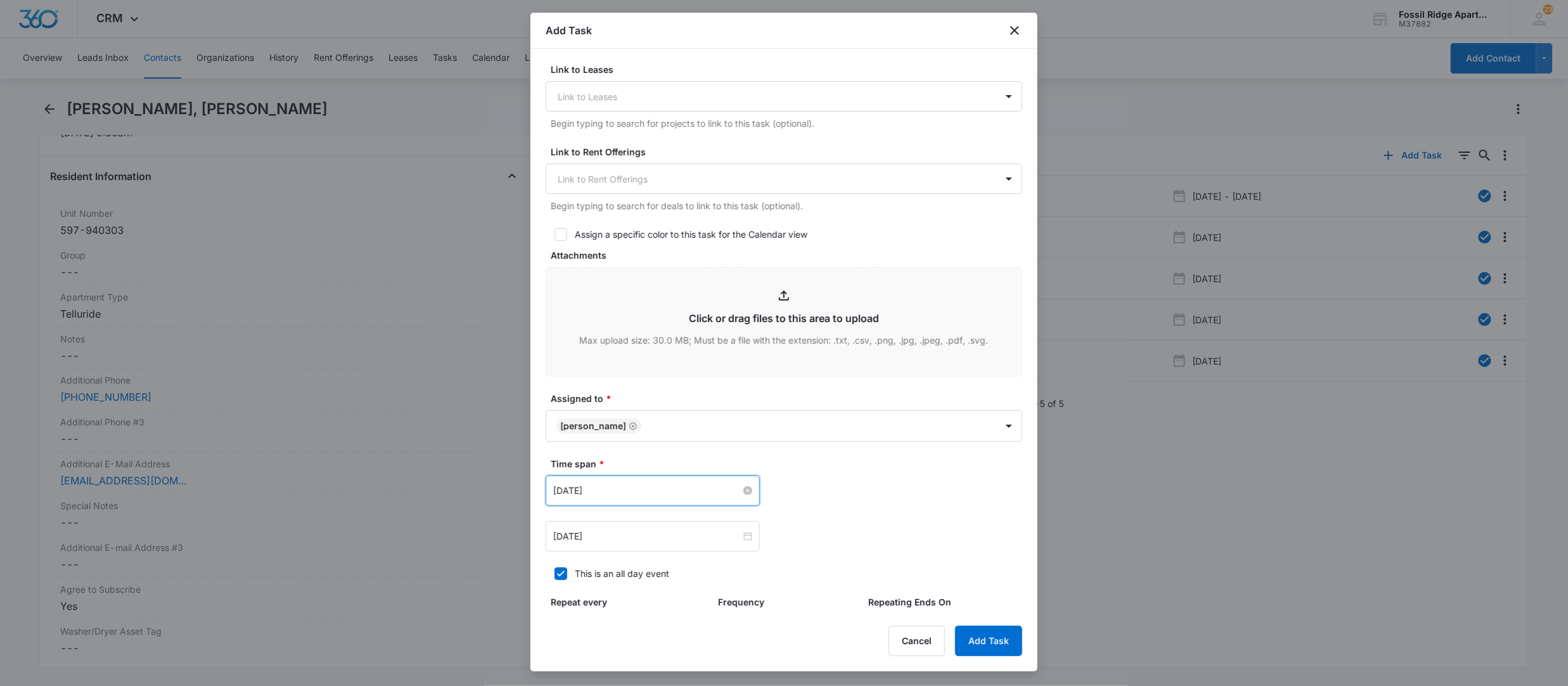
click at [725, 495] on input "Apr 2, 2024" at bounding box center [647, 490] width 187 height 14
click at [635, 463] on link "Today" at bounding box center [634, 460] width 29 height 11
type input "Aug 15, 2025"
click at [749, 536] on div "Apr 2, 2024" at bounding box center [652, 536] width 214 height 30
click at [732, 533] on input at bounding box center [647, 536] width 187 height 14
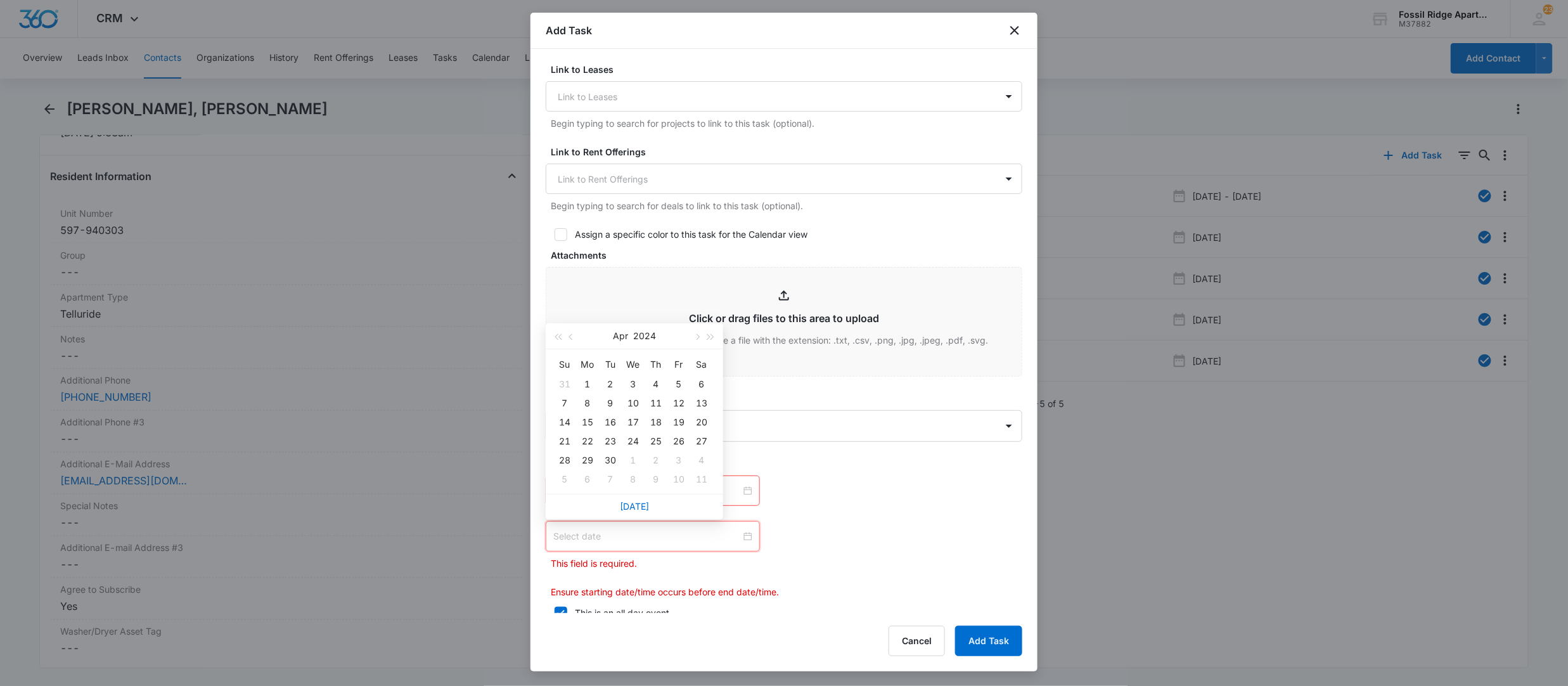
click at [660, 508] on div "Today" at bounding box center [634, 506] width 177 height 25
click at [640, 500] on link "Today" at bounding box center [634, 505] width 29 height 11
type input "Aug 15, 2025"
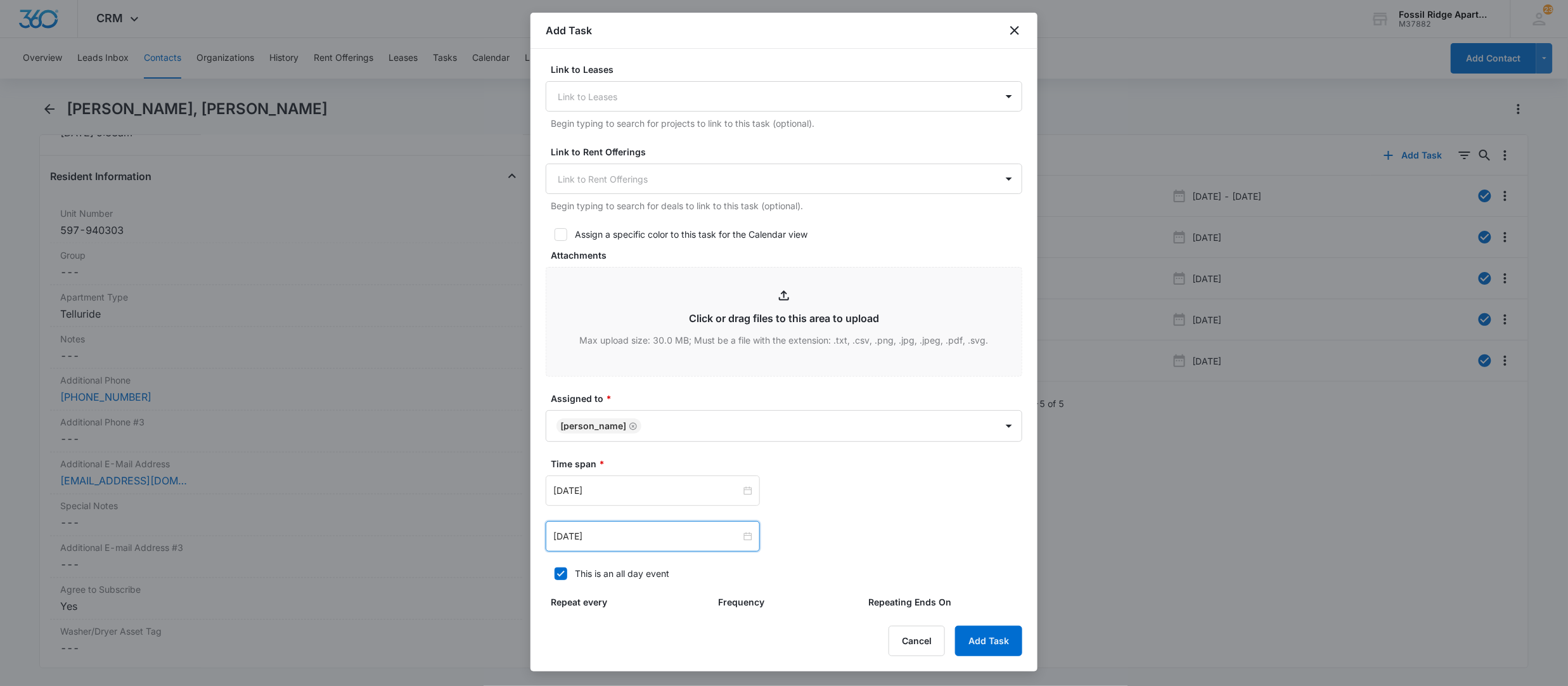
click at [971, 561] on form "Select Template Work Order Create Task Templates in Settings Flag this task as …" at bounding box center [783, 197] width 477 height 1111
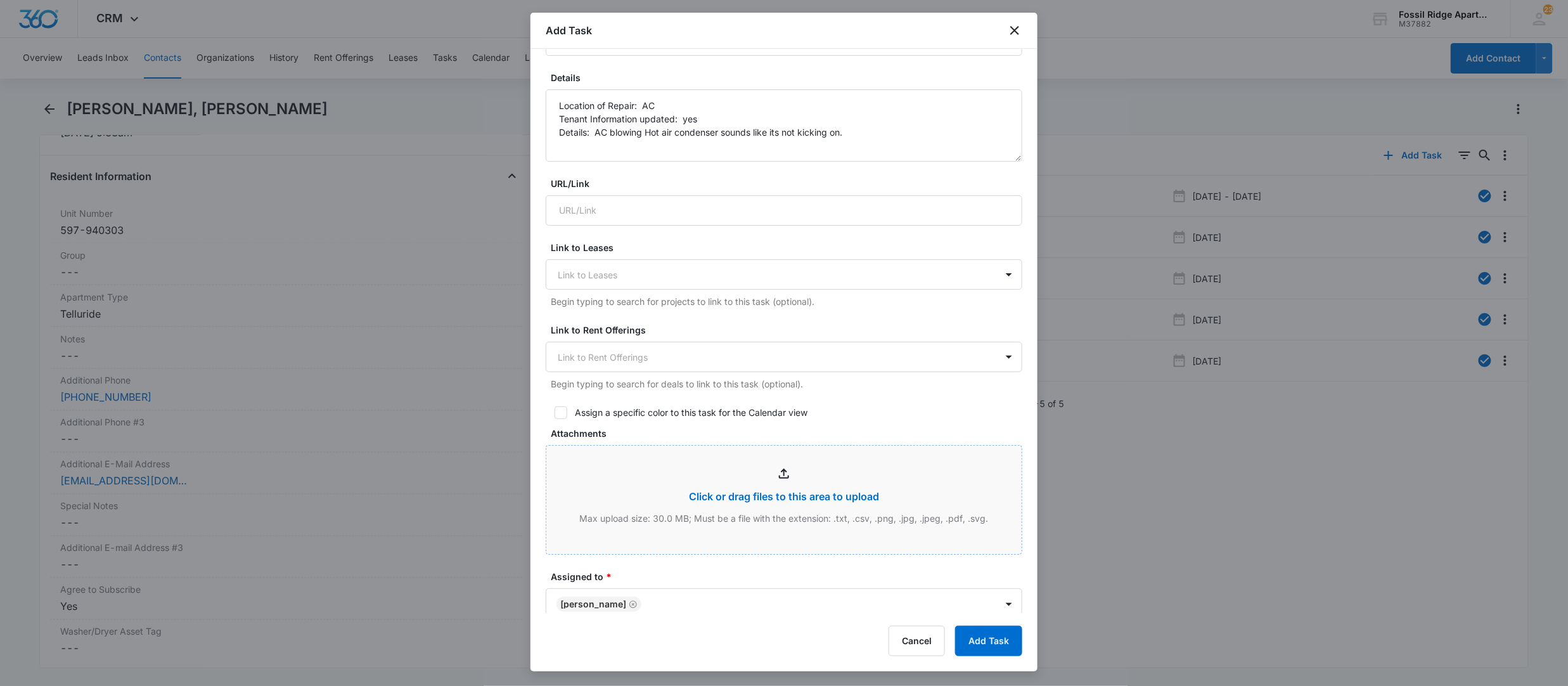
scroll to position [84, 0]
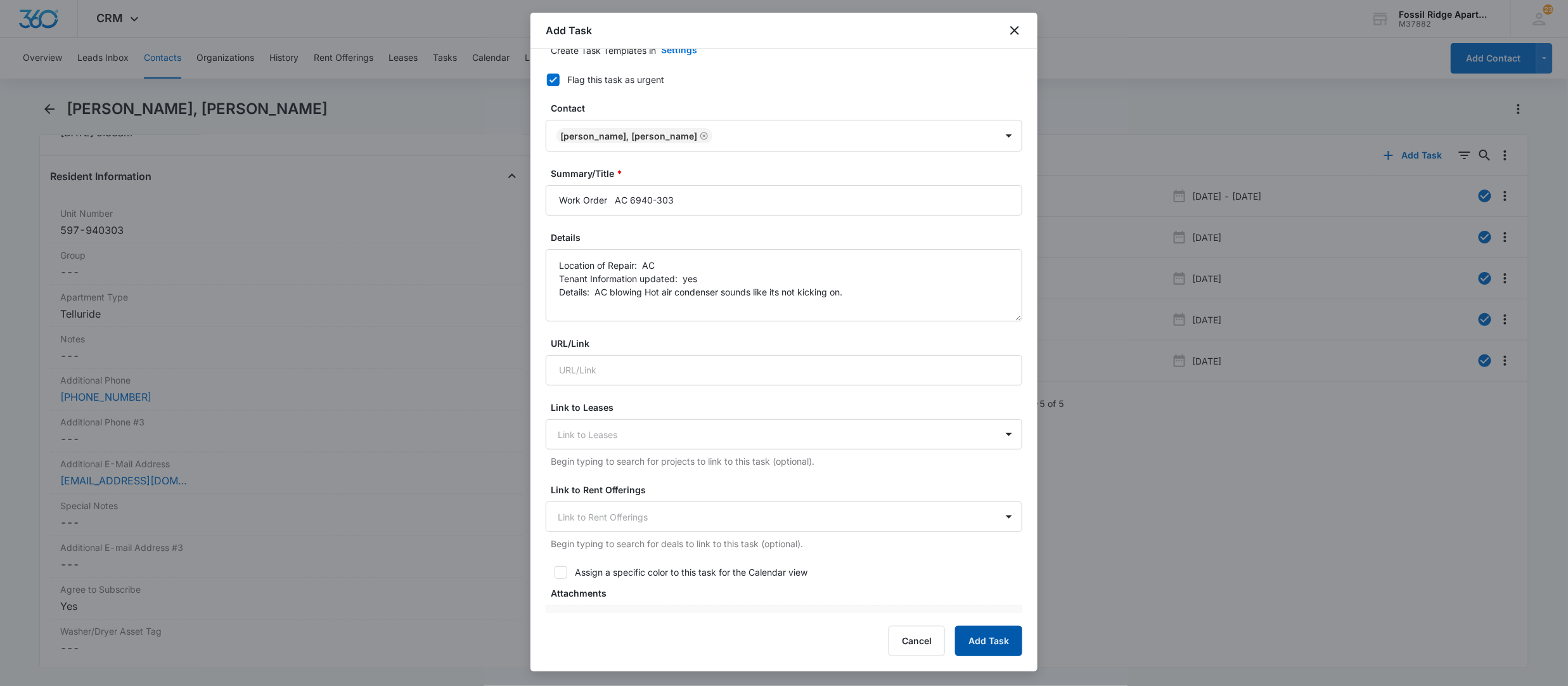
click at [997, 644] on button "Add Task" at bounding box center [988, 640] width 67 height 30
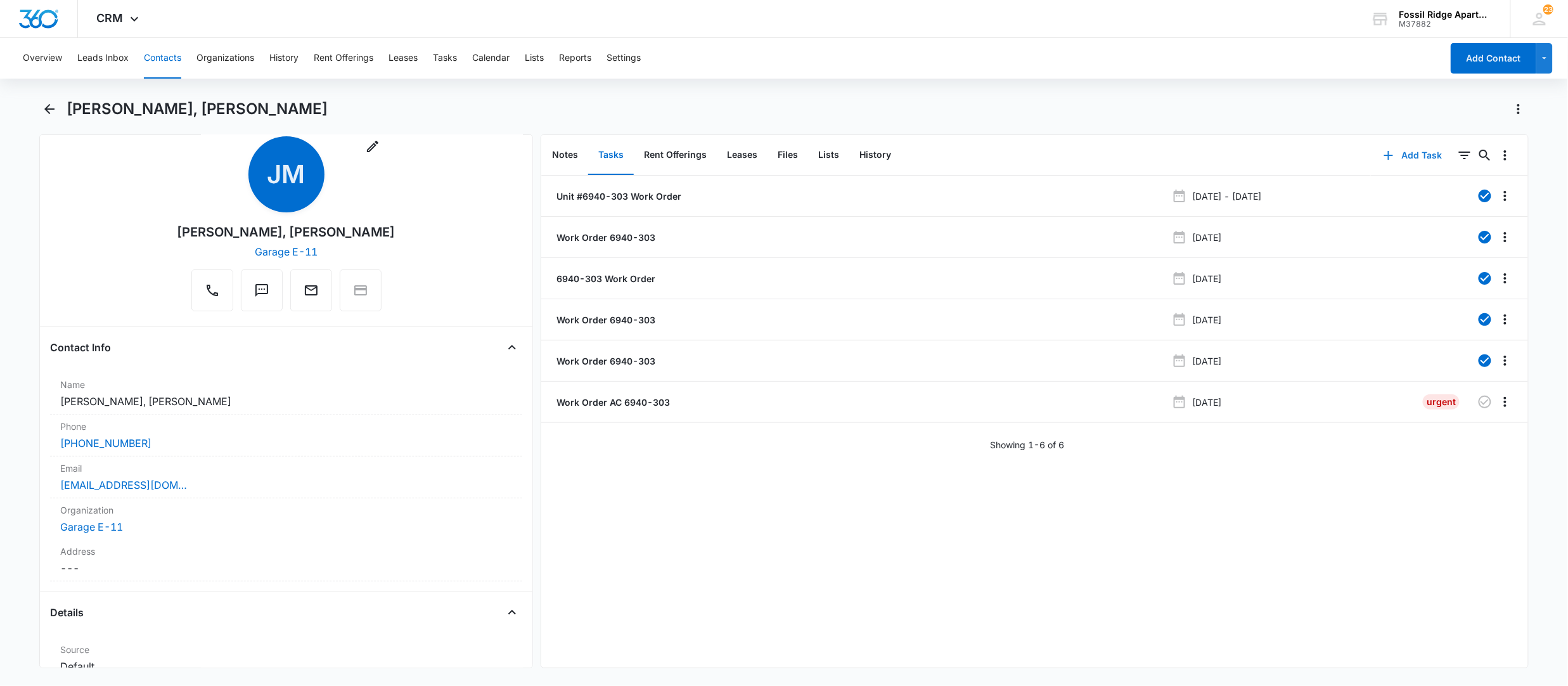
scroll to position [0, 0]
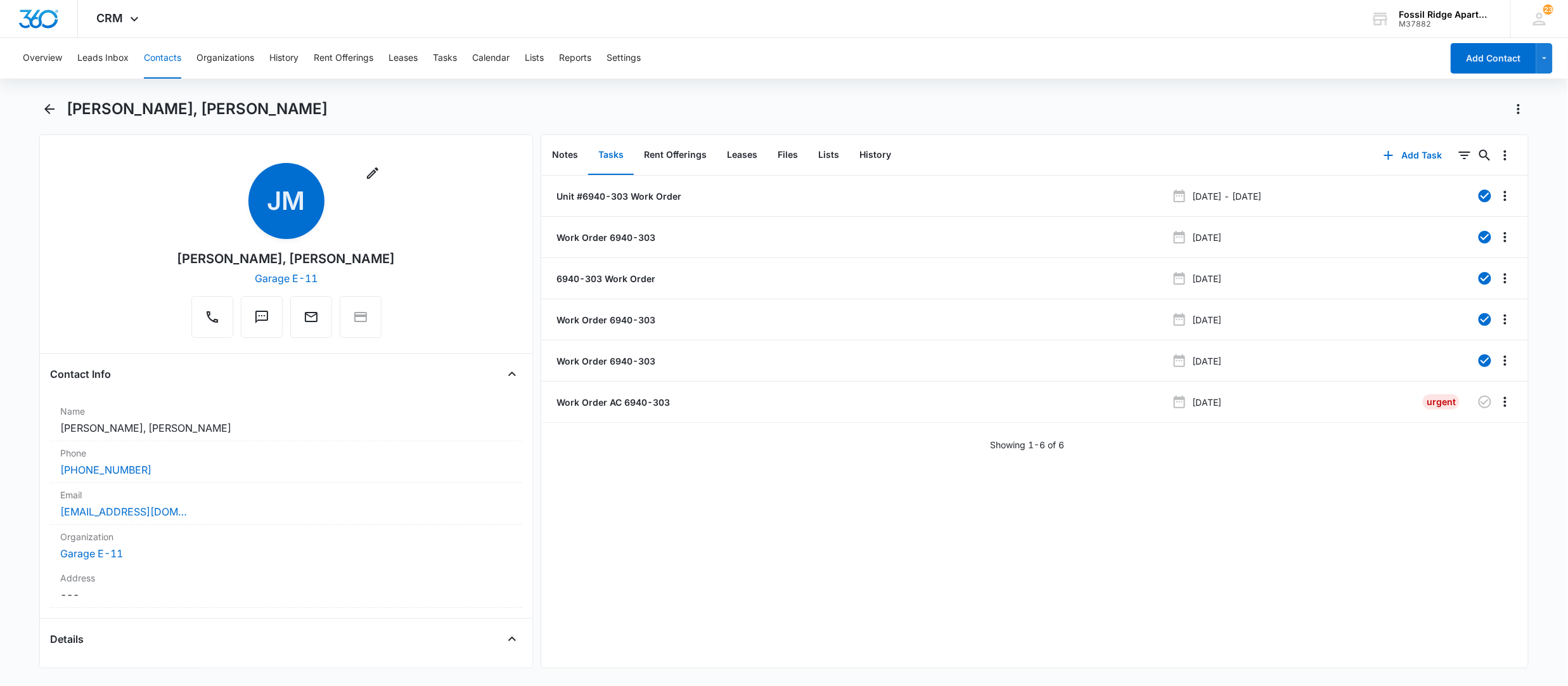
click at [161, 51] on button "Contacts" at bounding box center [163, 59] width 38 height 41
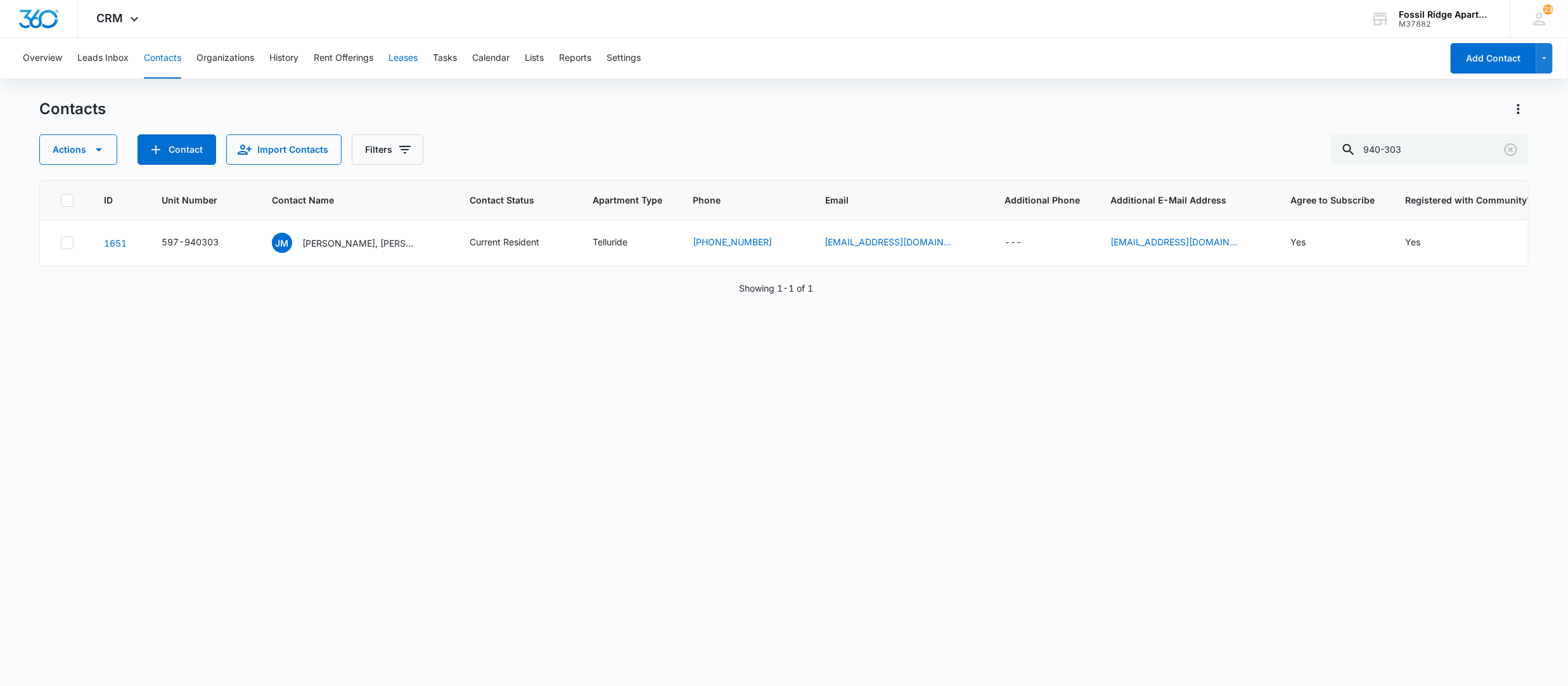
click at [398, 51] on button "Leases" at bounding box center [403, 59] width 29 height 41
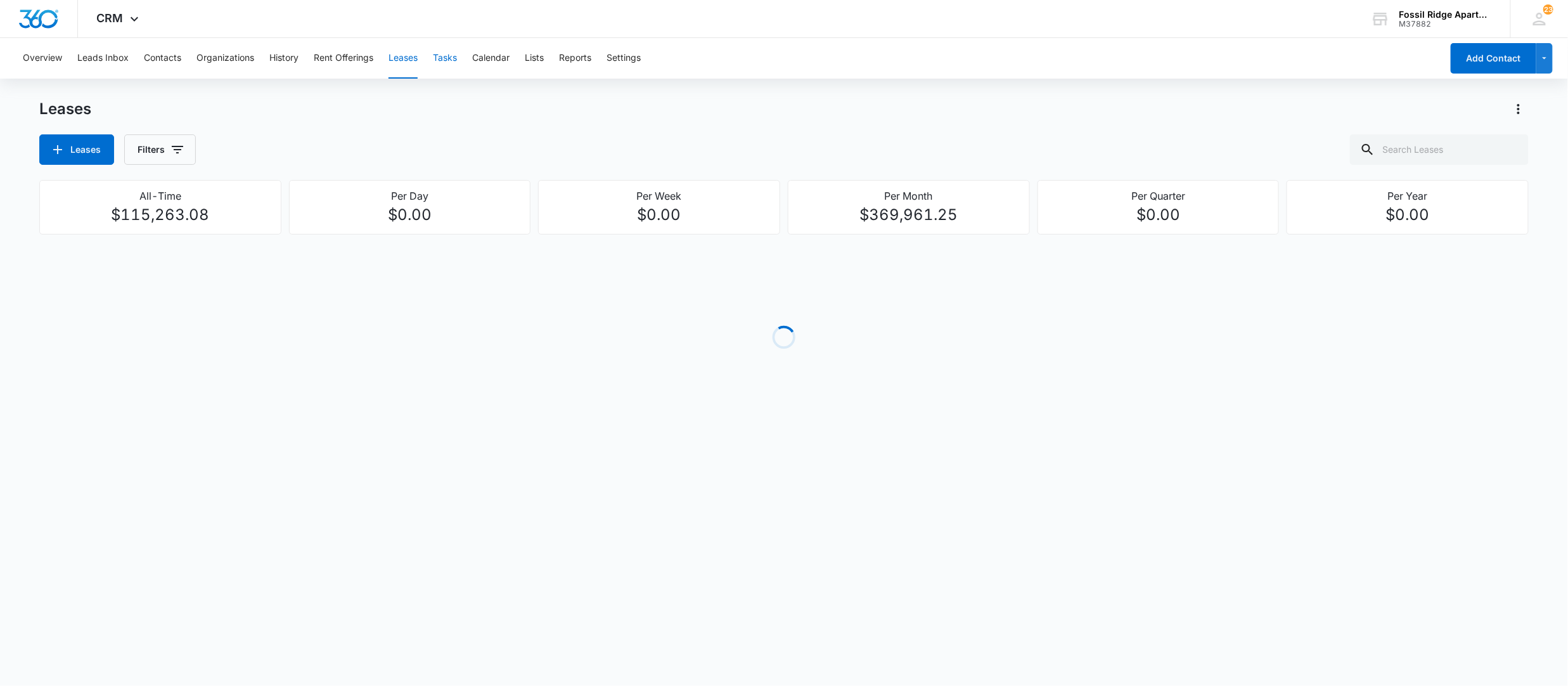
click at [445, 58] on button "Tasks" at bounding box center [444, 59] width 24 height 41
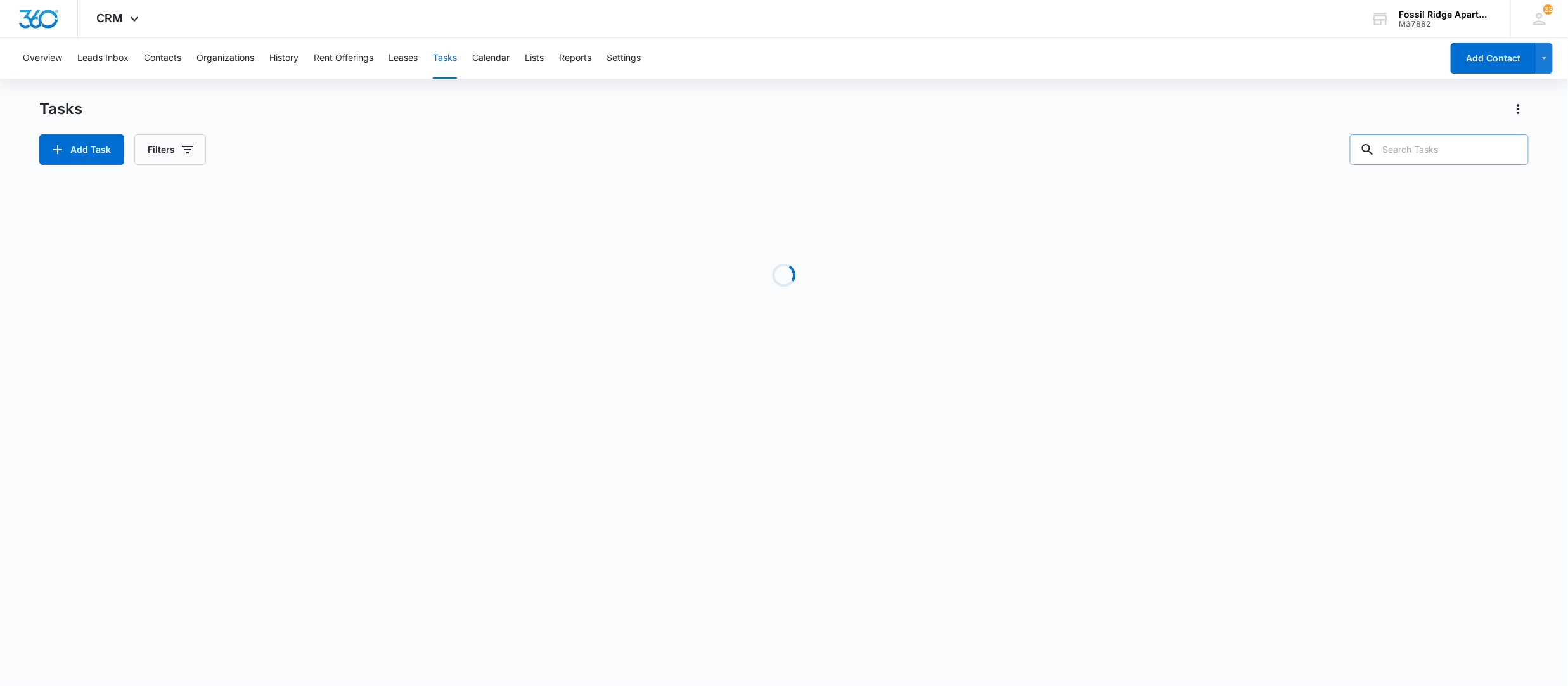
click at [1425, 159] on input "text" at bounding box center [1439, 149] width 179 height 30
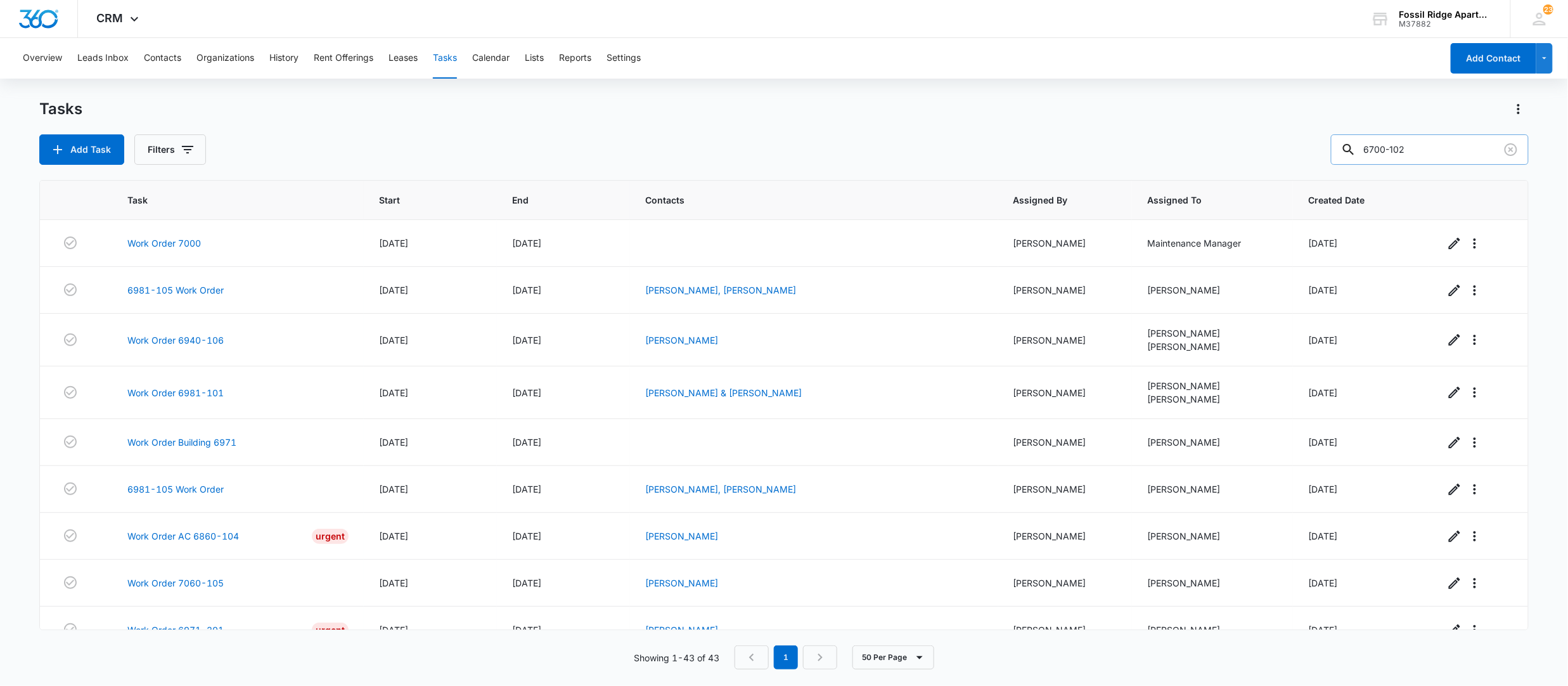
type input "6700-102"
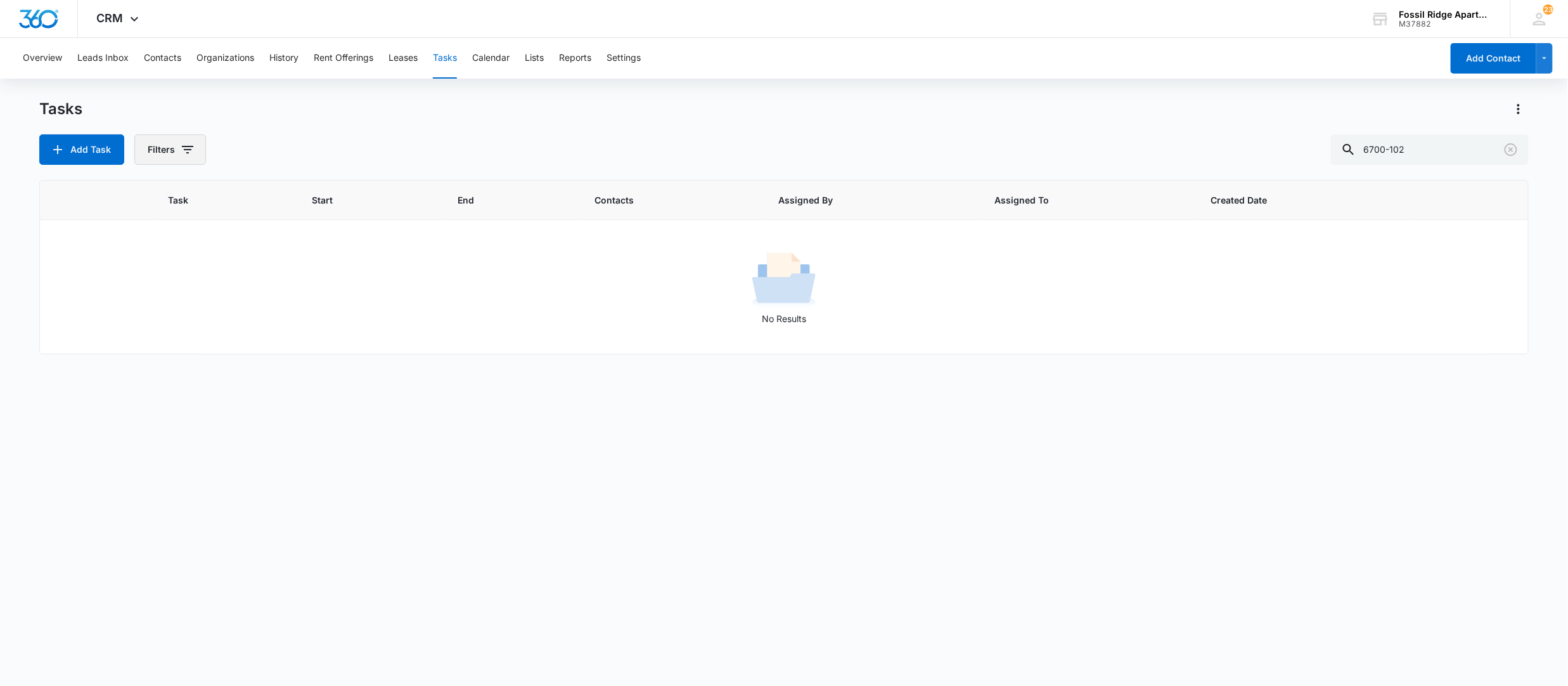
click at [155, 161] on button "Filters" at bounding box center [170, 149] width 72 height 30
click at [172, 302] on label "Complete" at bounding box center [223, 301] width 146 height 13
click at [150, 302] on input "Complete" at bounding box center [150, 301] width 1 height 1
radio input "false"
radio input "true"
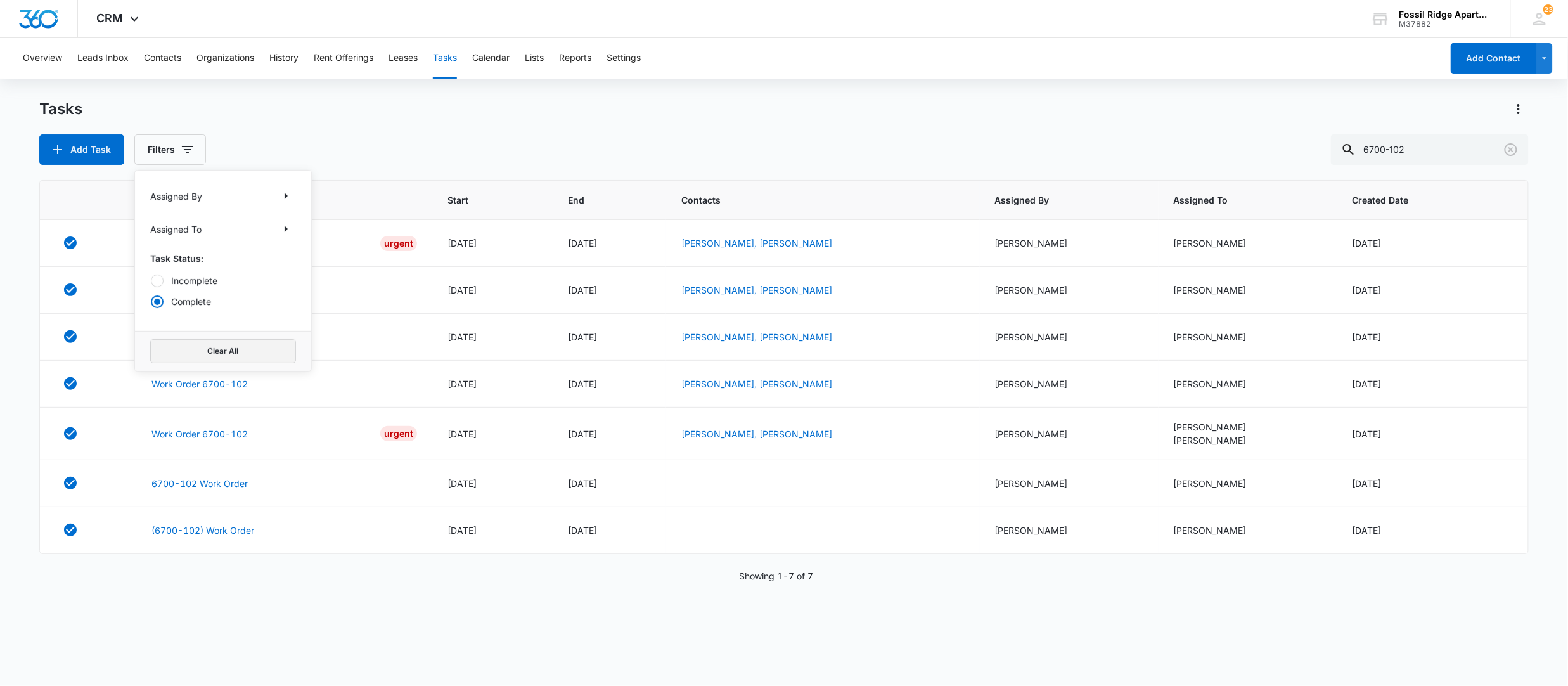
click at [257, 350] on button "Clear All" at bounding box center [223, 351] width 146 height 24
click at [1440, 153] on input "6700-102" at bounding box center [1430, 149] width 198 height 30
click at [213, 242] on link "Work Order 6700-102" at bounding box center [199, 243] width 96 height 13
